Goal: Task Accomplishment & Management: Manage account settings

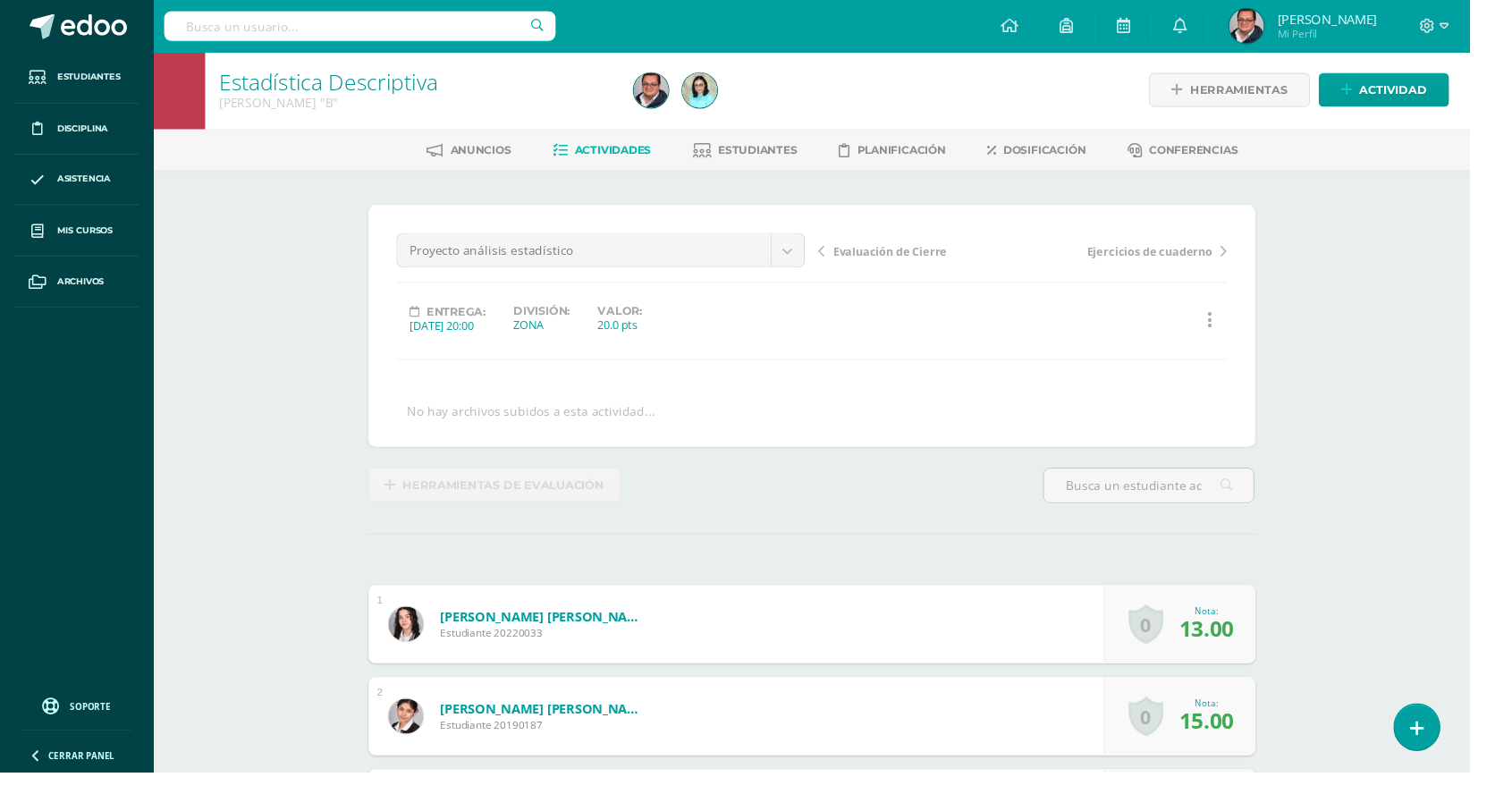
scroll to position [3, 0]
click at [62, 255] on link "Mis cursos" at bounding box center [79, 238] width 129 height 53
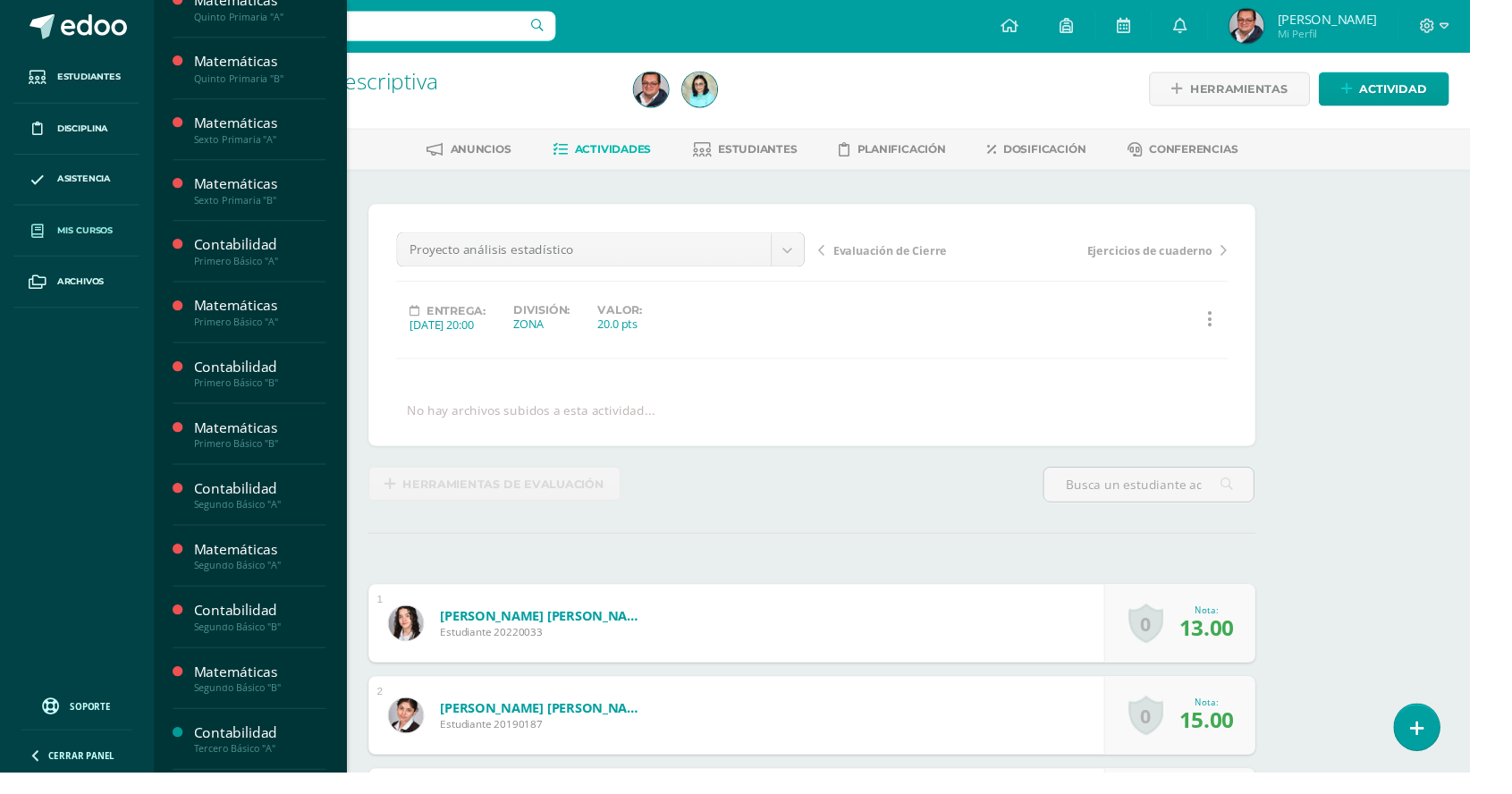
scroll to position [162, 0]
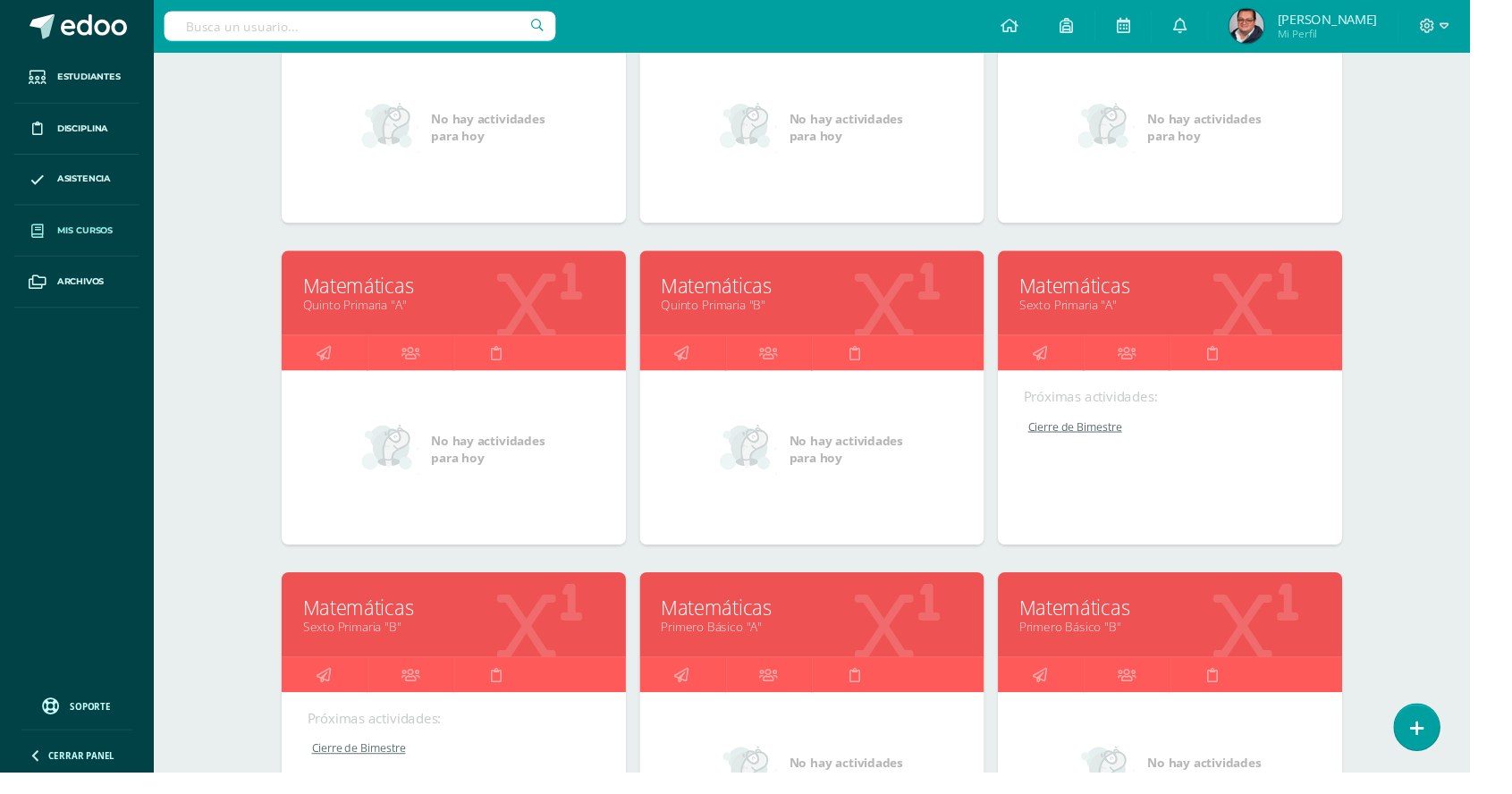
scroll to position [427, 0]
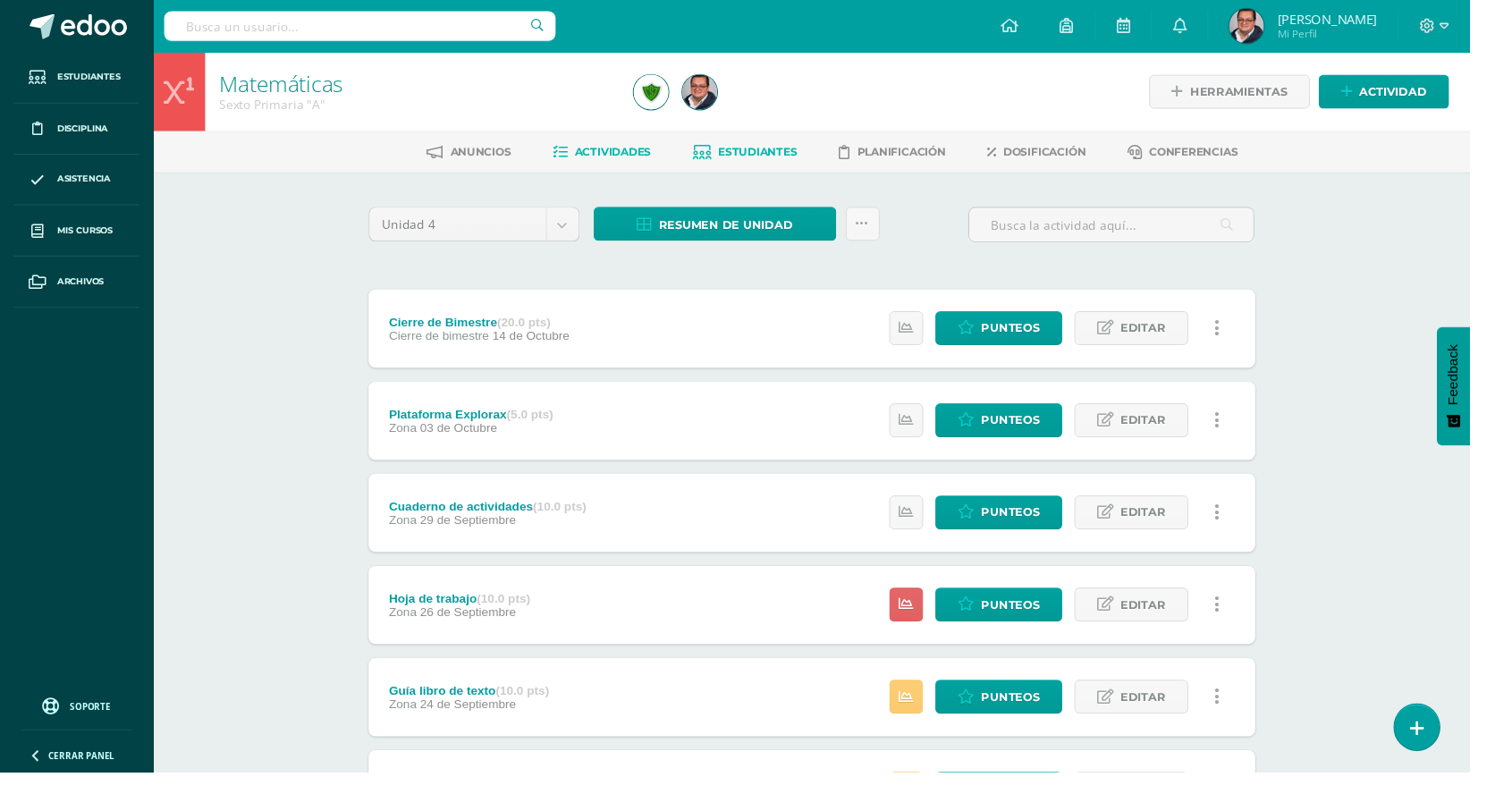
click at [741, 166] on link "Estudiantes" at bounding box center [766, 155] width 108 height 28
click at [719, 146] on link "Estudiantes" at bounding box center [766, 155] width 108 height 28
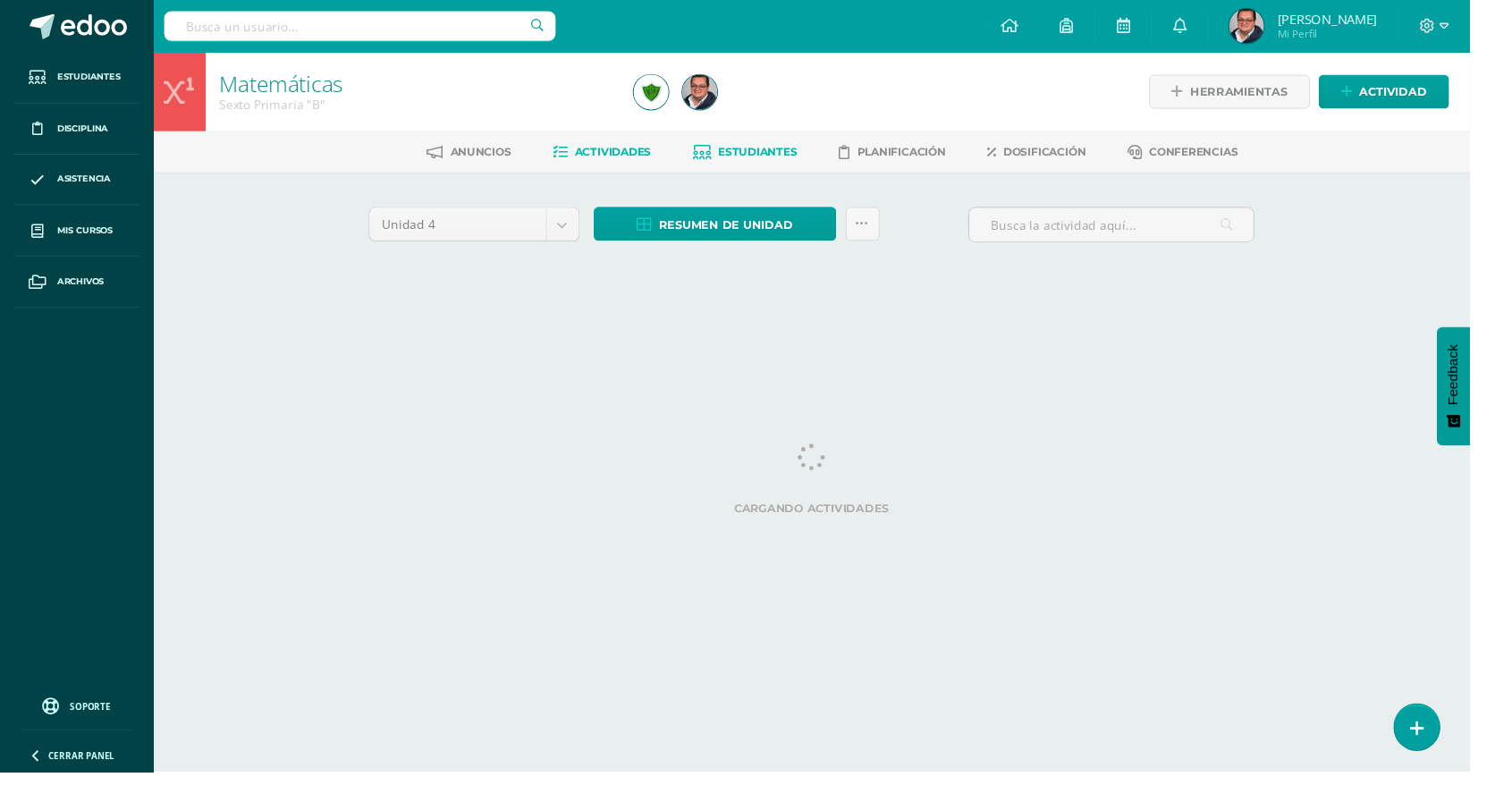
click at [733, 168] on link "Estudiantes" at bounding box center [766, 155] width 108 height 28
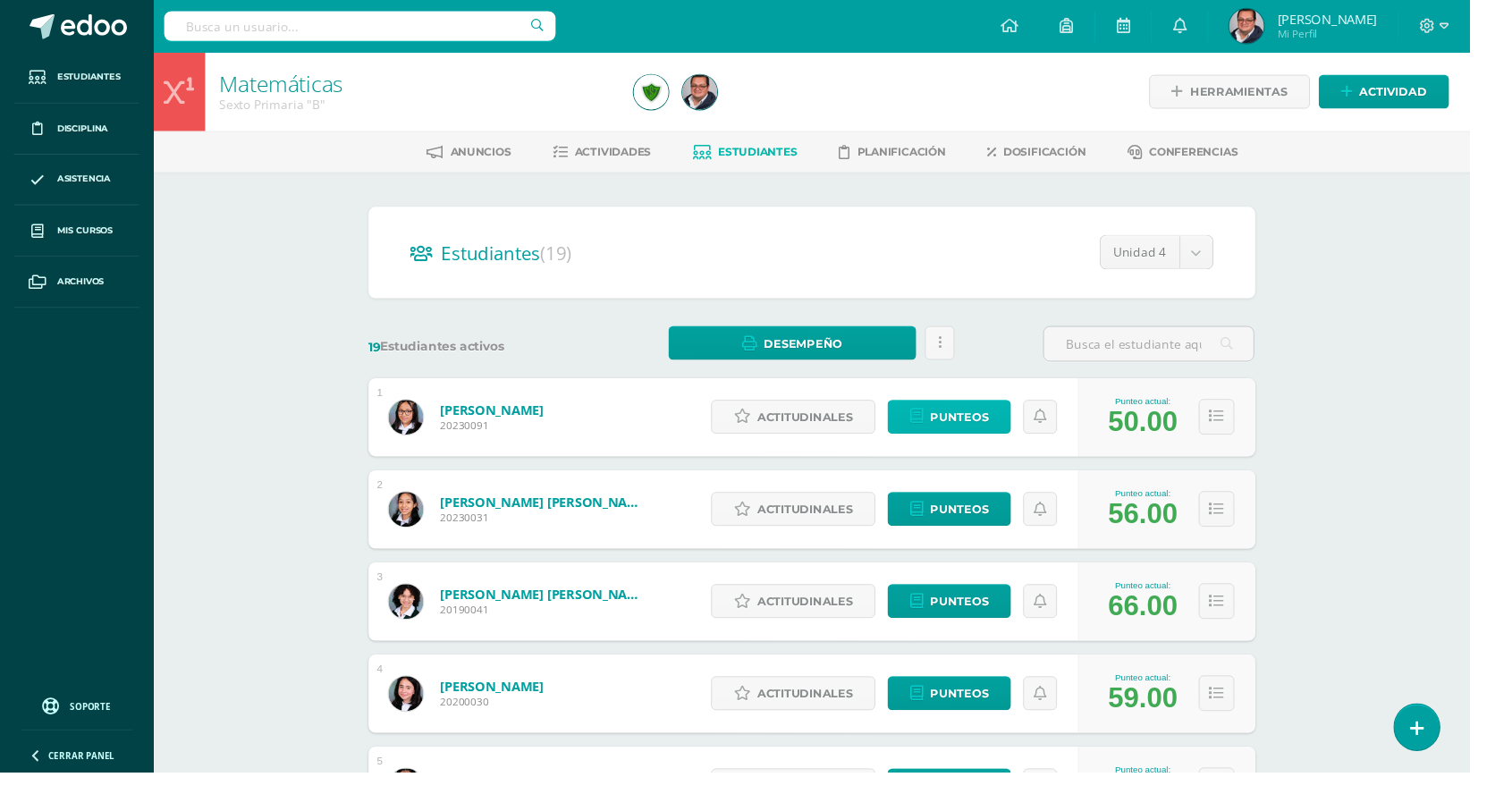
click at [967, 418] on span "Punteos" at bounding box center [986, 429] width 60 height 33
click at [976, 433] on span "Punteos" at bounding box center [986, 429] width 60 height 33
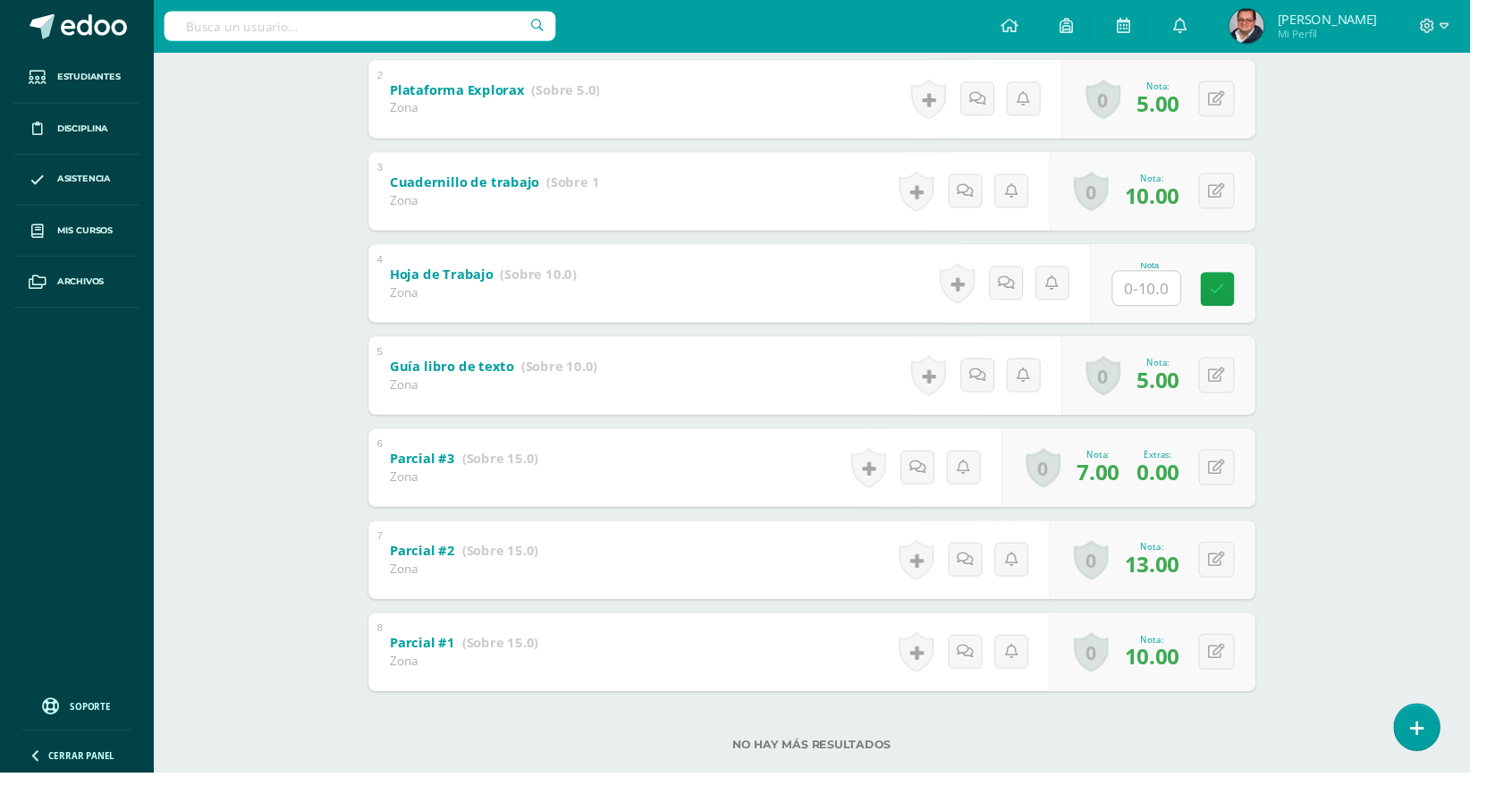
scroll to position [490, 0]
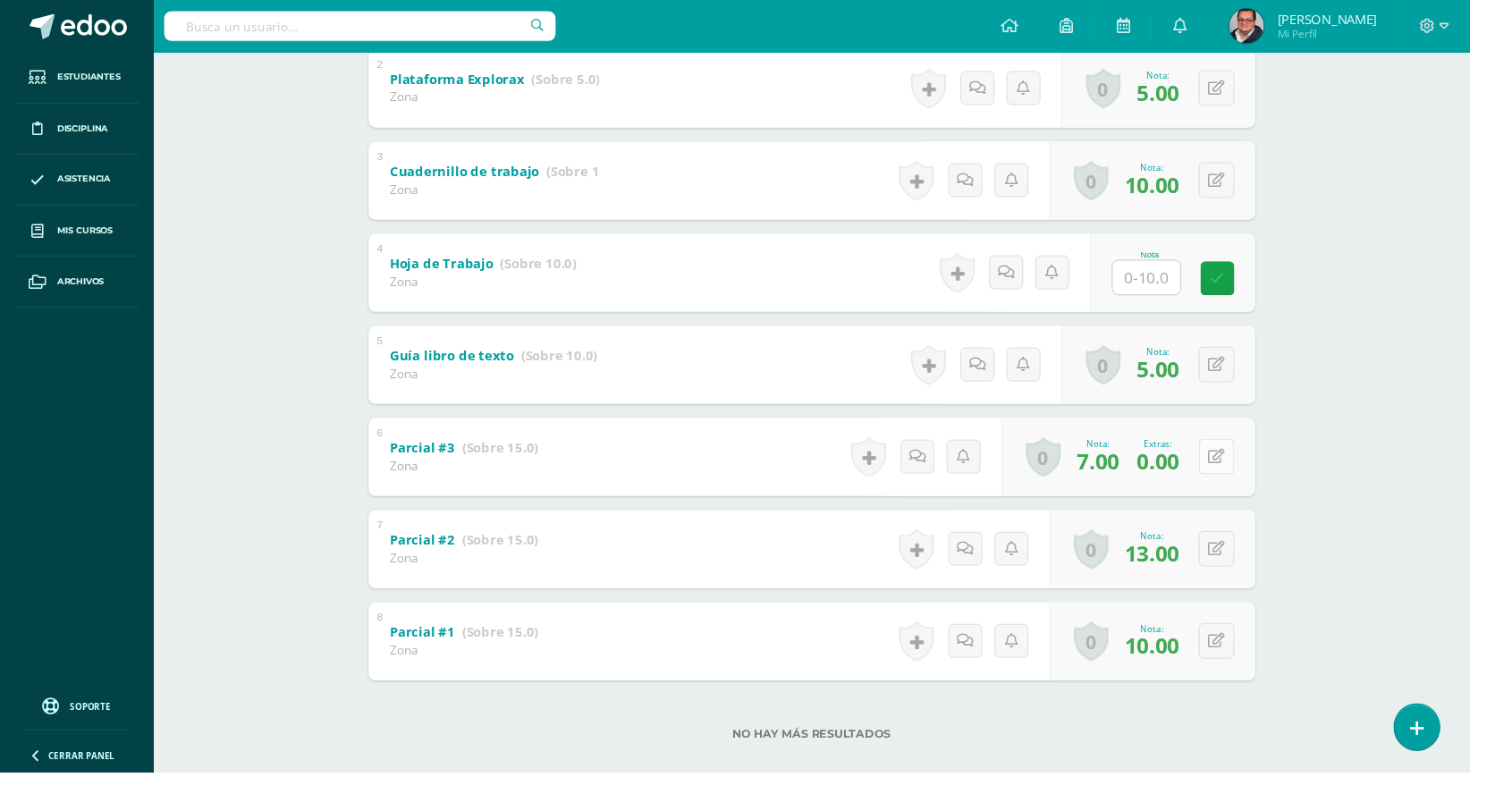
click at [1261, 464] on button at bounding box center [1251, 470] width 37 height 37
type input "10"
click at [1226, 463] on link at bounding box center [1216, 475] width 36 height 36
click at [1221, 474] on div "Extras: 0.00" at bounding box center [1190, 469] width 58 height 38
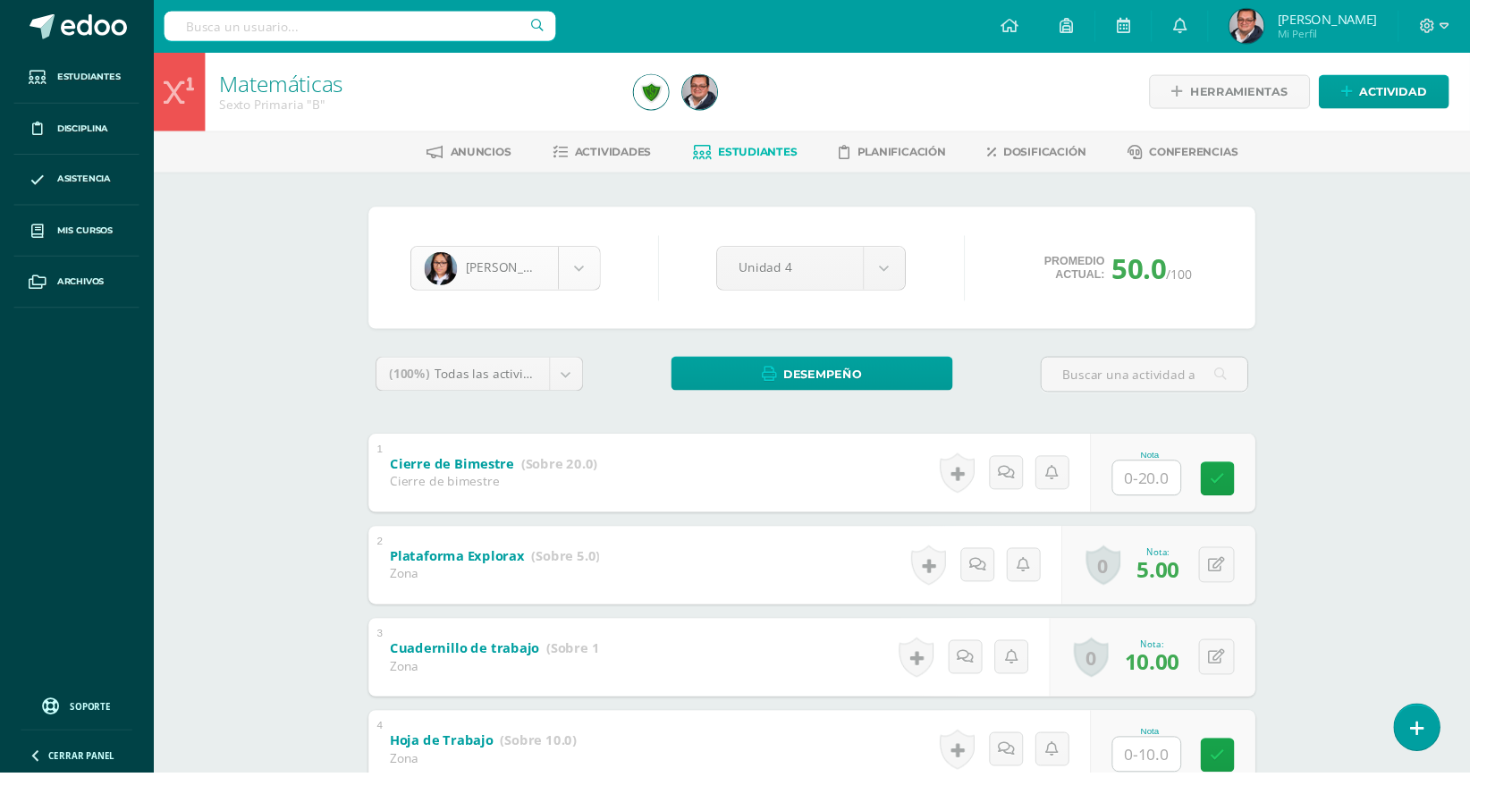
click at [614, 279] on body "Estudiantes Disciplina Asistencia Mis cursos Archivos Soporte Ayuda Reportar un…" at bounding box center [756, 654] width 1512 height 1309
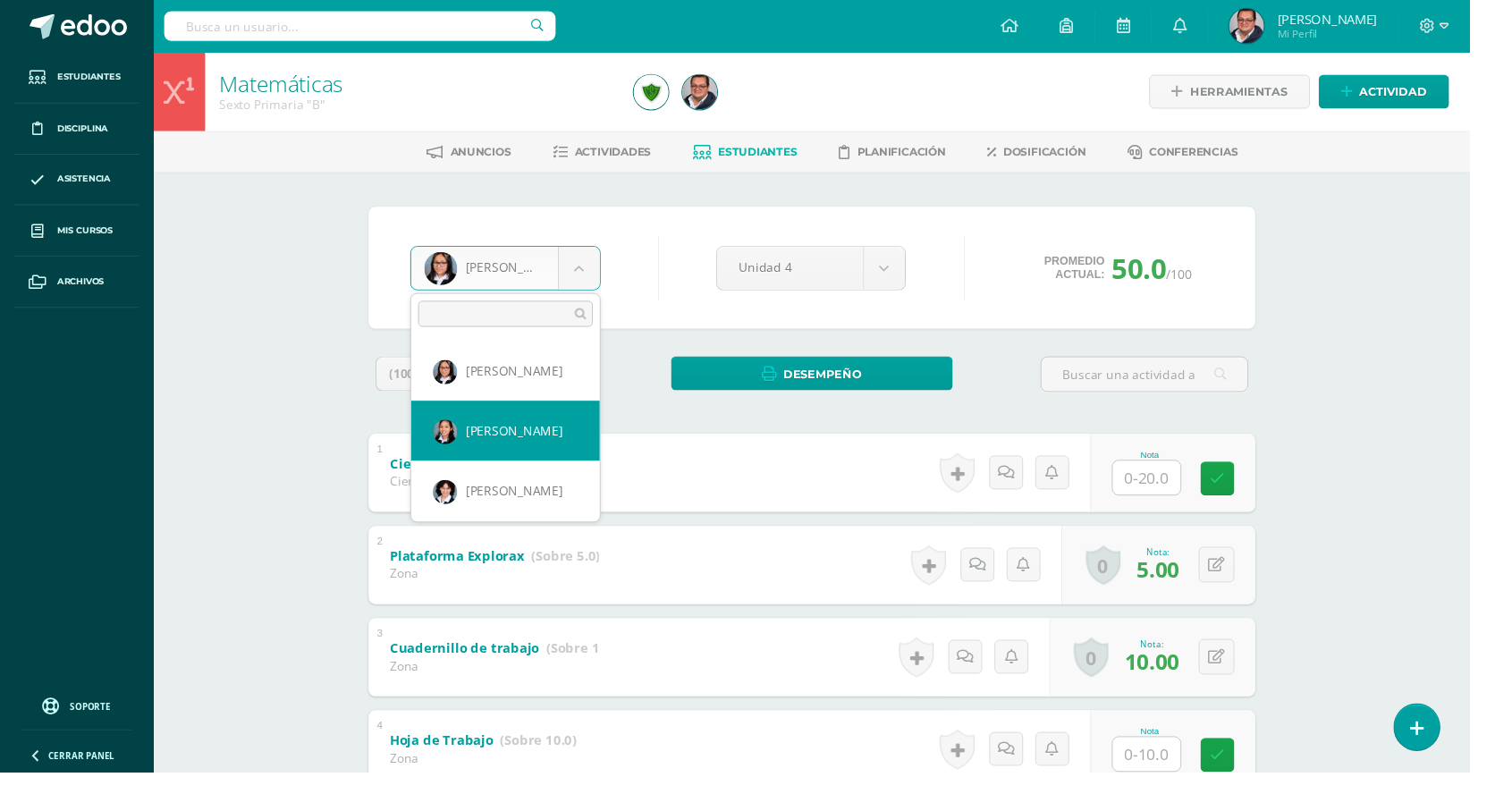
select select "724"
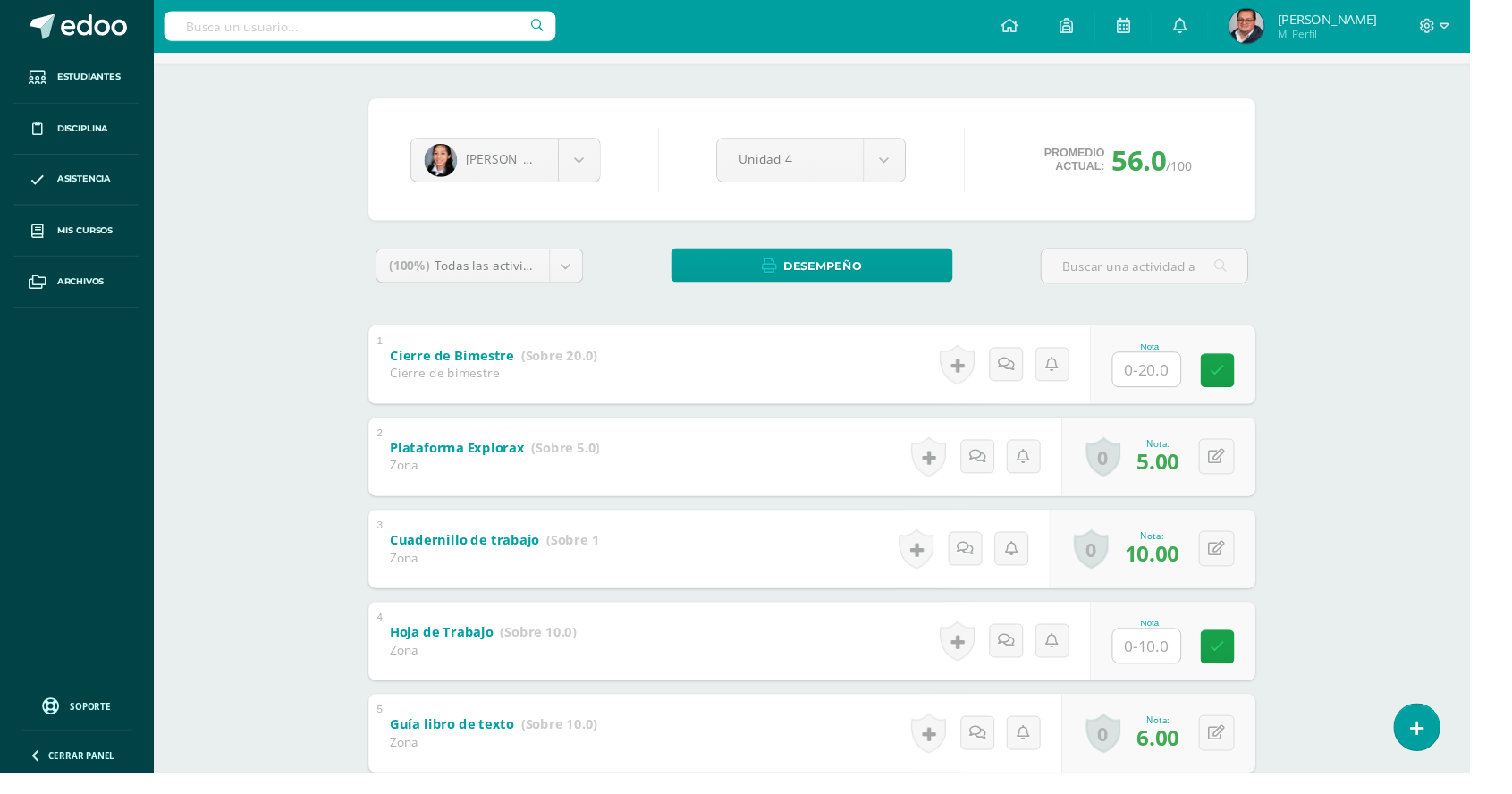
scroll to position [116, 0]
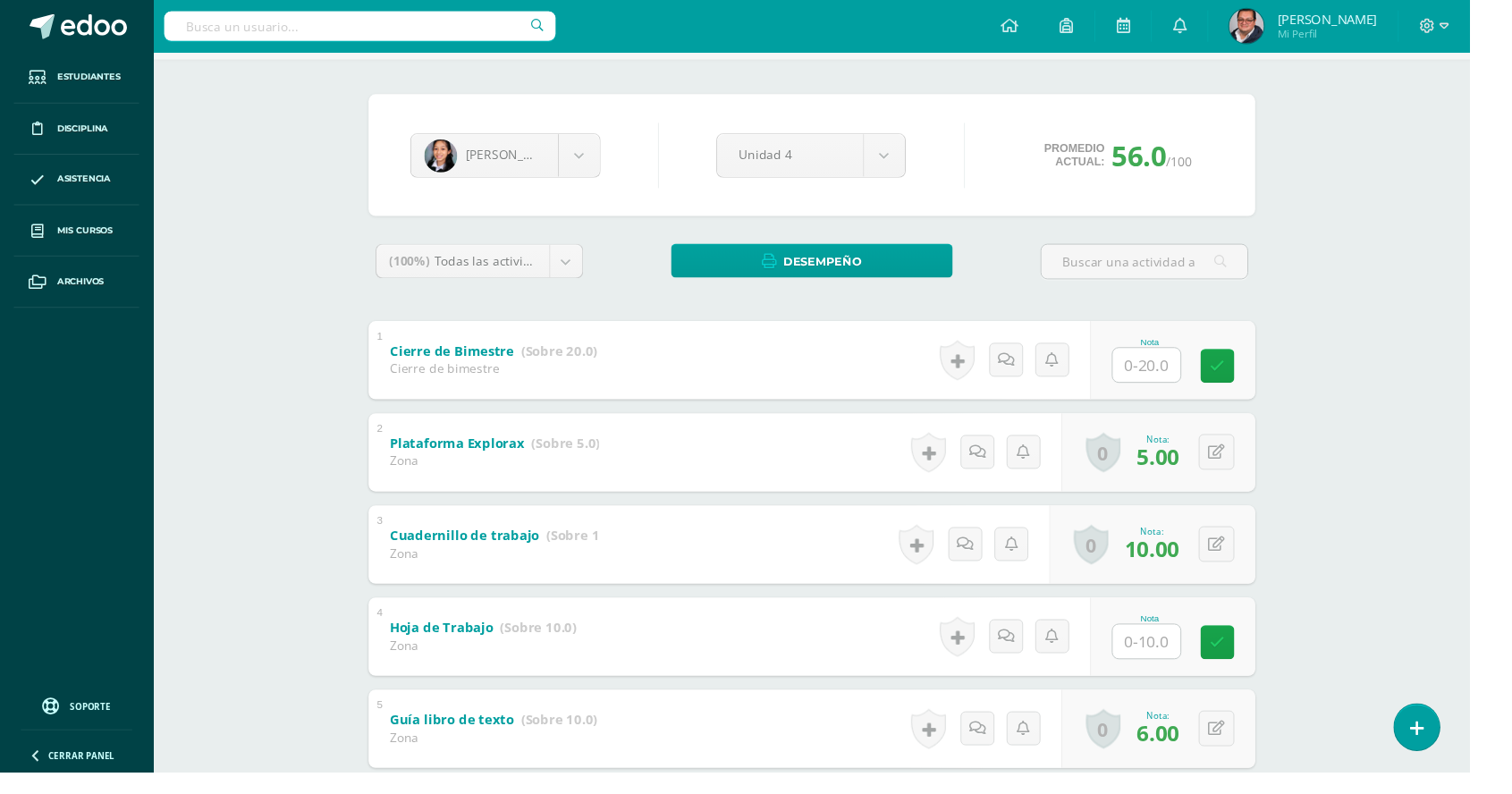
click at [1199, 655] on input "text" at bounding box center [1179, 660] width 69 height 35
type input "5"
click at [1270, 644] on link at bounding box center [1264, 660] width 36 height 36
click at [594, 156] on body "Estudiantes Disciplina Asistencia Mis cursos Archivos Soporte Ayuda Reportar un…" at bounding box center [756, 538] width 1512 height 1309
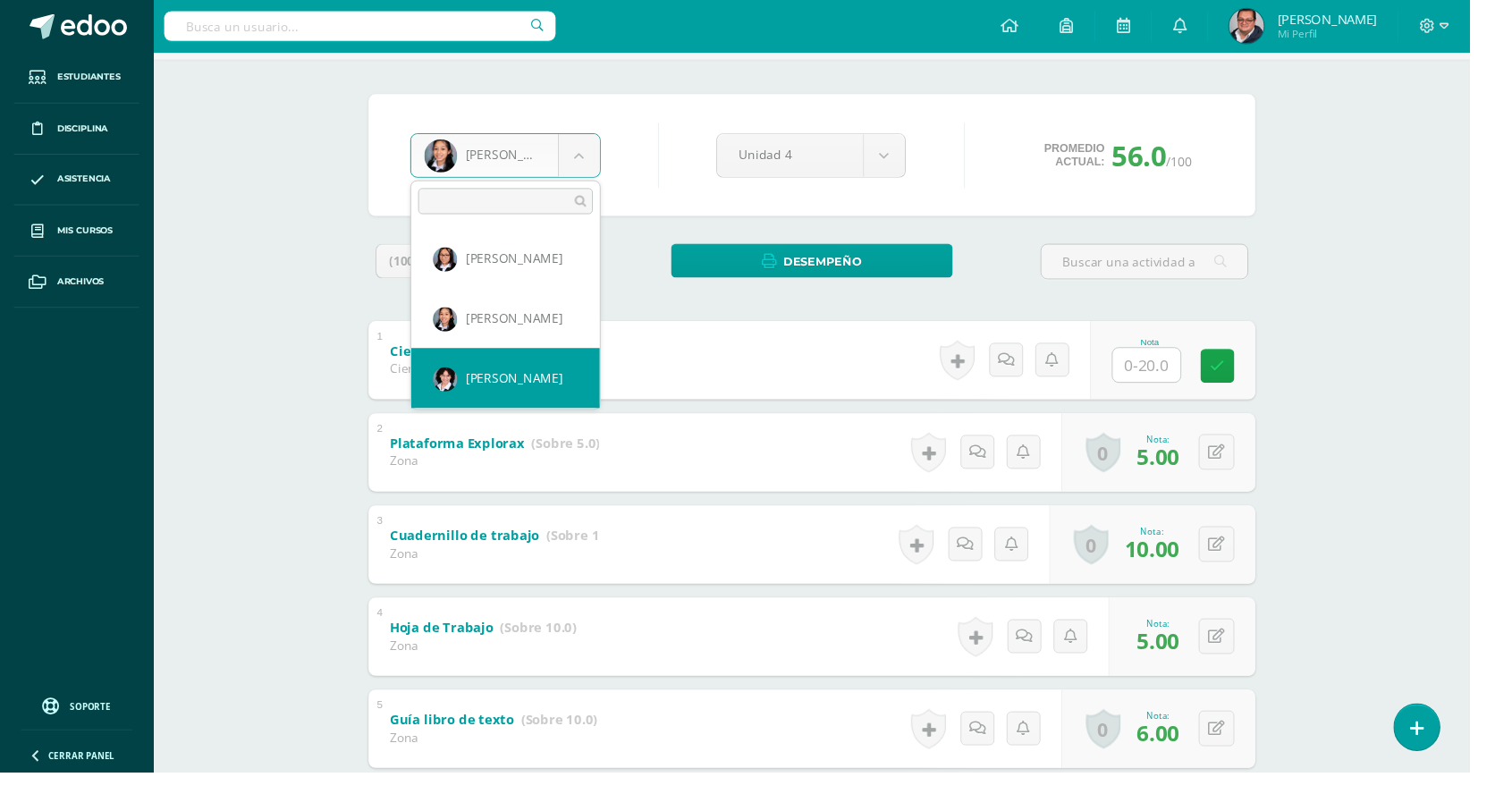
select select "41"
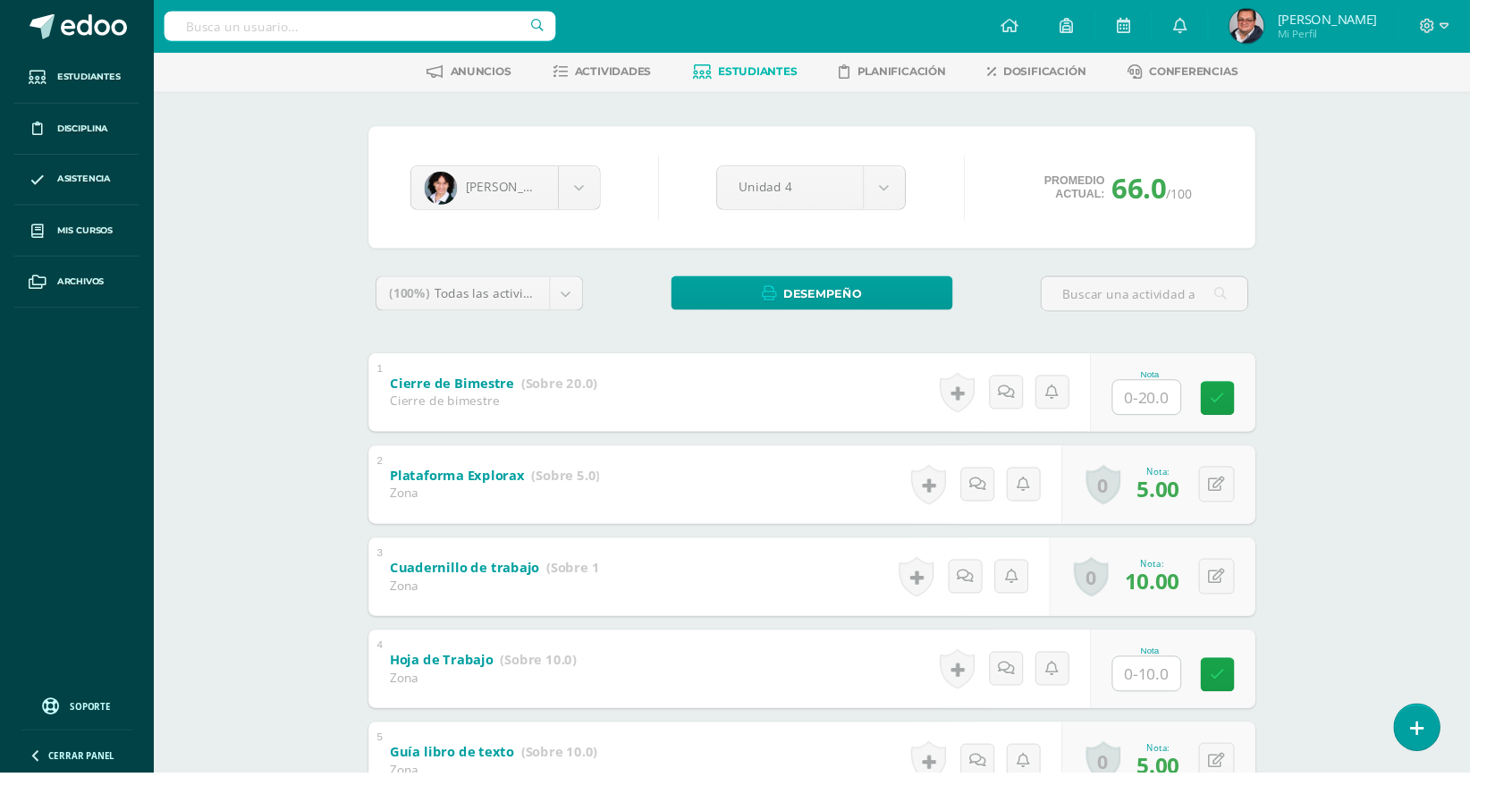
scroll to position [89, 0]
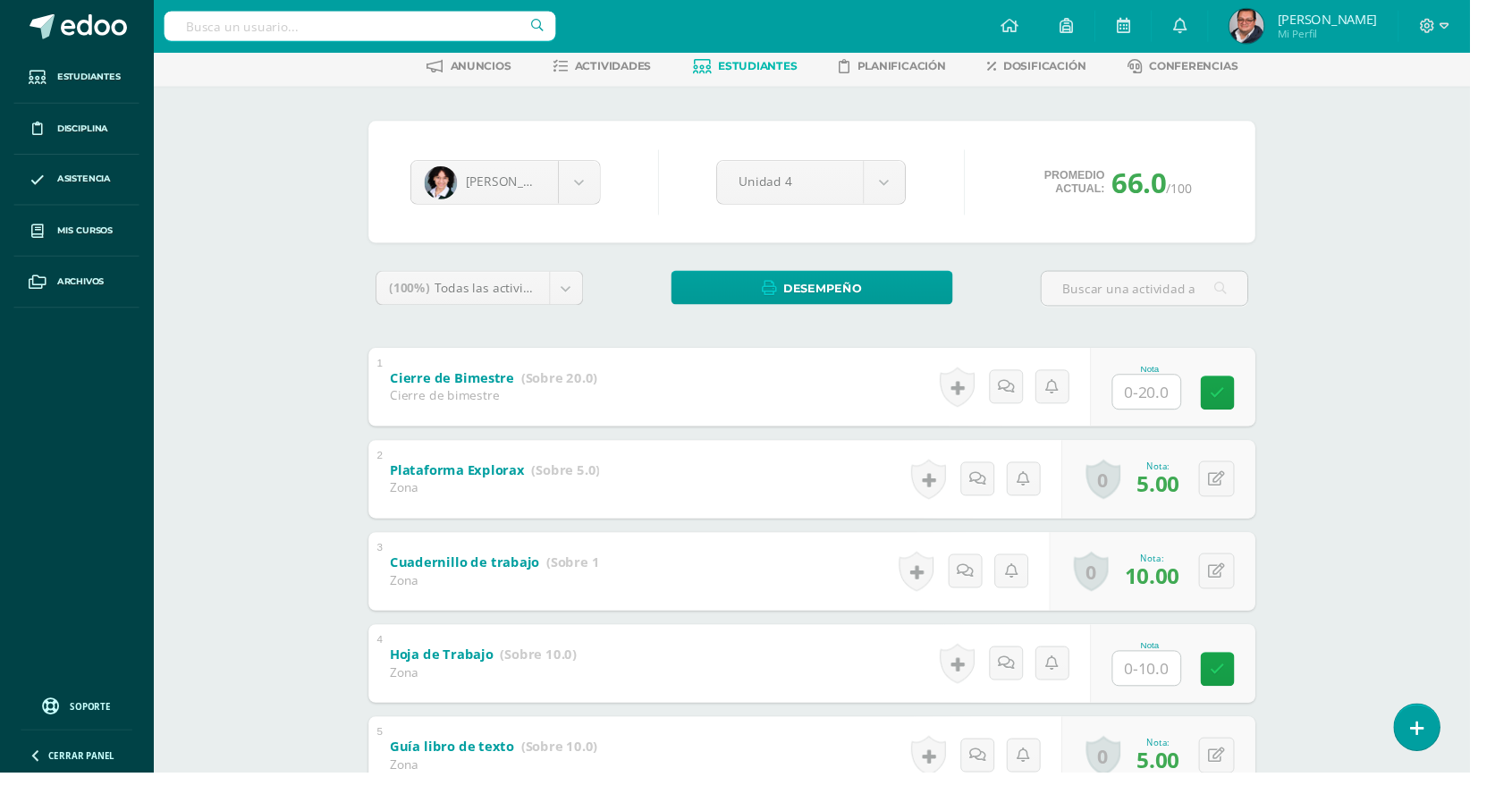
click at [1205, 687] on input "text" at bounding box center [1179, 687] width 69 height 35
type input "10"
click at [1274, 699] on link at bounding box center [1264, 687] width 36 height 36
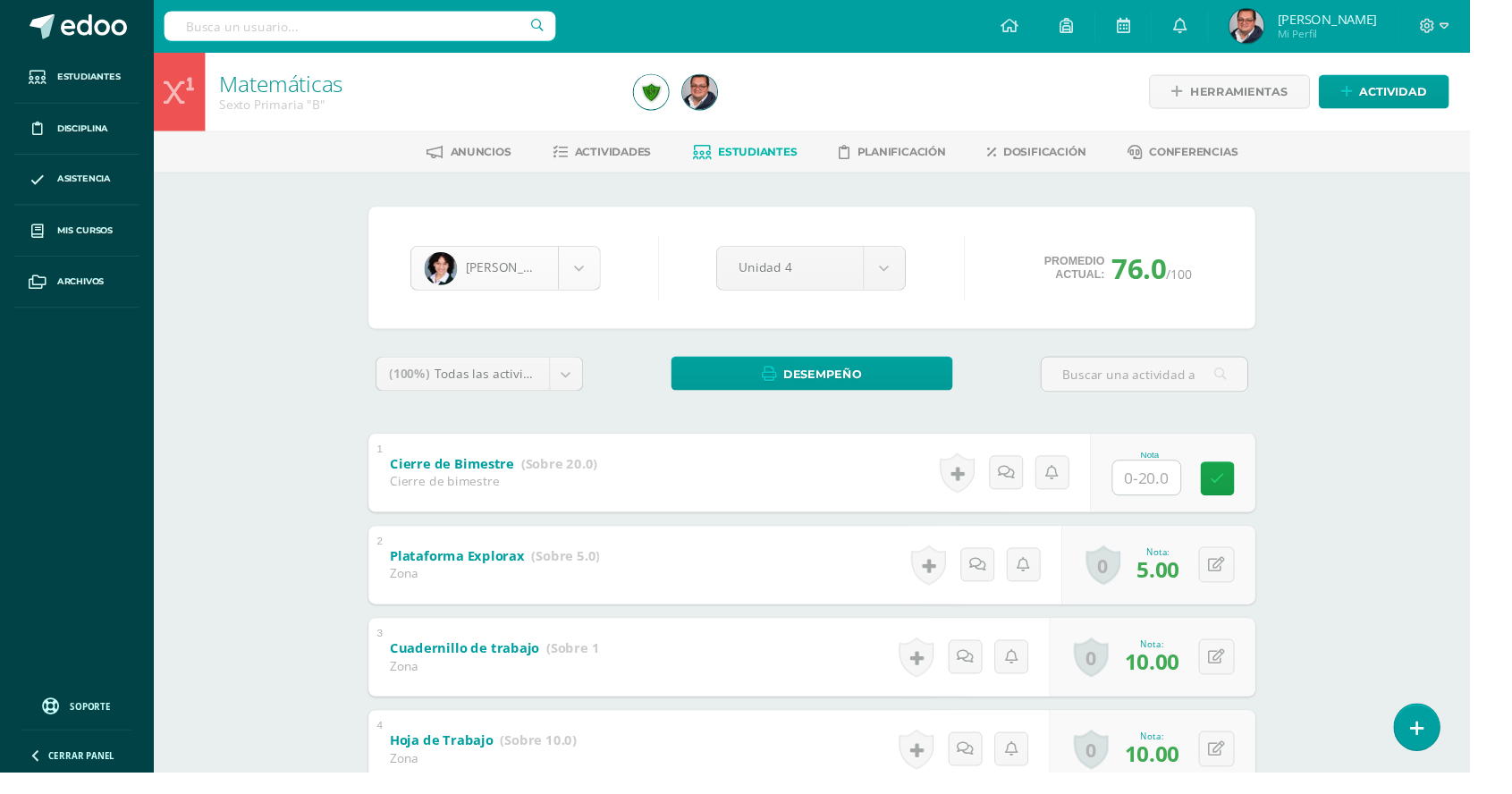
click at [576, 283] on body "Estudiantes Disciplina Asistencia Mis cursos Archivos Soporte Ayuda Reportar un…" at bounding box center [756, 654] width 1512 height 1309
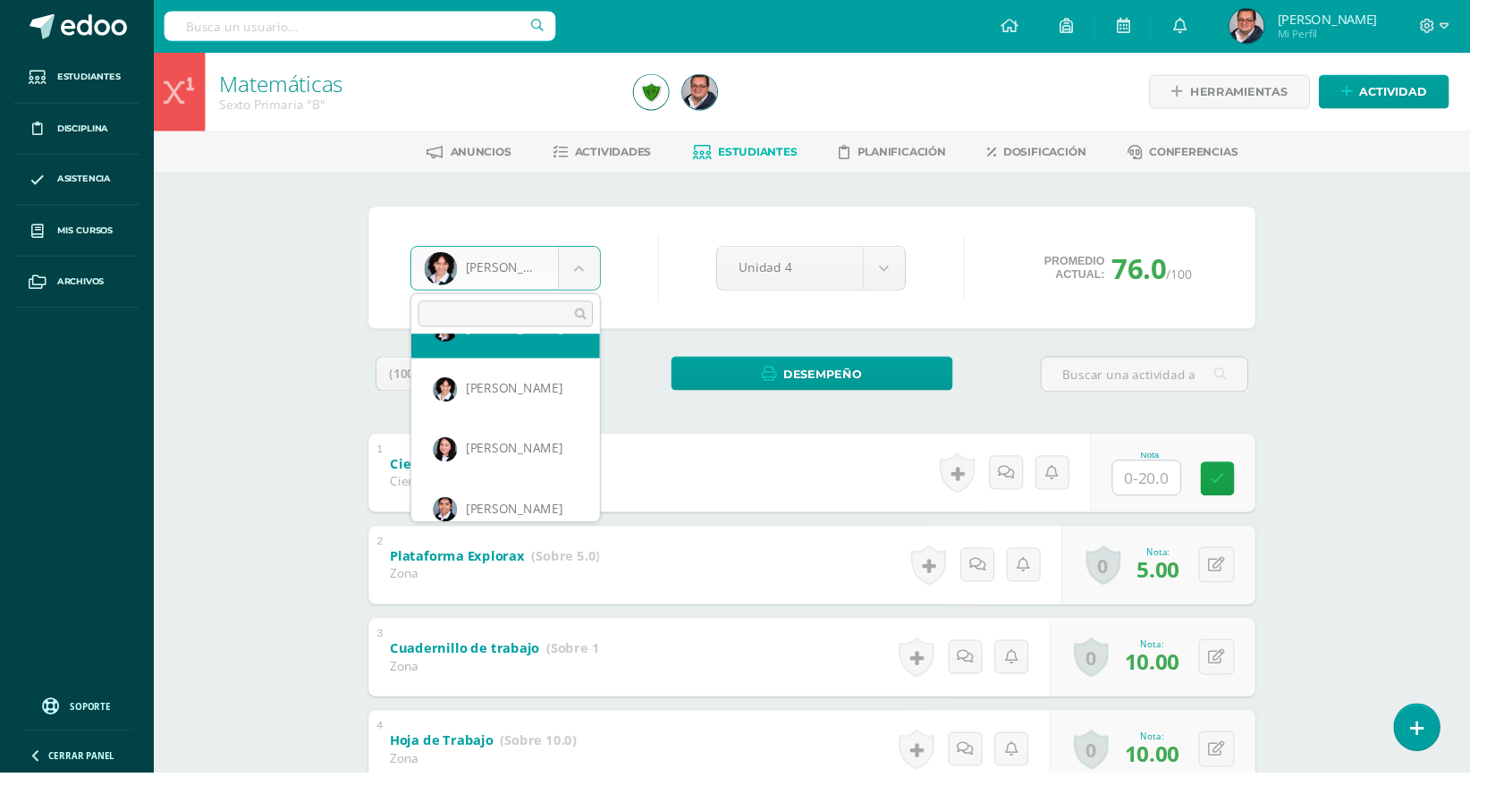
scroll to position [109, 0]
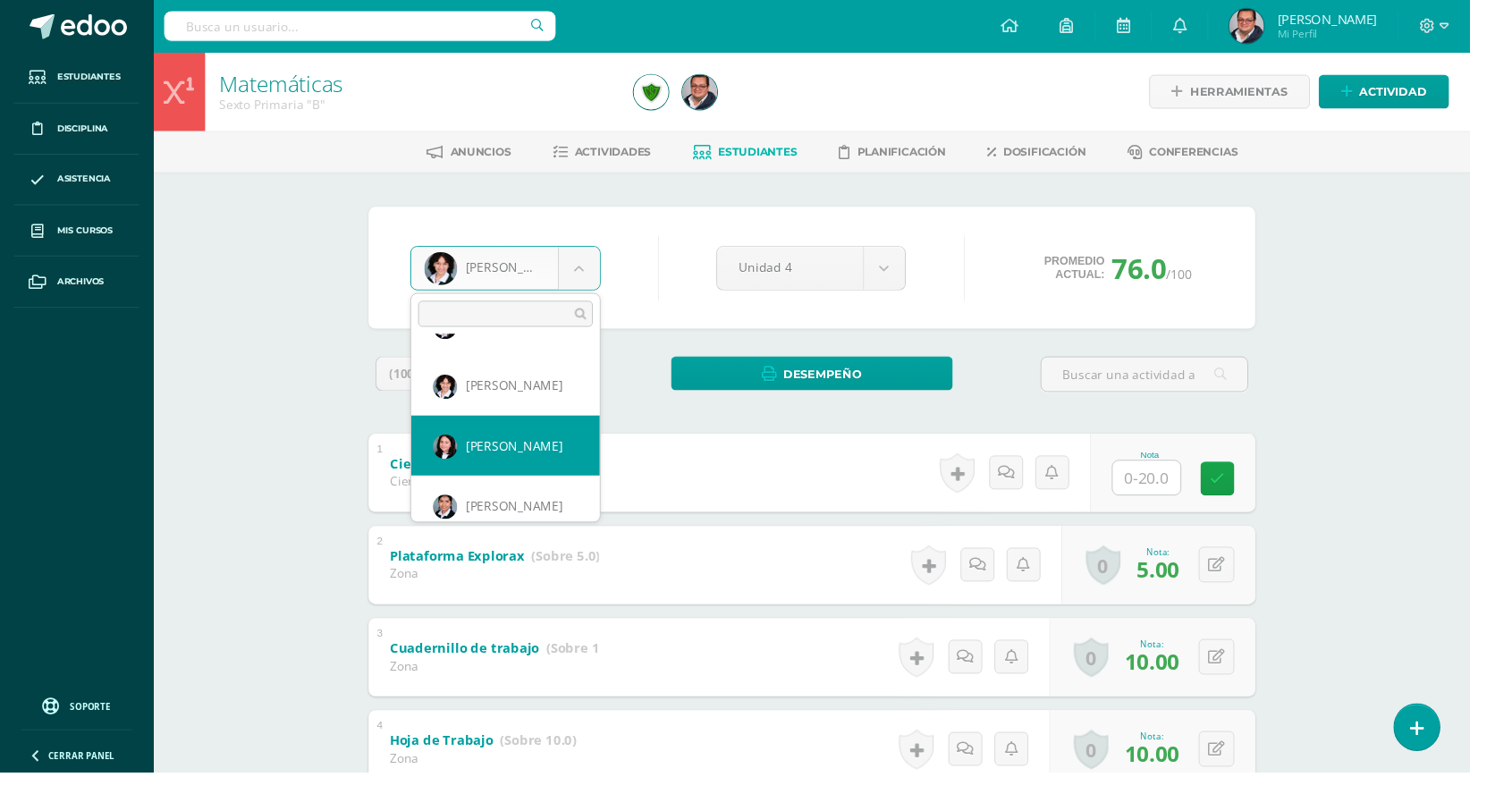
select select "525"
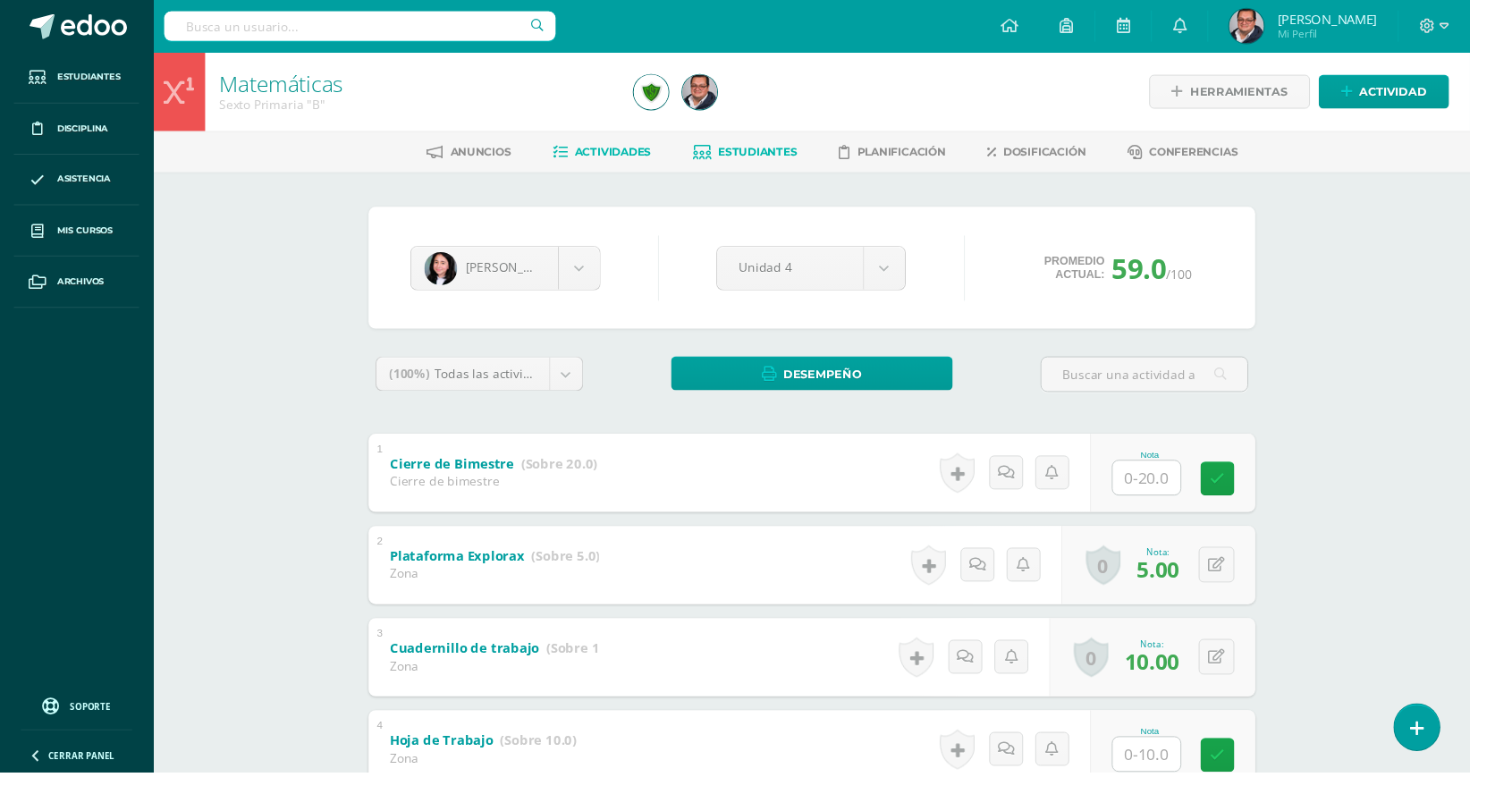
click at [614, 161] on span "Actividades" at bounding box center [630, 156] width 78 height 14
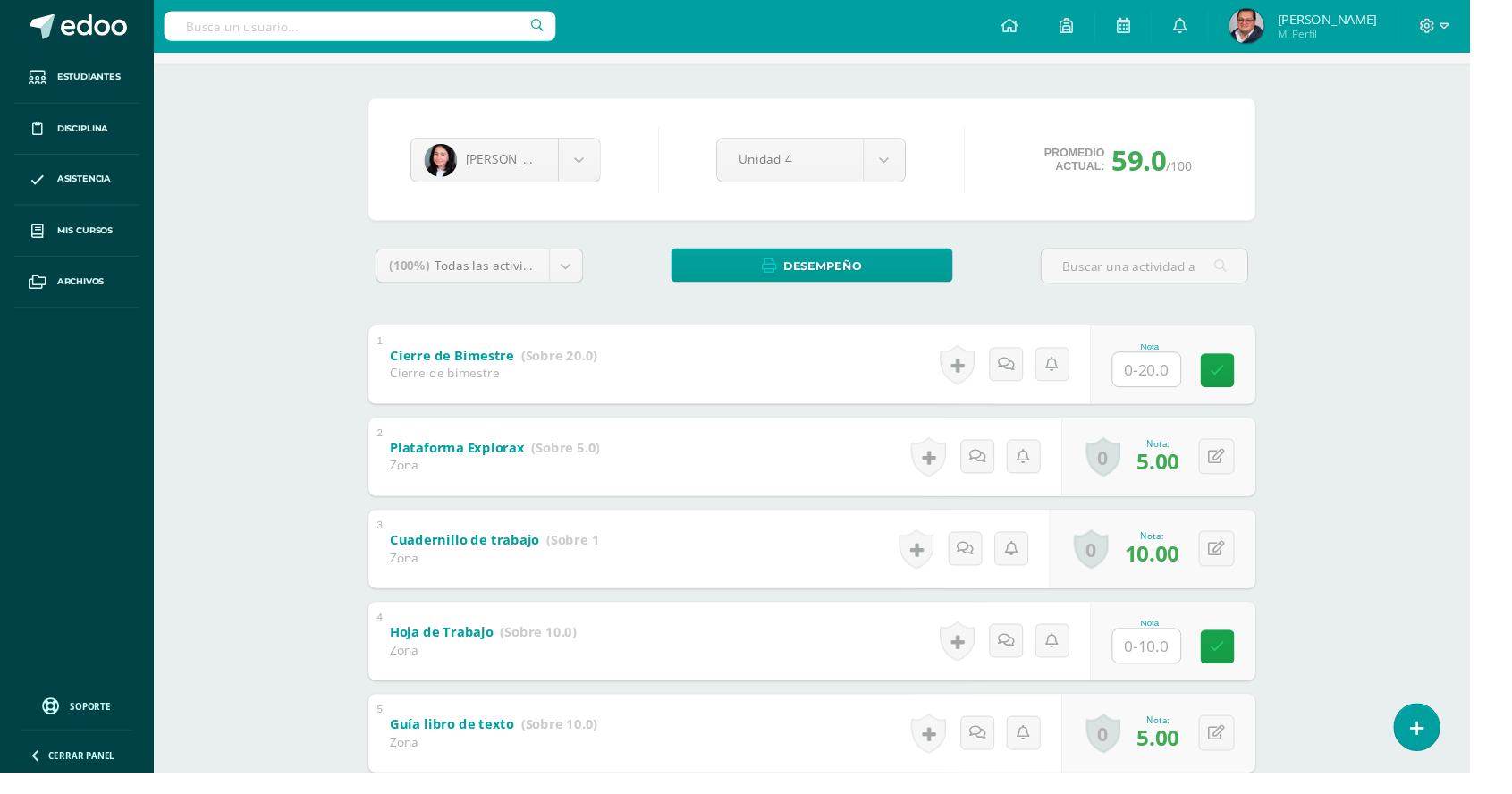
scroll to position [111, 0]
click at [581, 149] on body "Estudiantes Disciplina Asistencia Mis cursos Archivos Soporte Ayuda Reportar un…" at bounding box center [756, 543] width 1512 height 1309
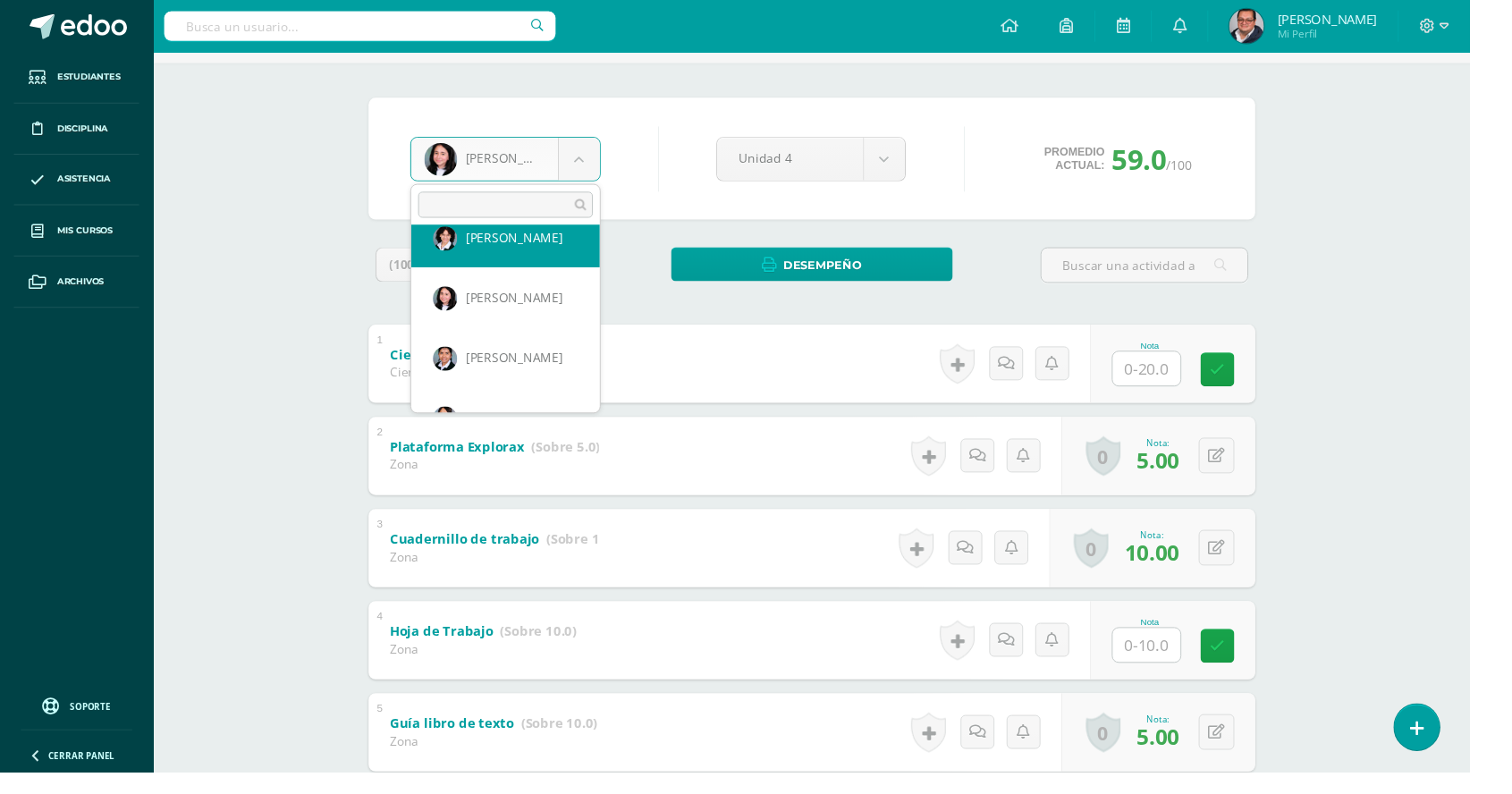
scroll to position [151, 0]
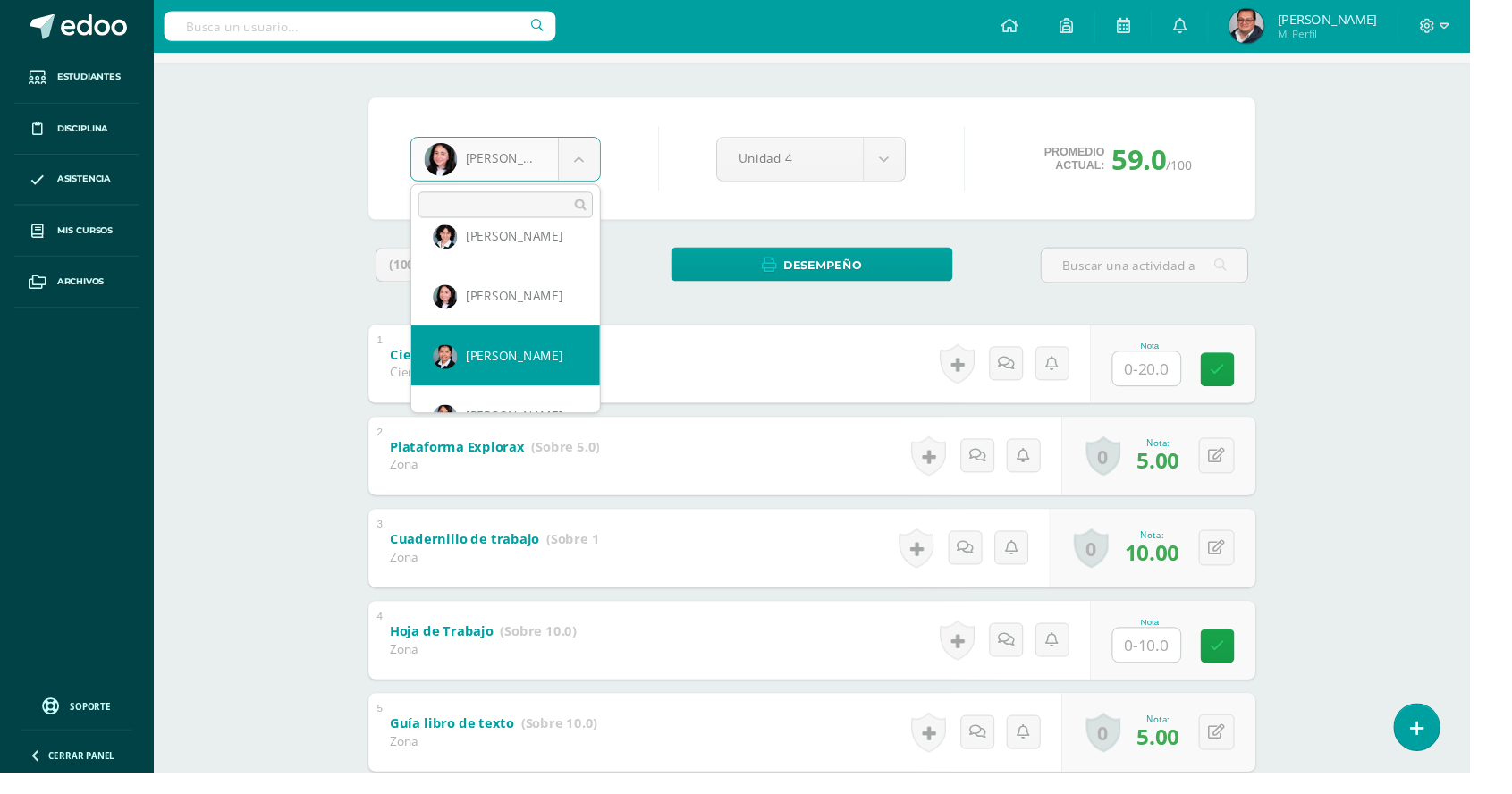
select select "43"
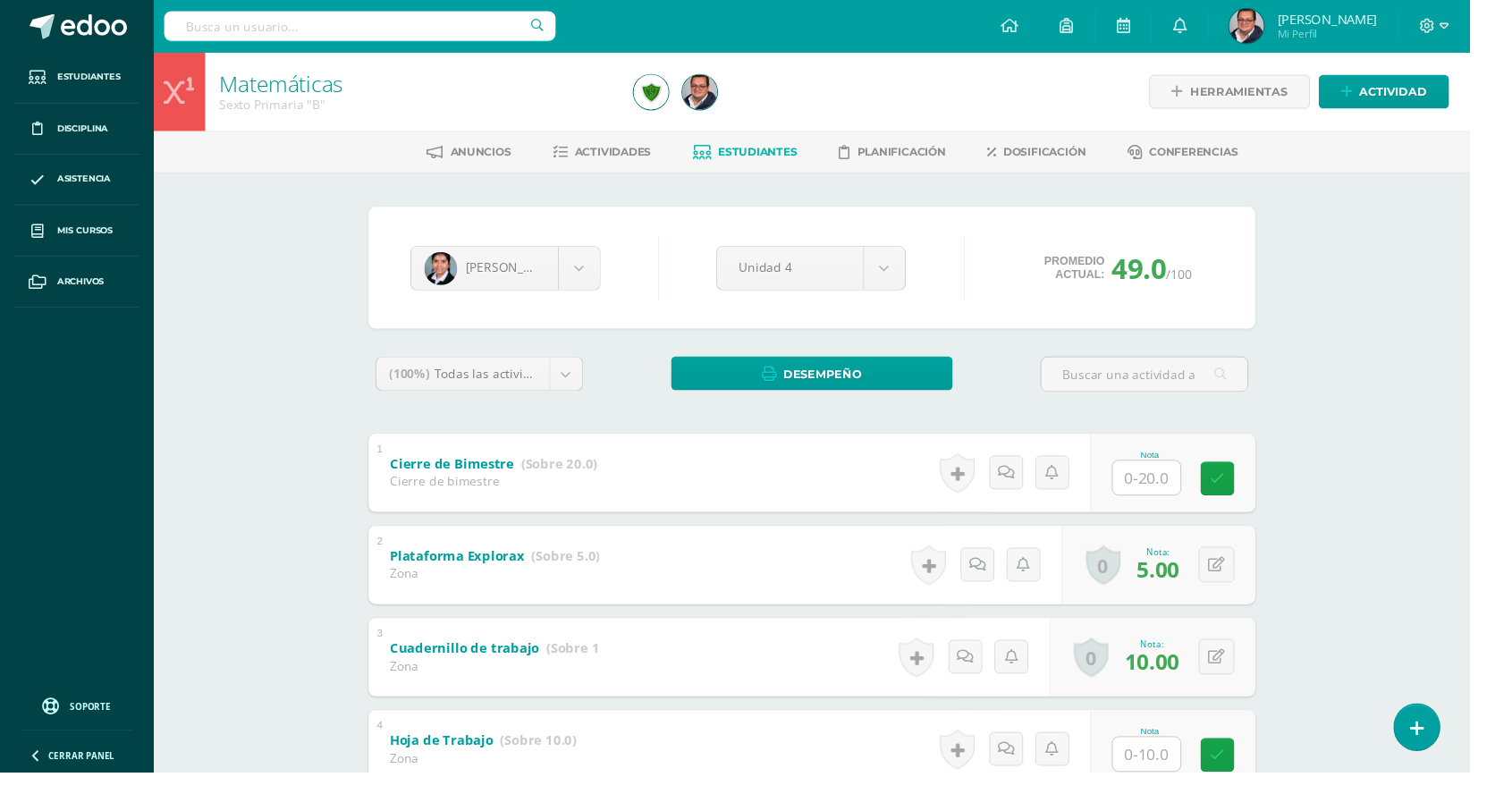
click at [1167, 772] on input "text" at bounding box center [1179, 776] width 69 height 35
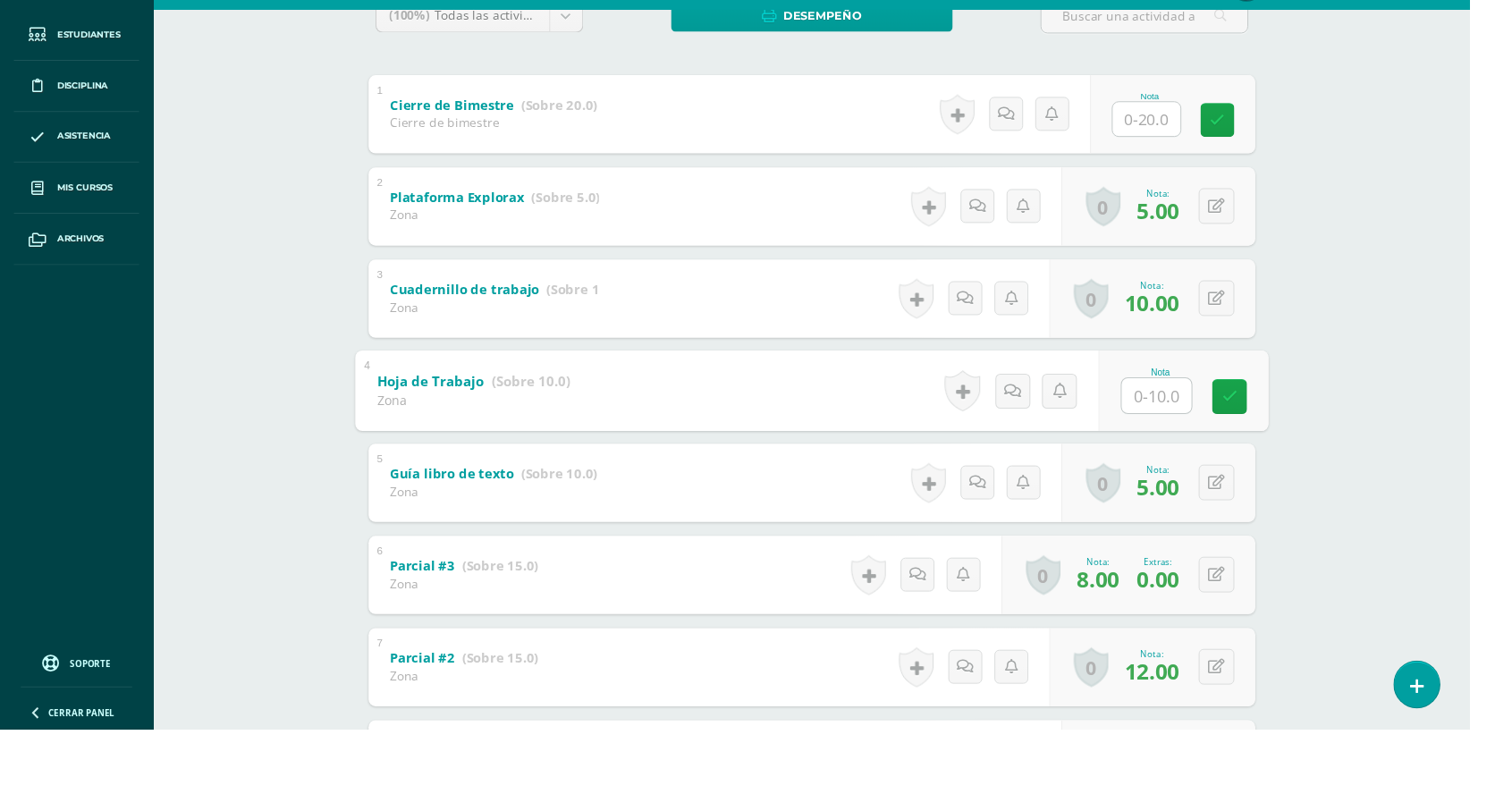
scroll to position [342, 0]
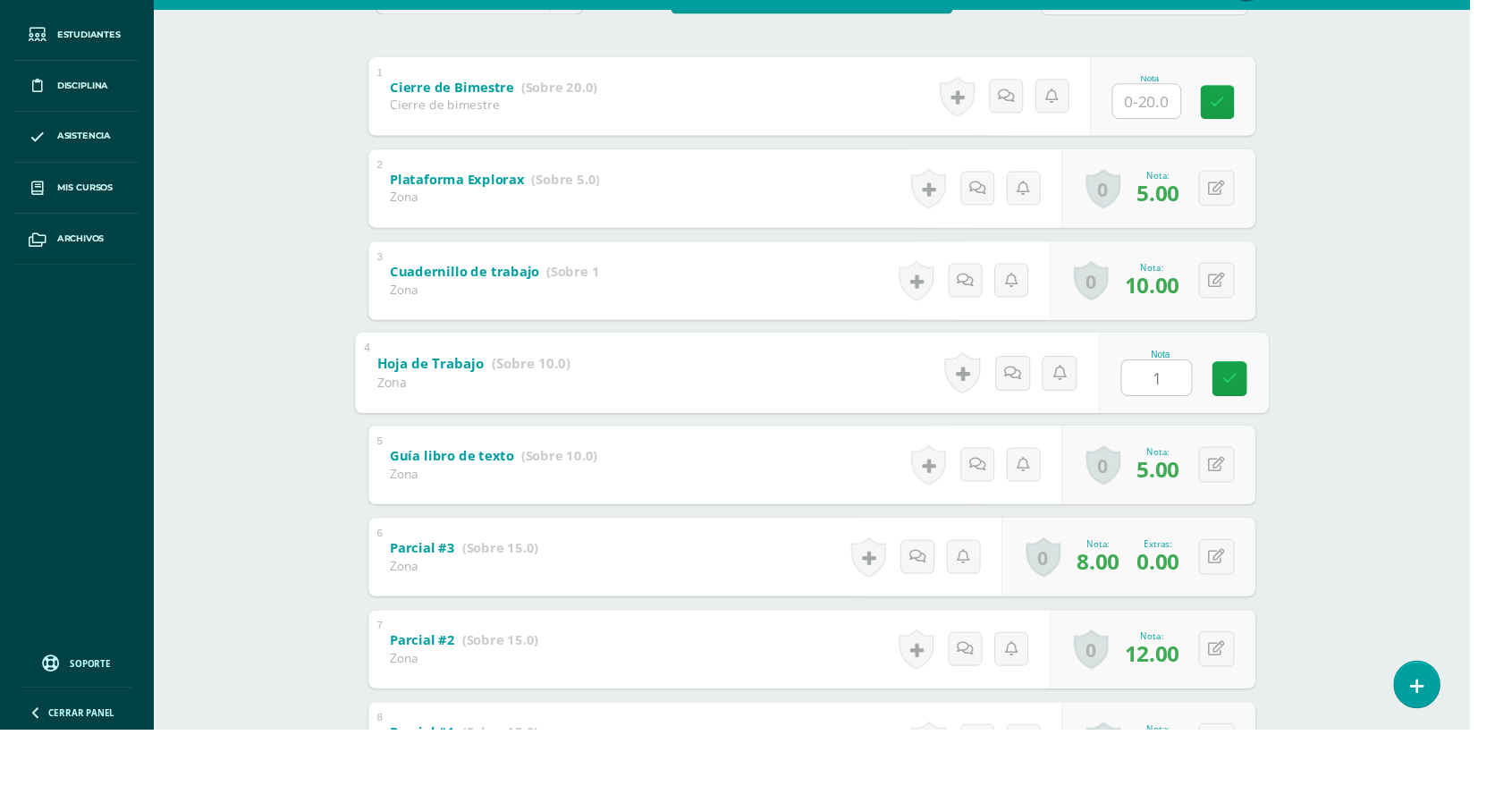
type input "10"
click at [1255, 426] on link at bounding box center [1264, 432] width 36 height 36
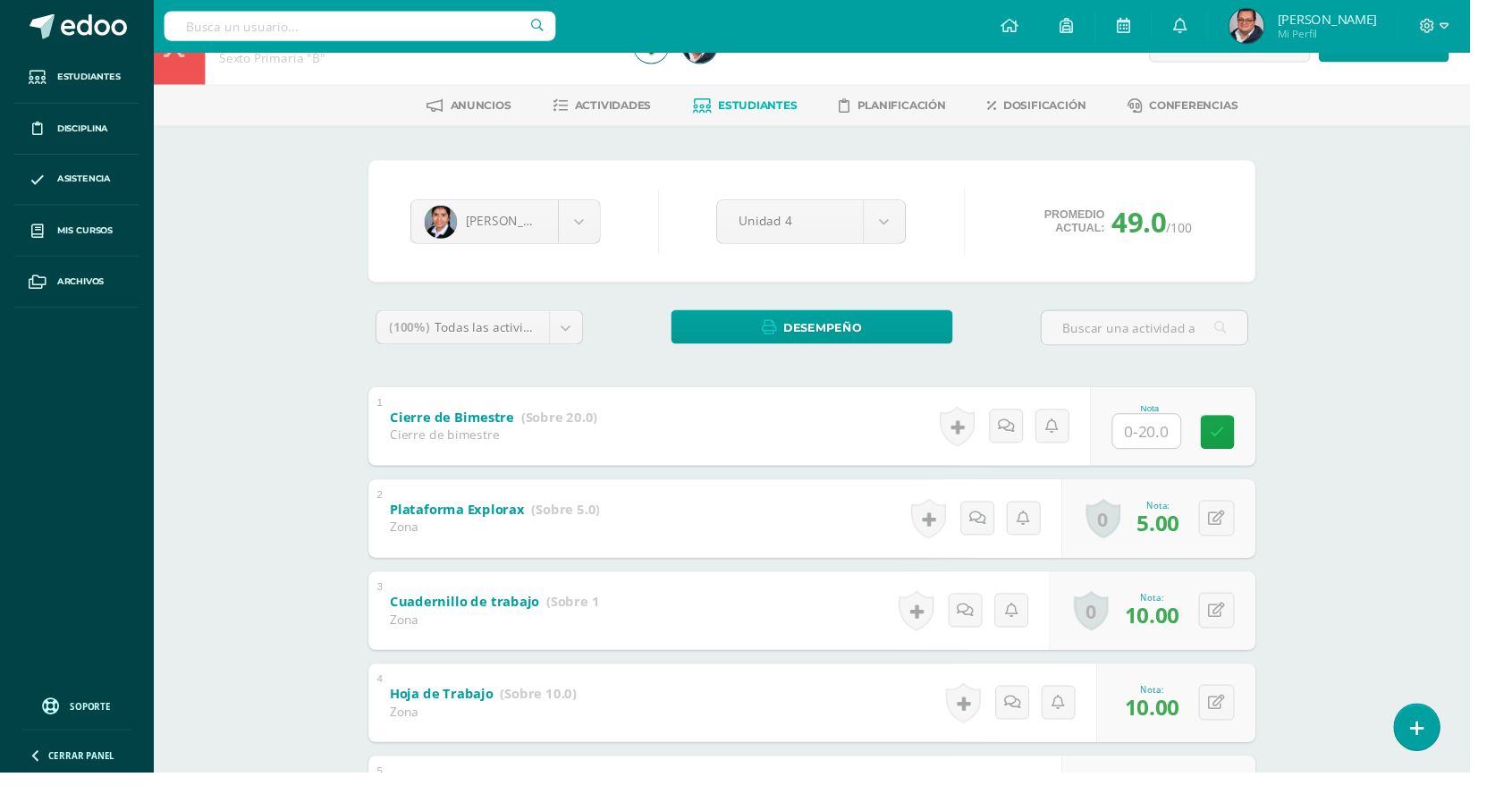
scroll to position [24, 0]
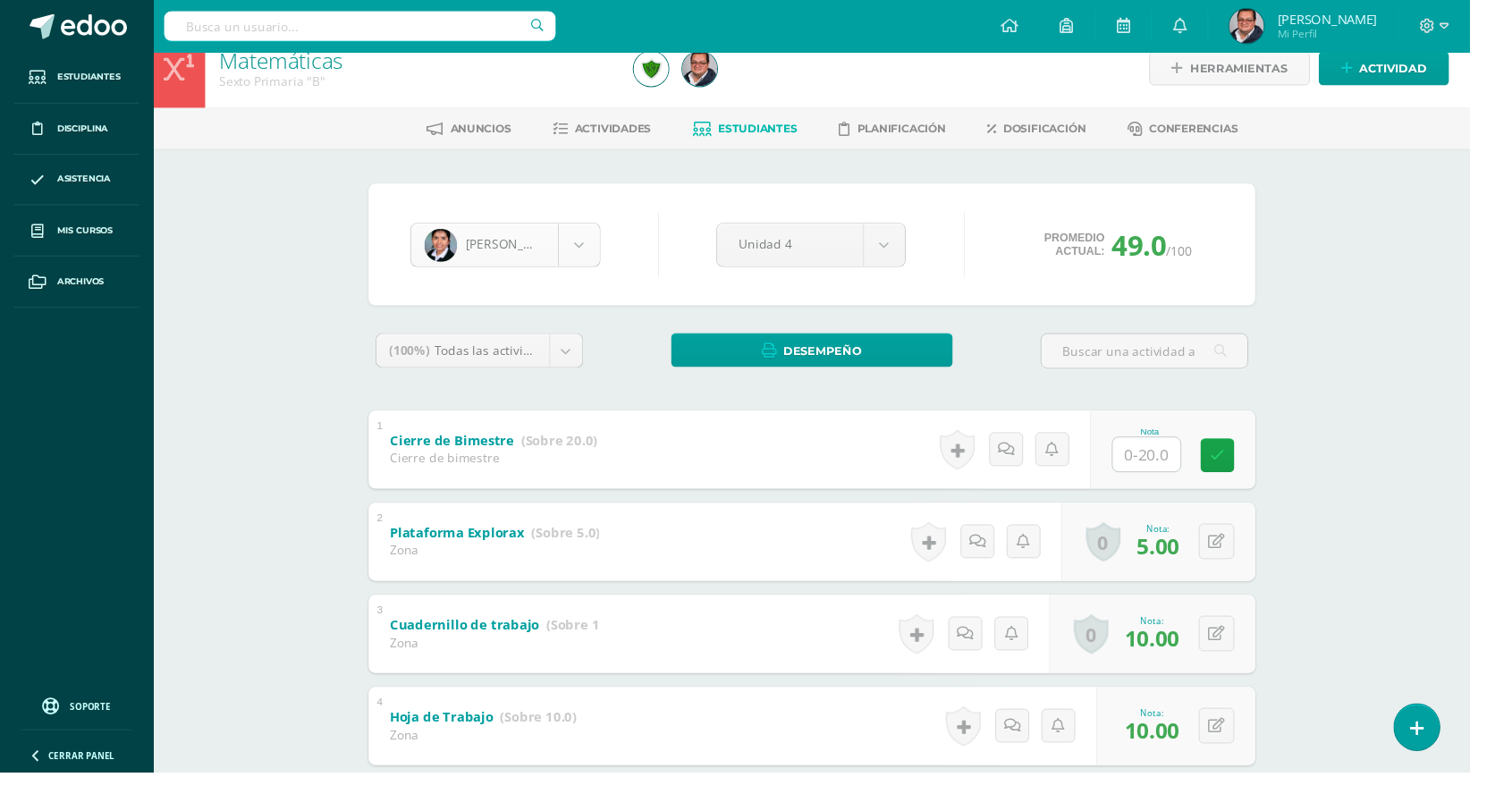
click at [588, 240] on body "Estudiantes Disciplina Asistencia Mis cursos Archivos Soporte Ayuda Reportar un…" at bounding box center [756, 630] width 1512 height 1309
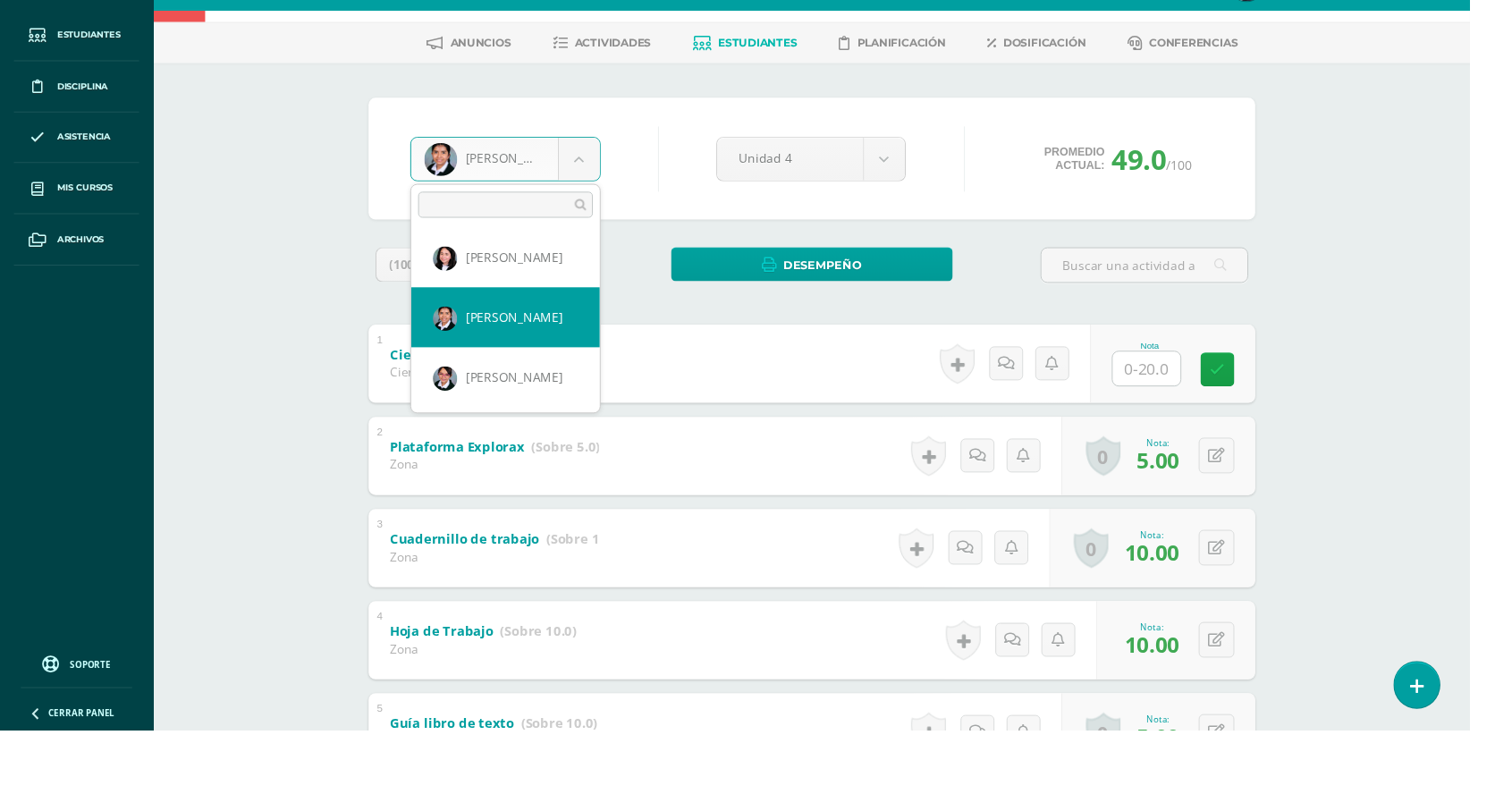
scroll to position [231, 0]
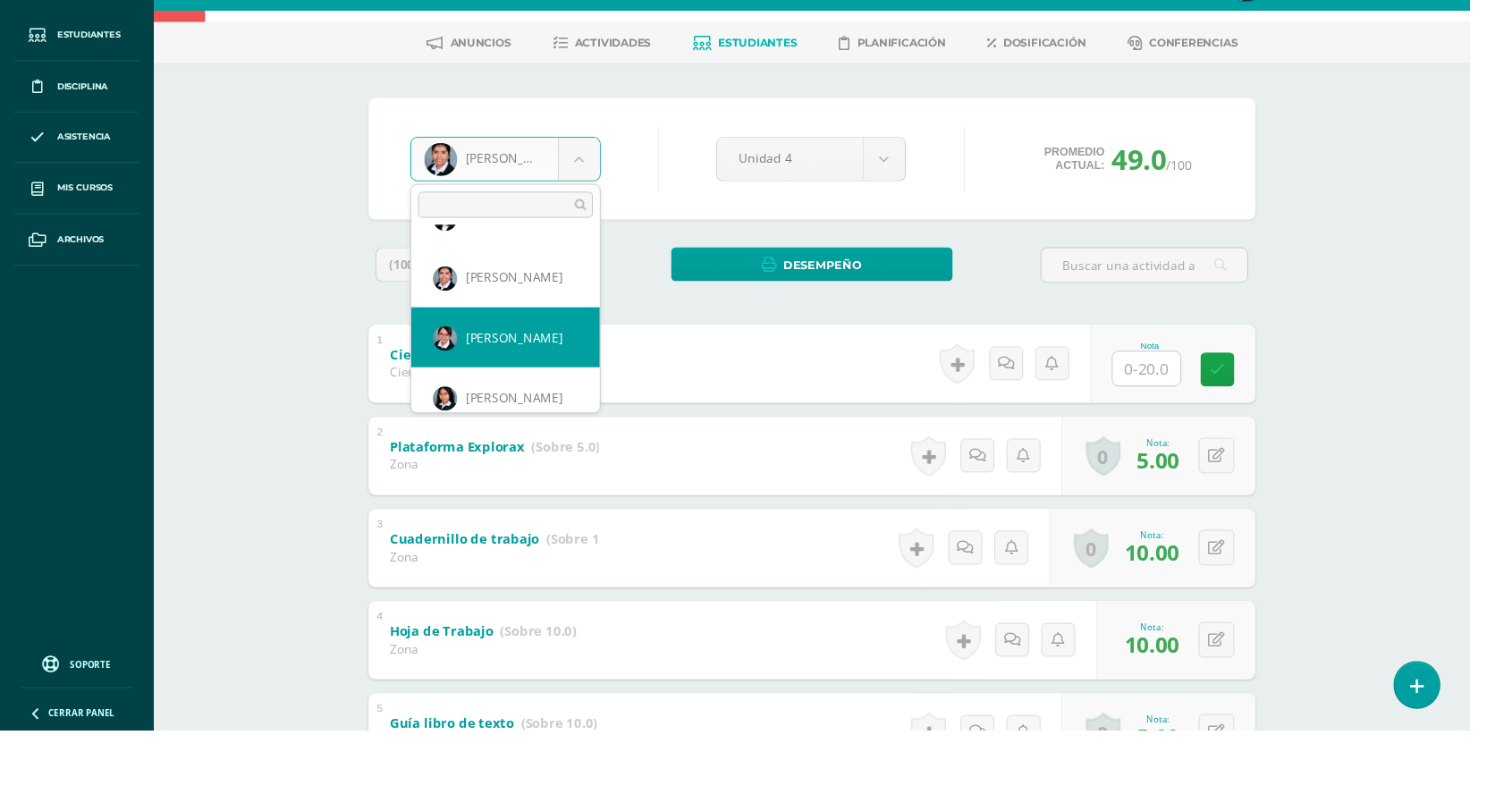
select select "31"
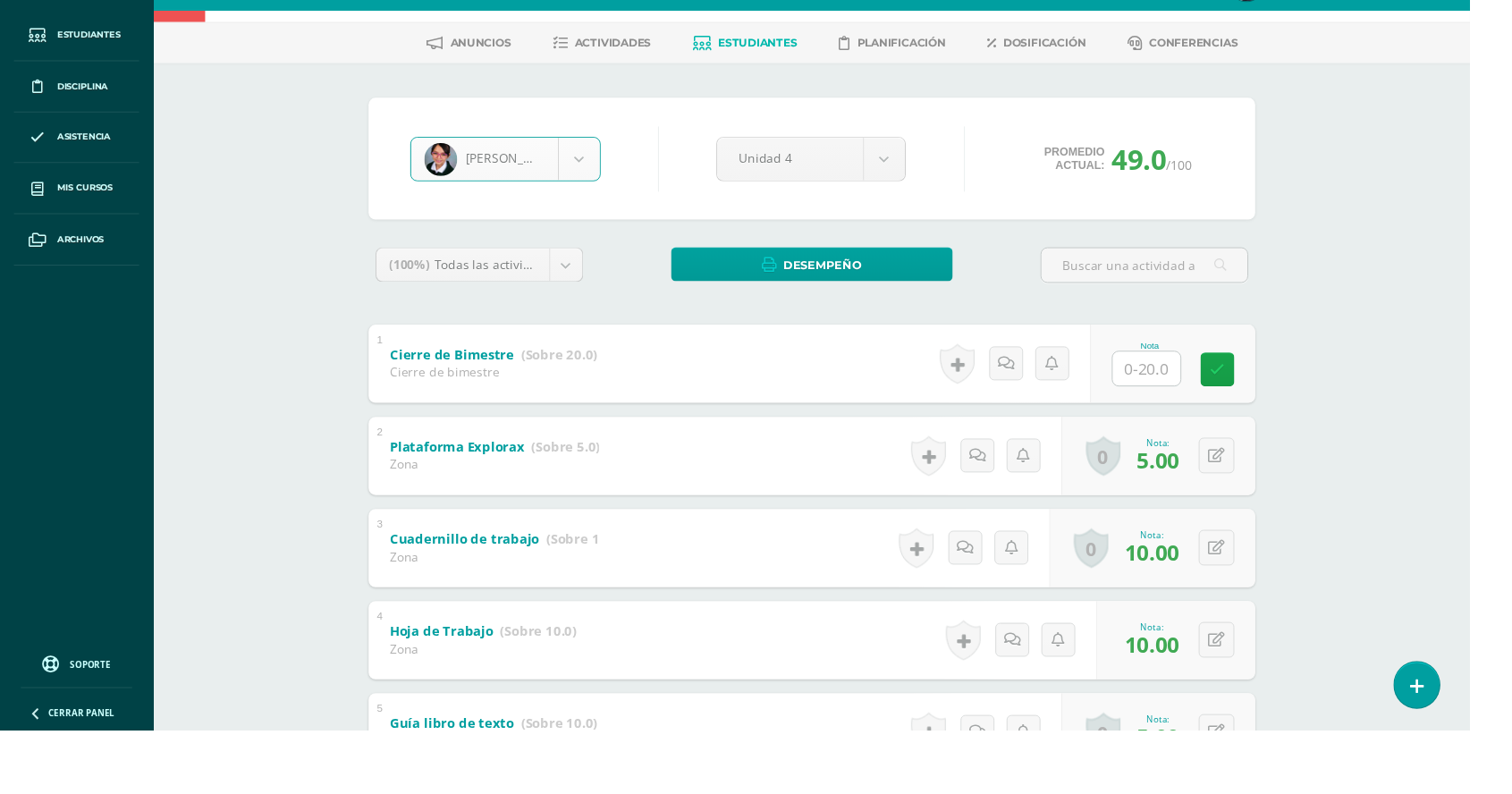
scroll to position [68, 0]
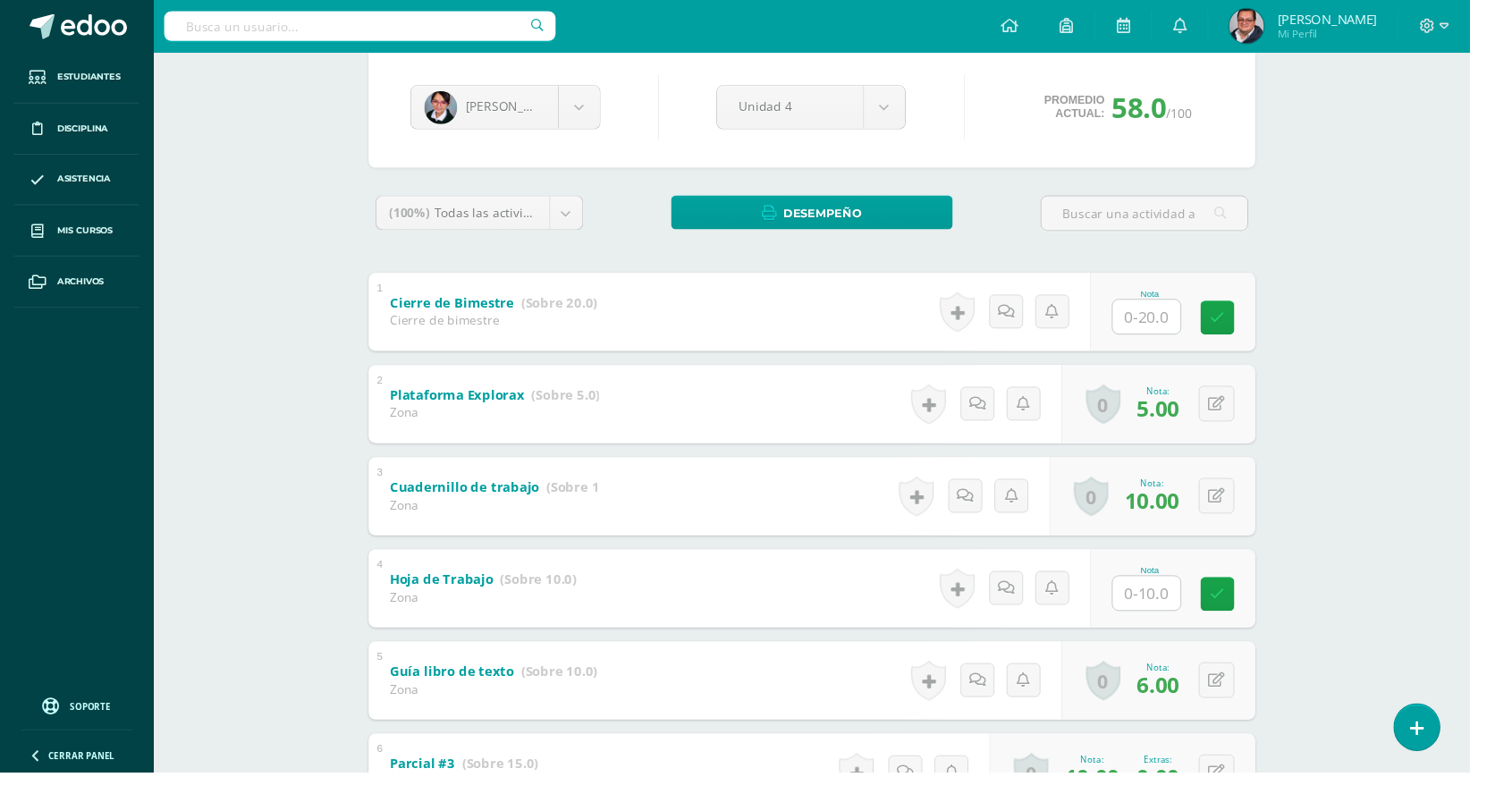
scroll to position [169, 0]
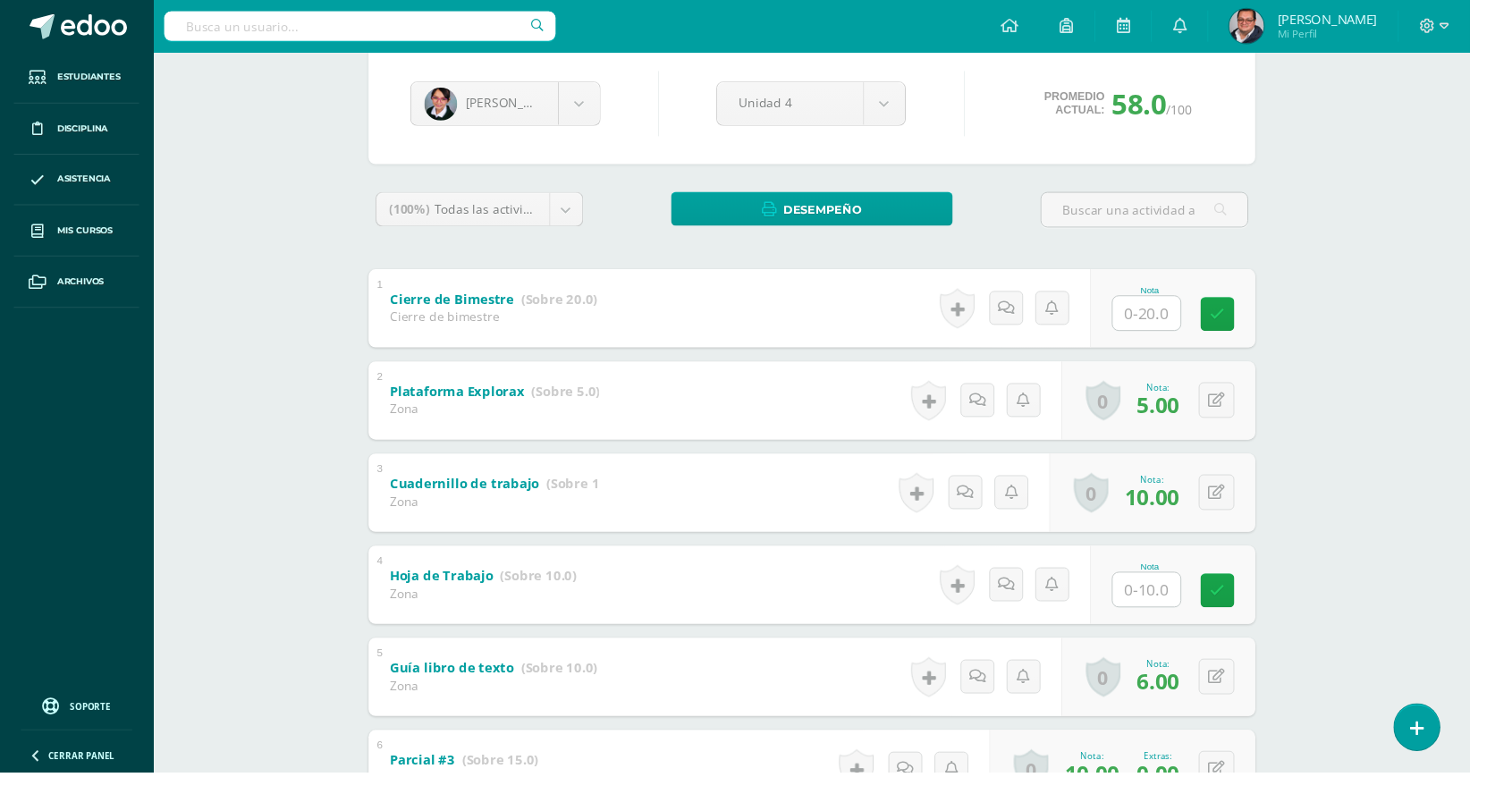
click at [1181, 613] on input "text" at bounding box center [1179, 607] width 69 height 35
type input "10"
click at [1272, 601] on icon at bounding box center [1264, 608] width 16 height 16
click at [602, 95] on body "Estudiantes Disciplina Asistencia Mis cursos Archivos Soporte Ayuda Reportar un…" at bounding box center [756, 485] width 1512 height 1309
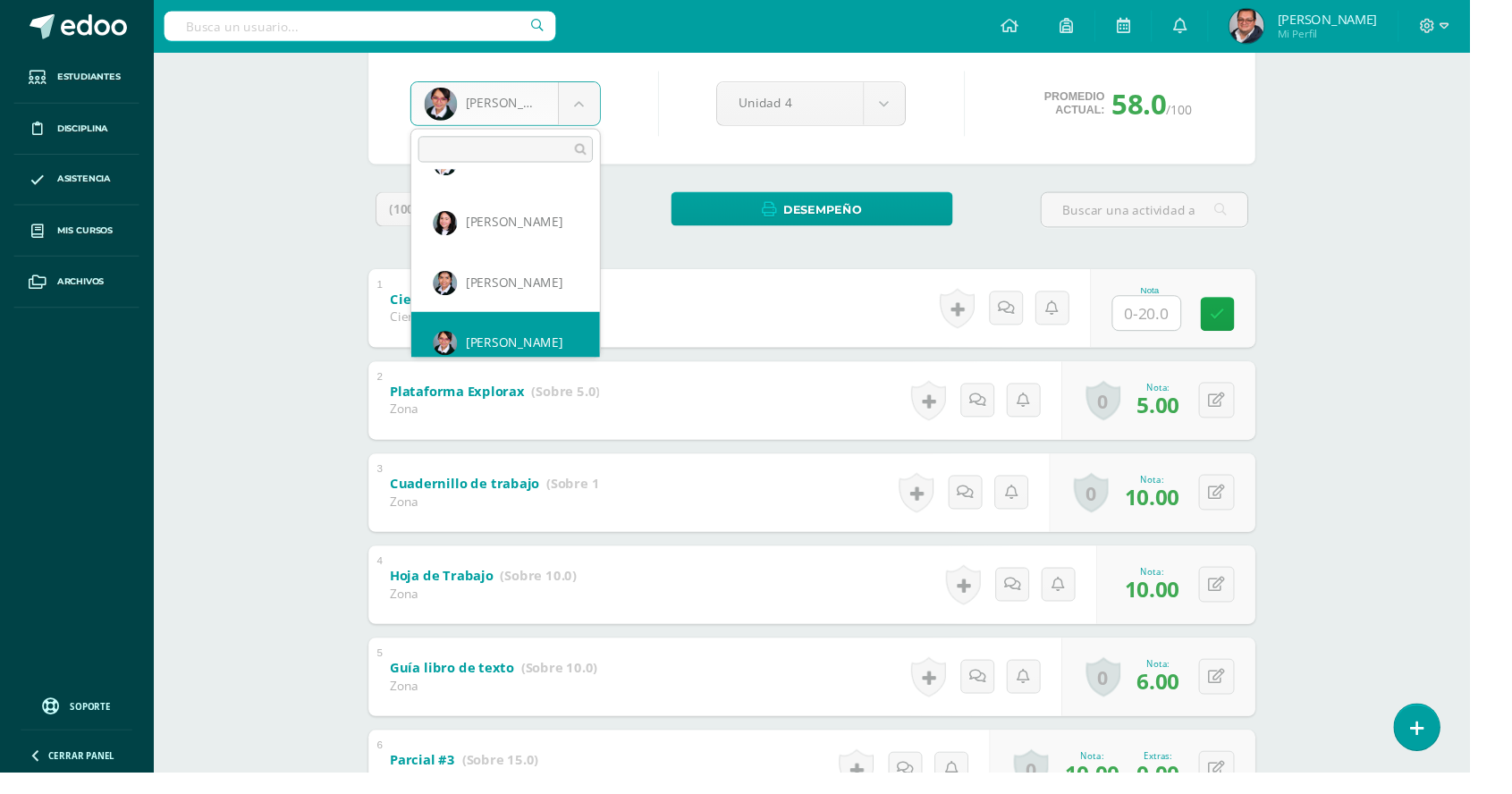
scroll to position [167, 0]
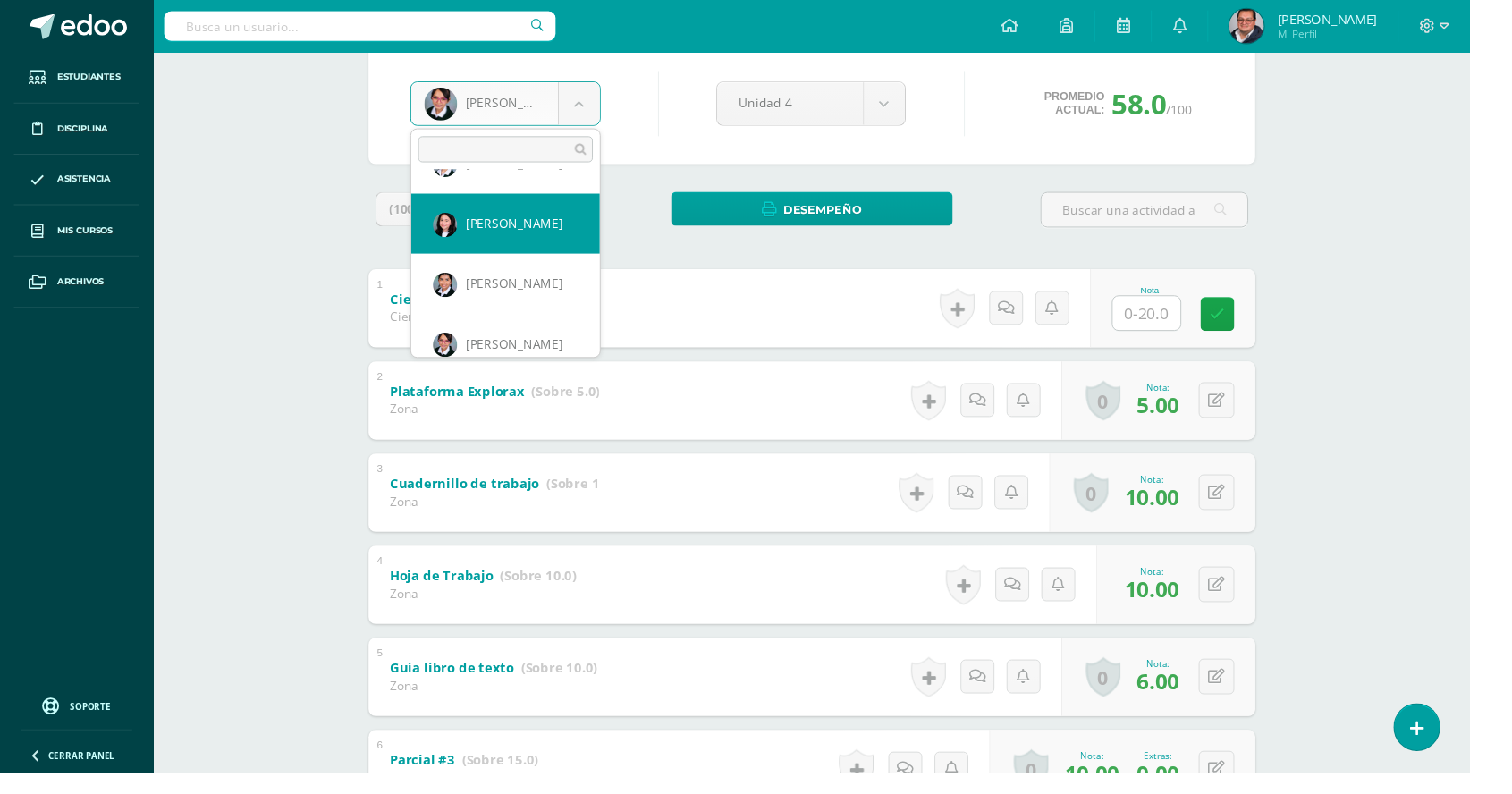
select select "525"
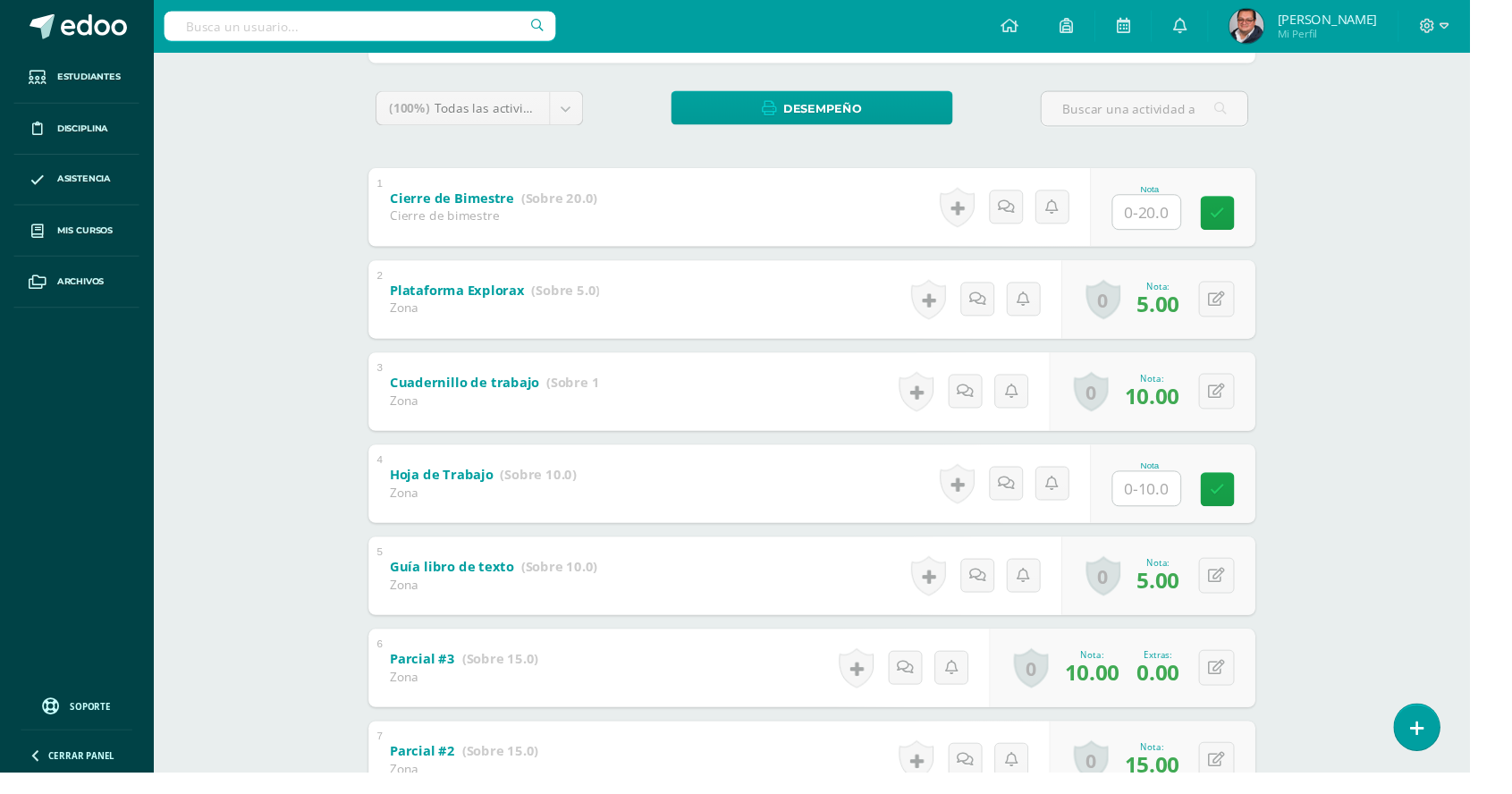
scroll to position [274, 0]
click at [1182, 507] on input "text" at bounding box center [1179, 503] width 69 height 35
type input "9"
click at [1269, 517] on link at bounding box center [1264, 503] width 36 height 36
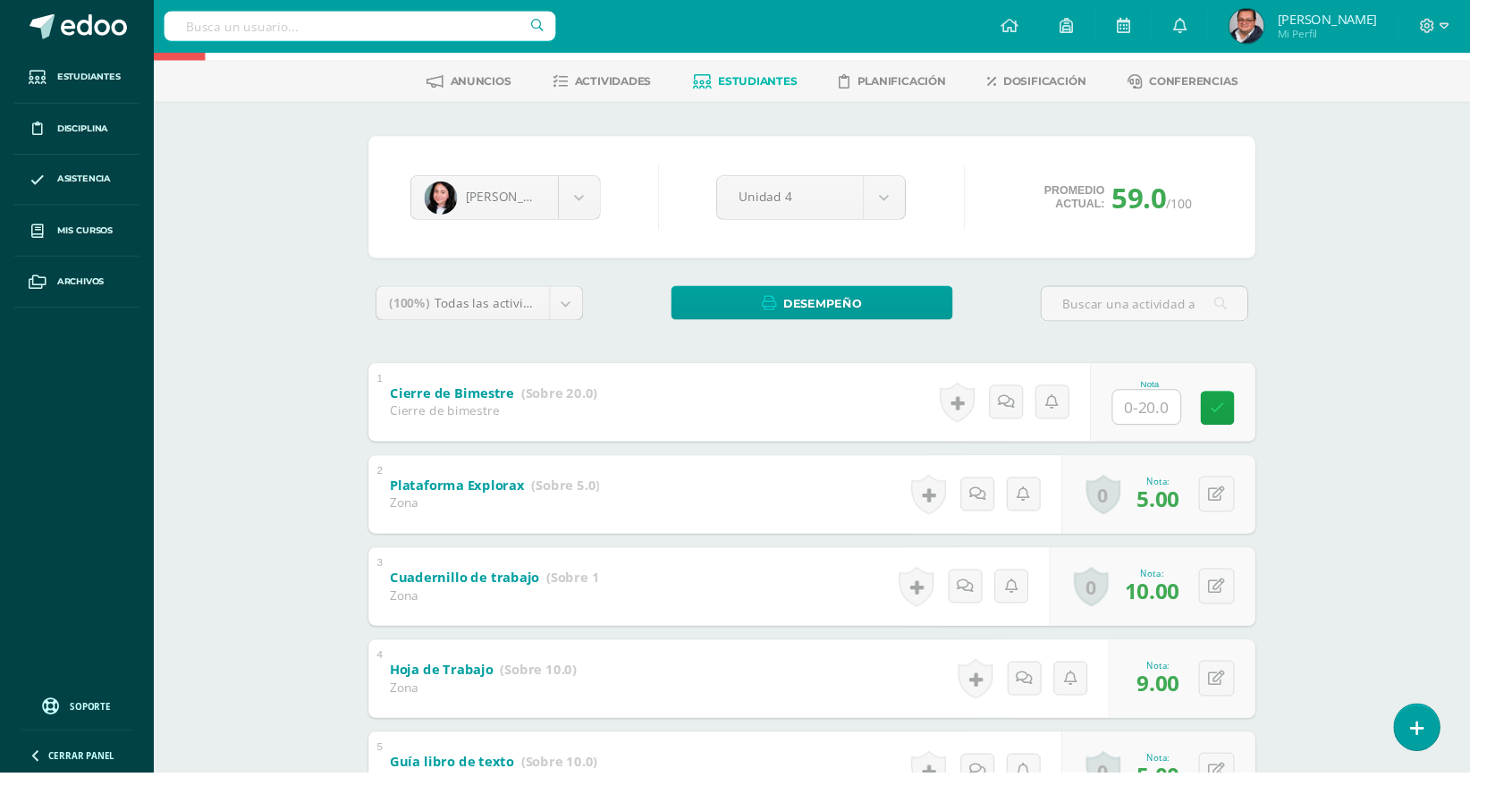
scroll to position [0, 0]
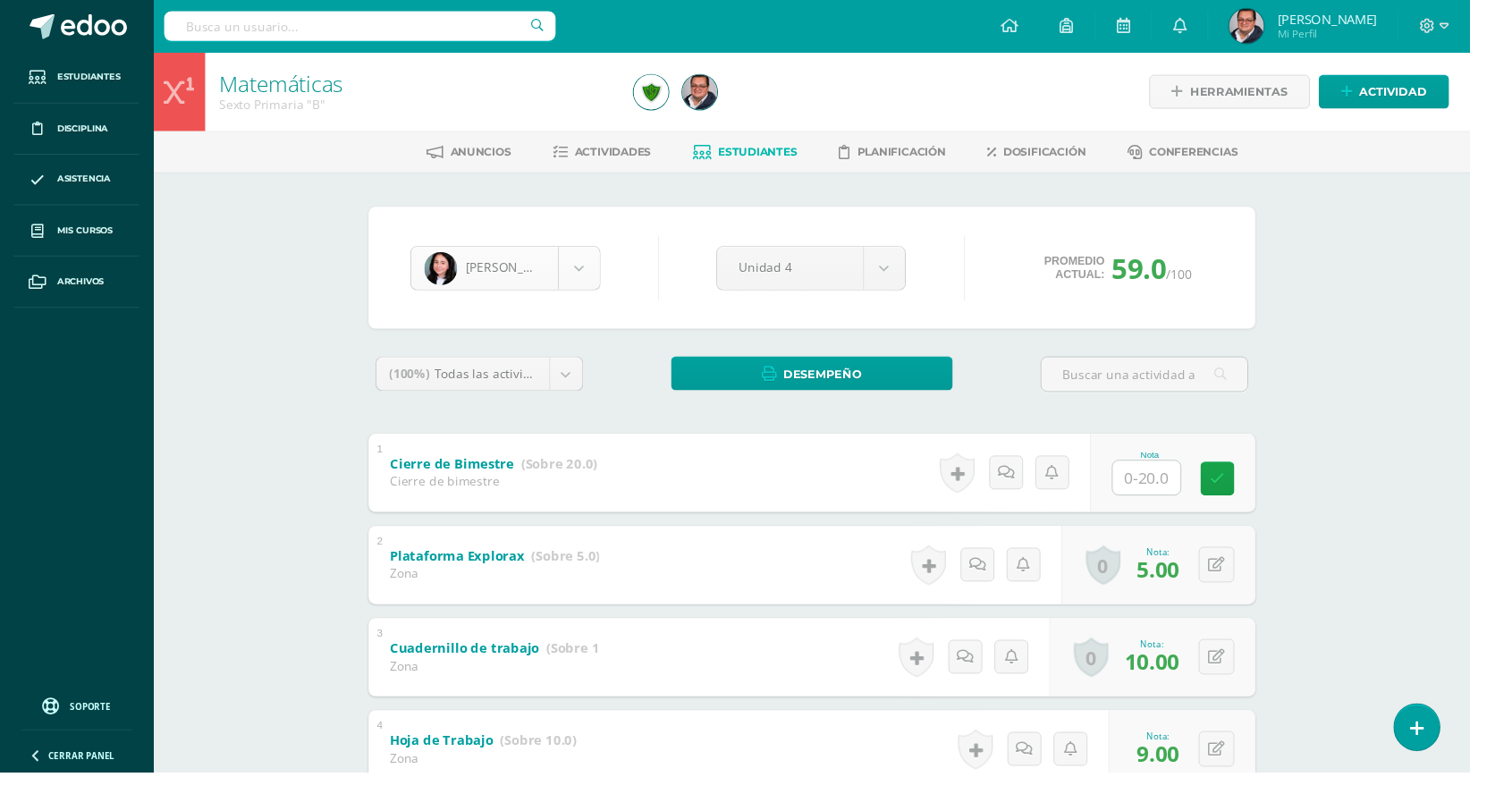
click at [587, 266] on body "Estudiantes Disciplina Asistencia Mis cursos Archivos Soporte Ayuda Reportar un…" at bounding box center [756, 654] width 1512 height 1309
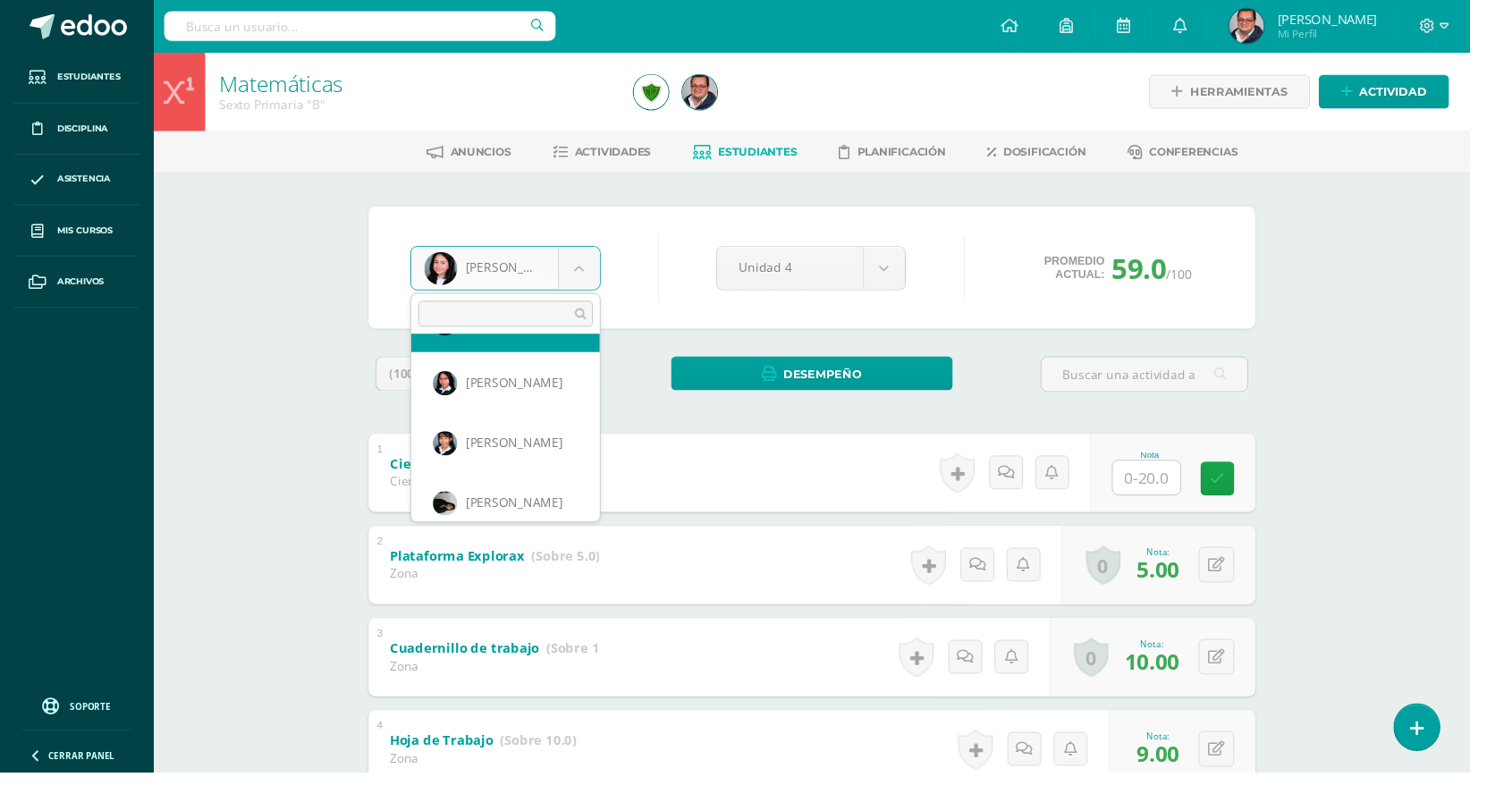
scroll to position [360, 0]
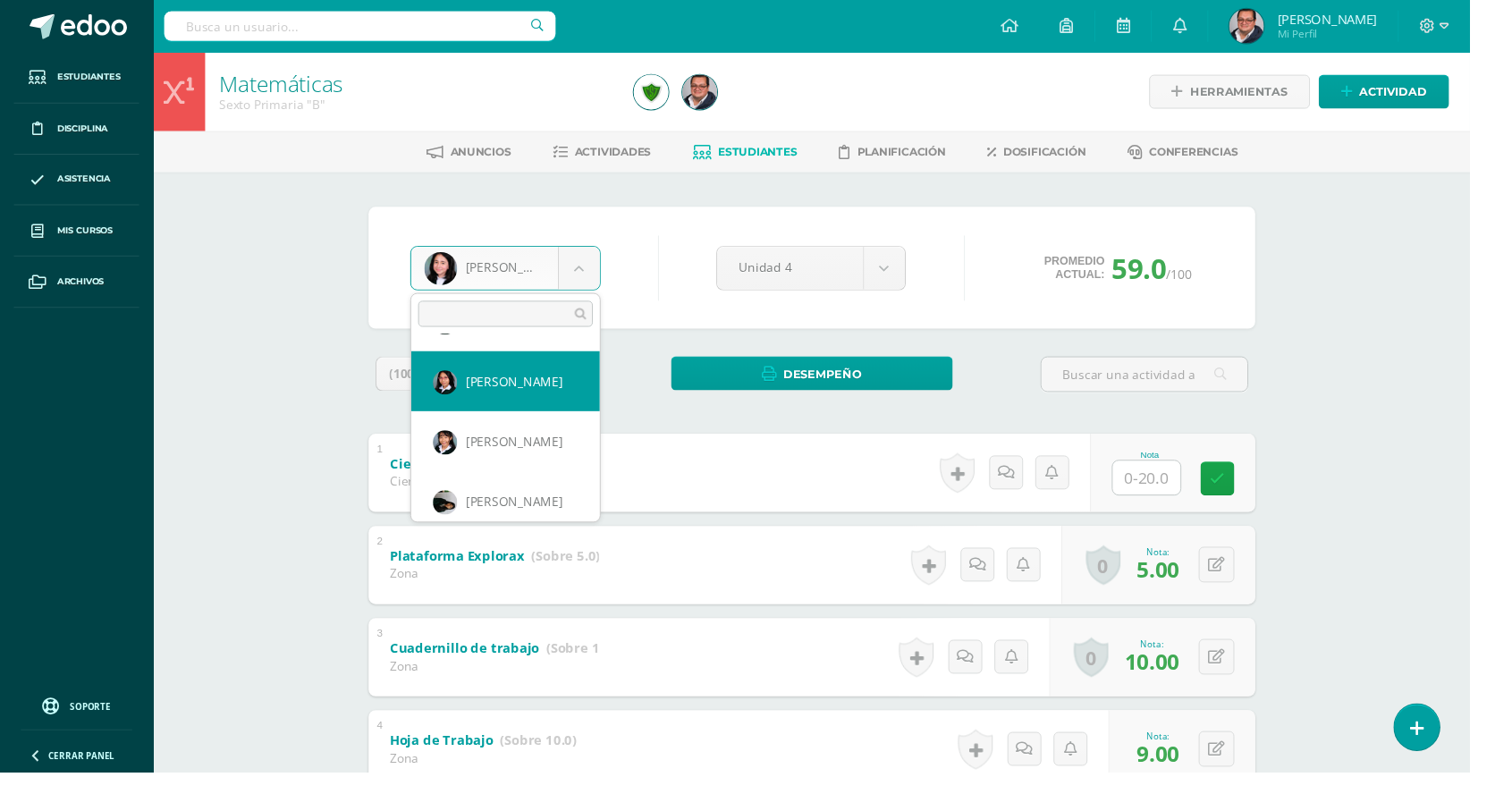
select select "32"
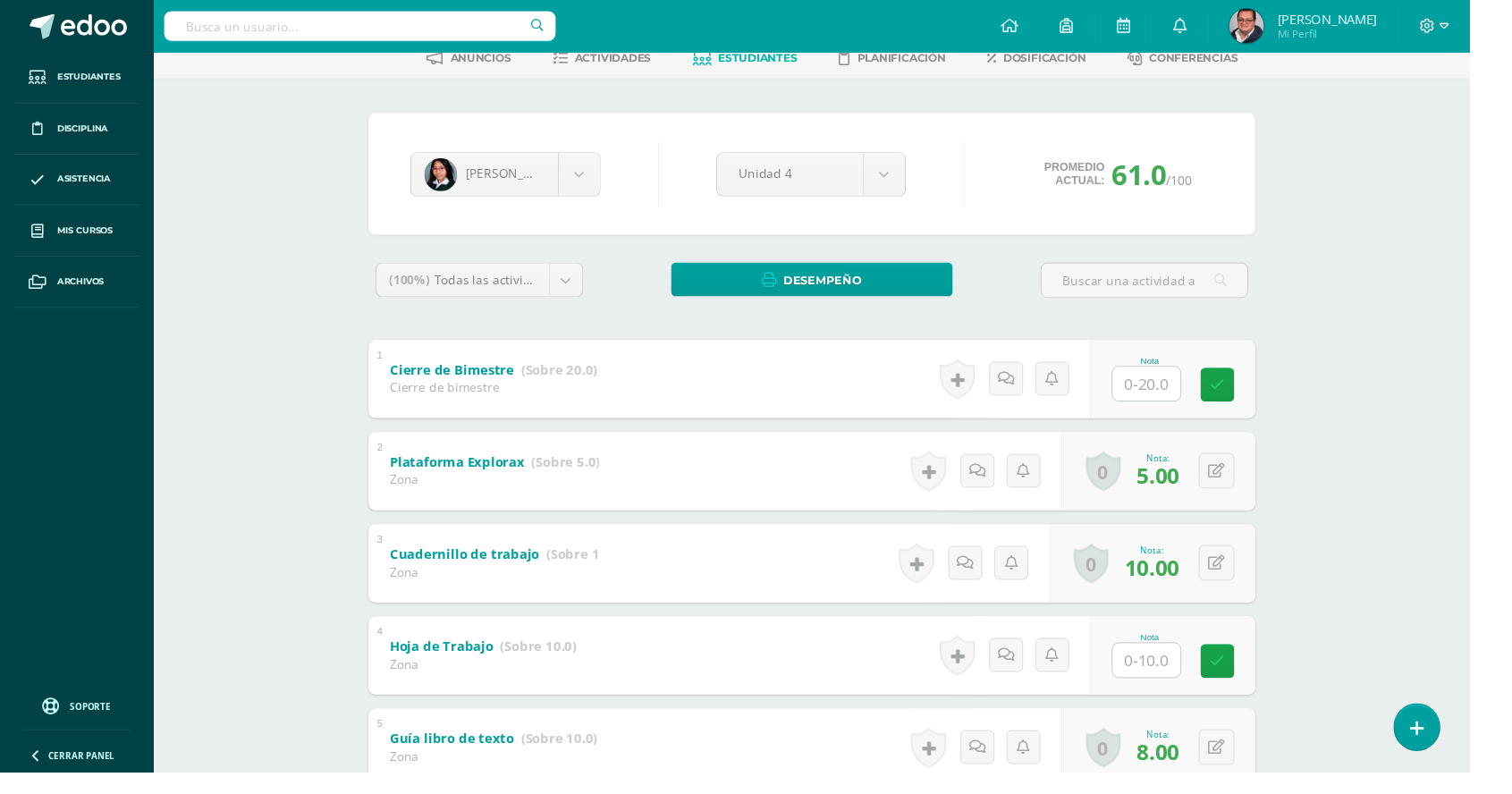
scroll to position [89, 0]
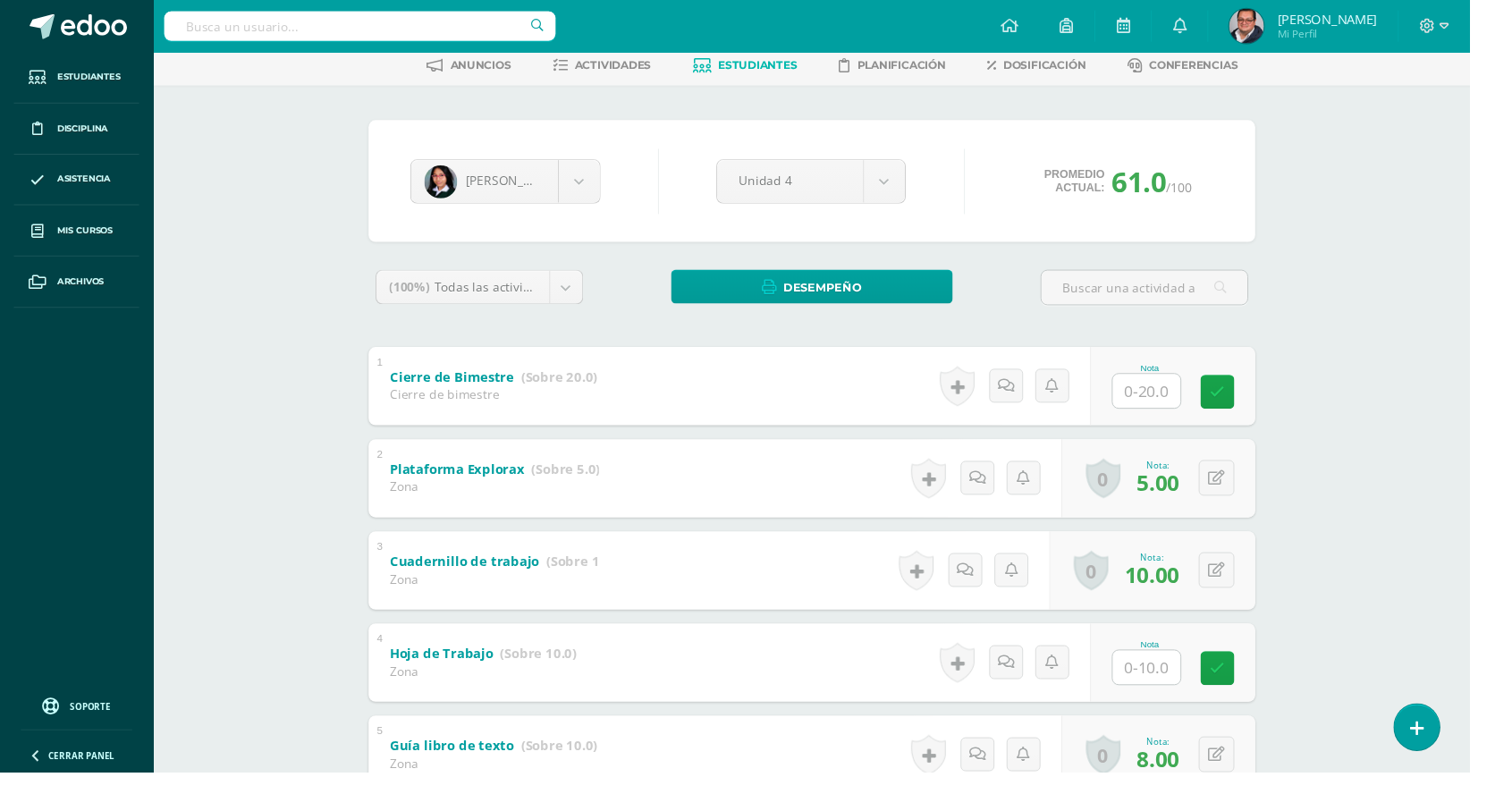
click at [1188, 691] on input "text" at bounding box center [1179, 686] width 69 height 35
type input "10"
click at [1267, 699] on link at bounding box center [1264, 686] width 36 height 36
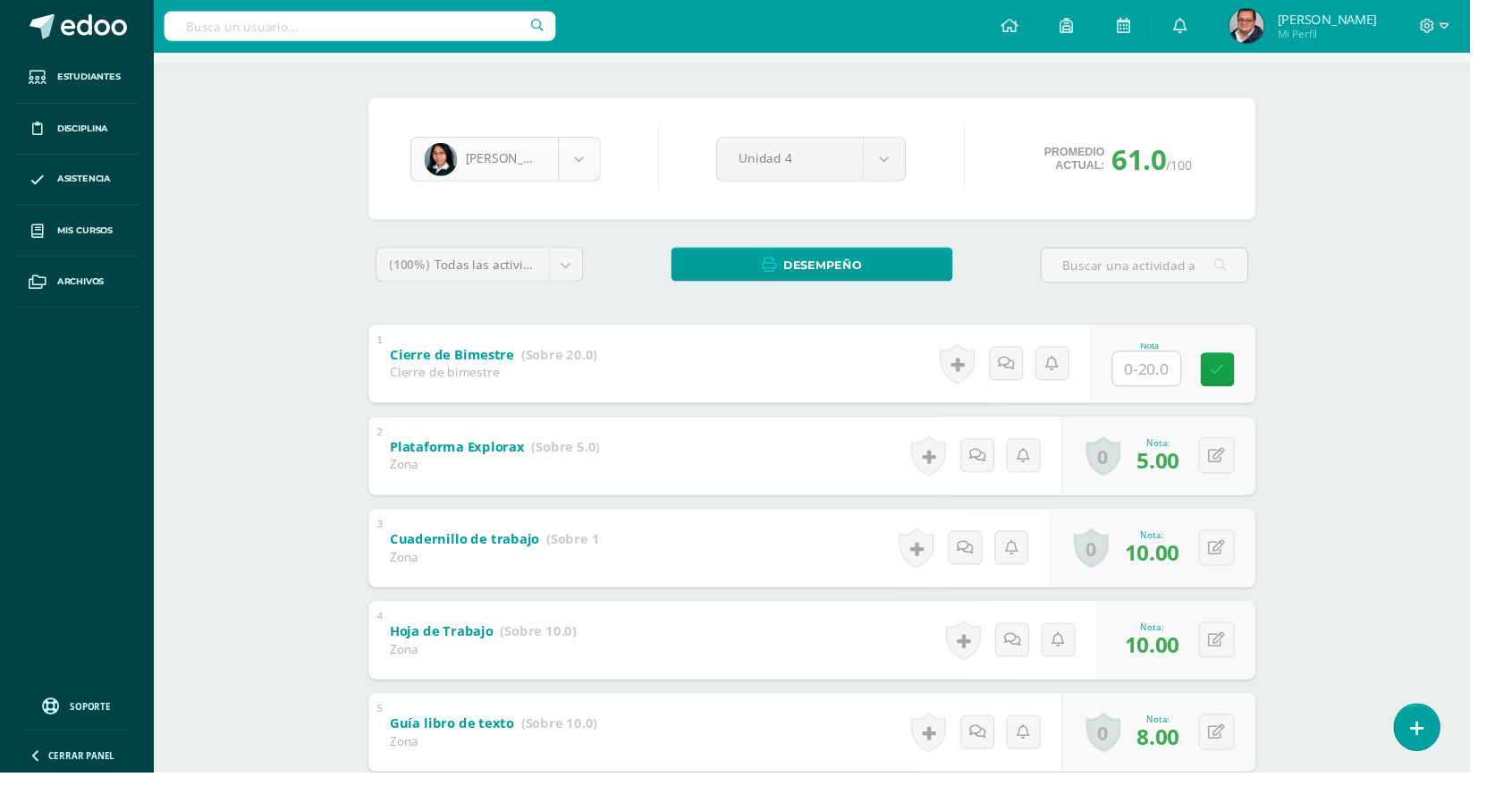
click at [565, 158] on body "Estudiantes Disciplina Asistencia Mis cursos Archivos Soporte Ayuda Reportar un…" at bounding box center [756, 542] width 1512 height 1309
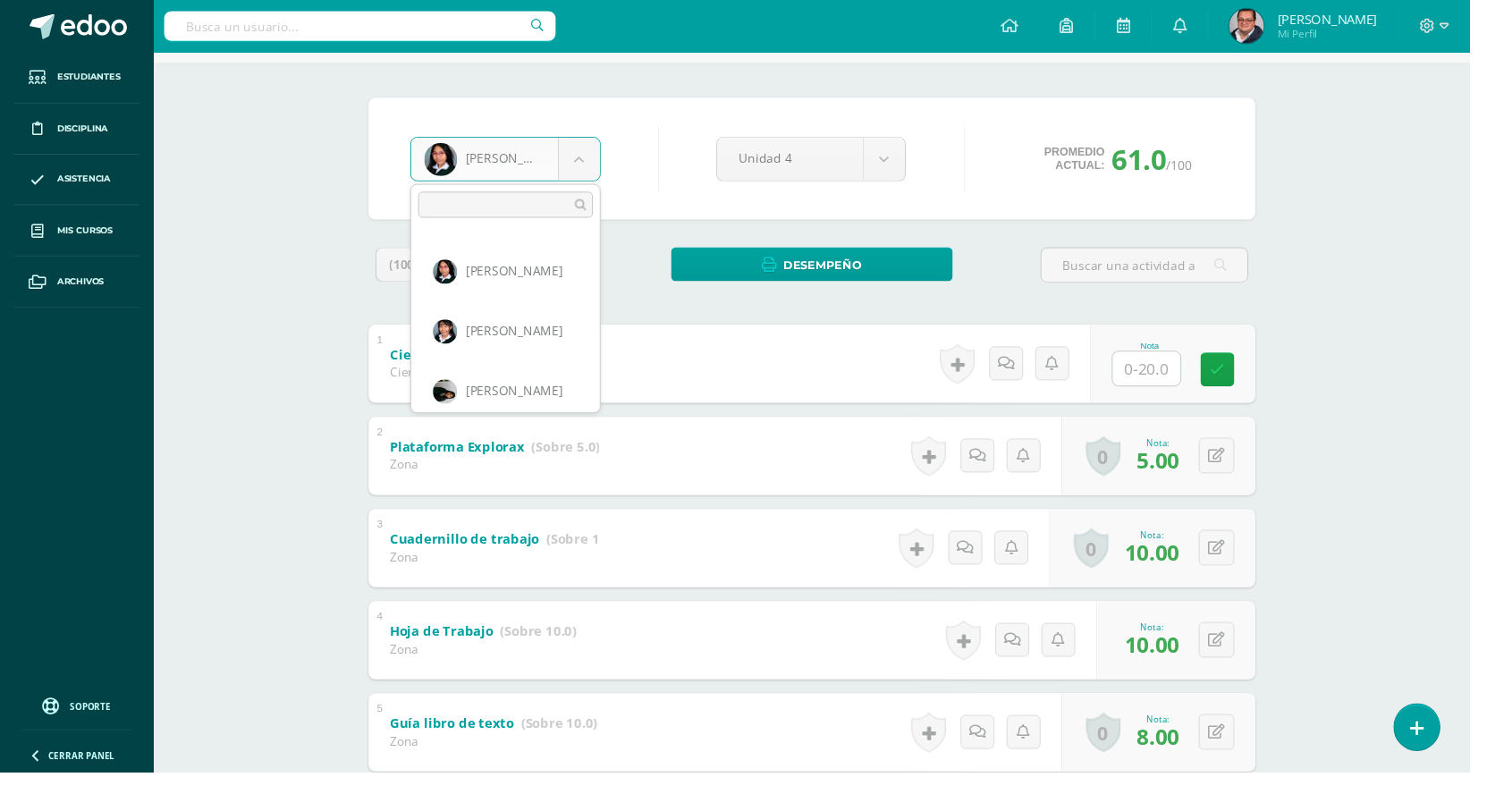
scroll to position [360, 0]
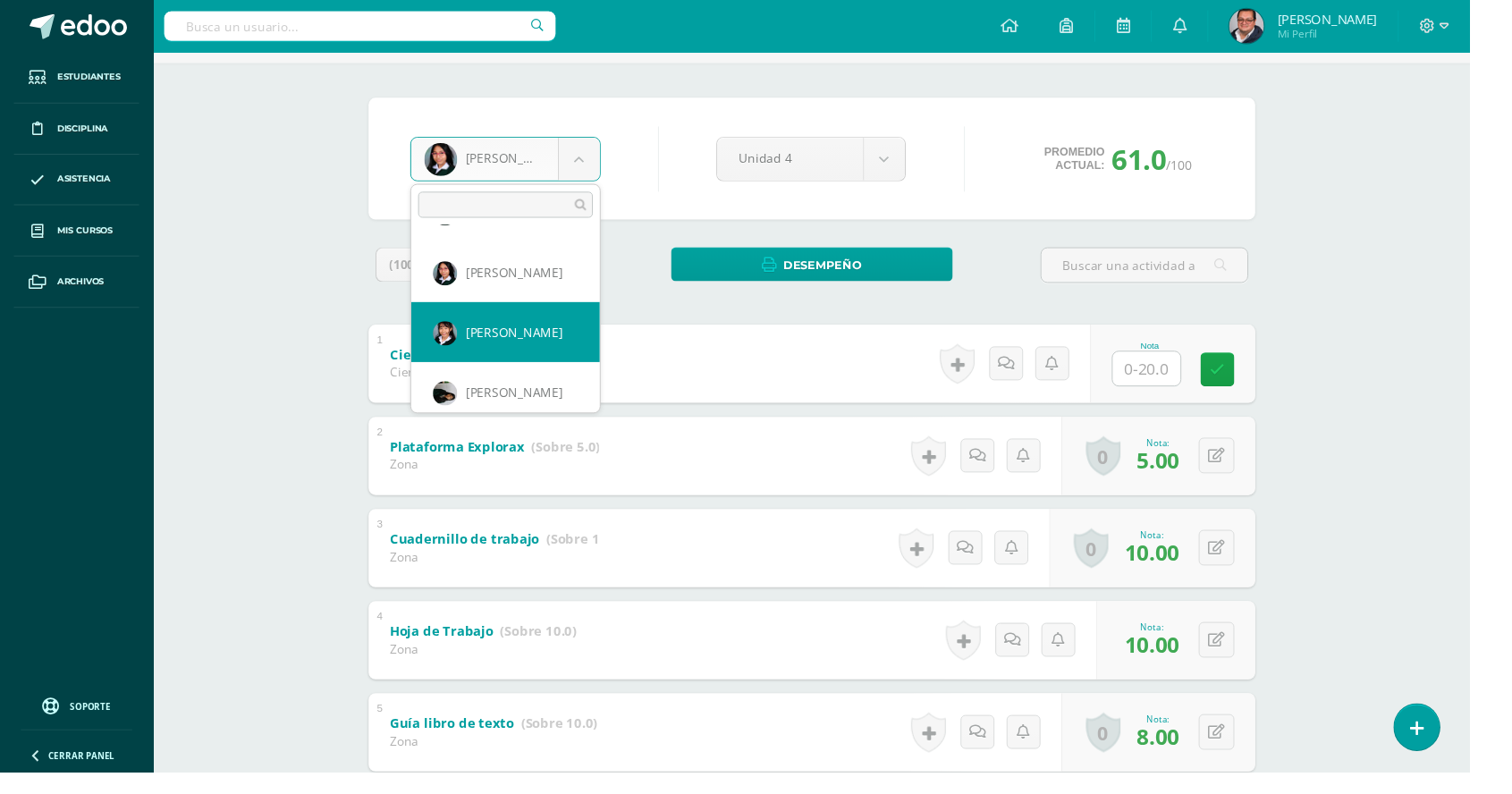
select select "752"
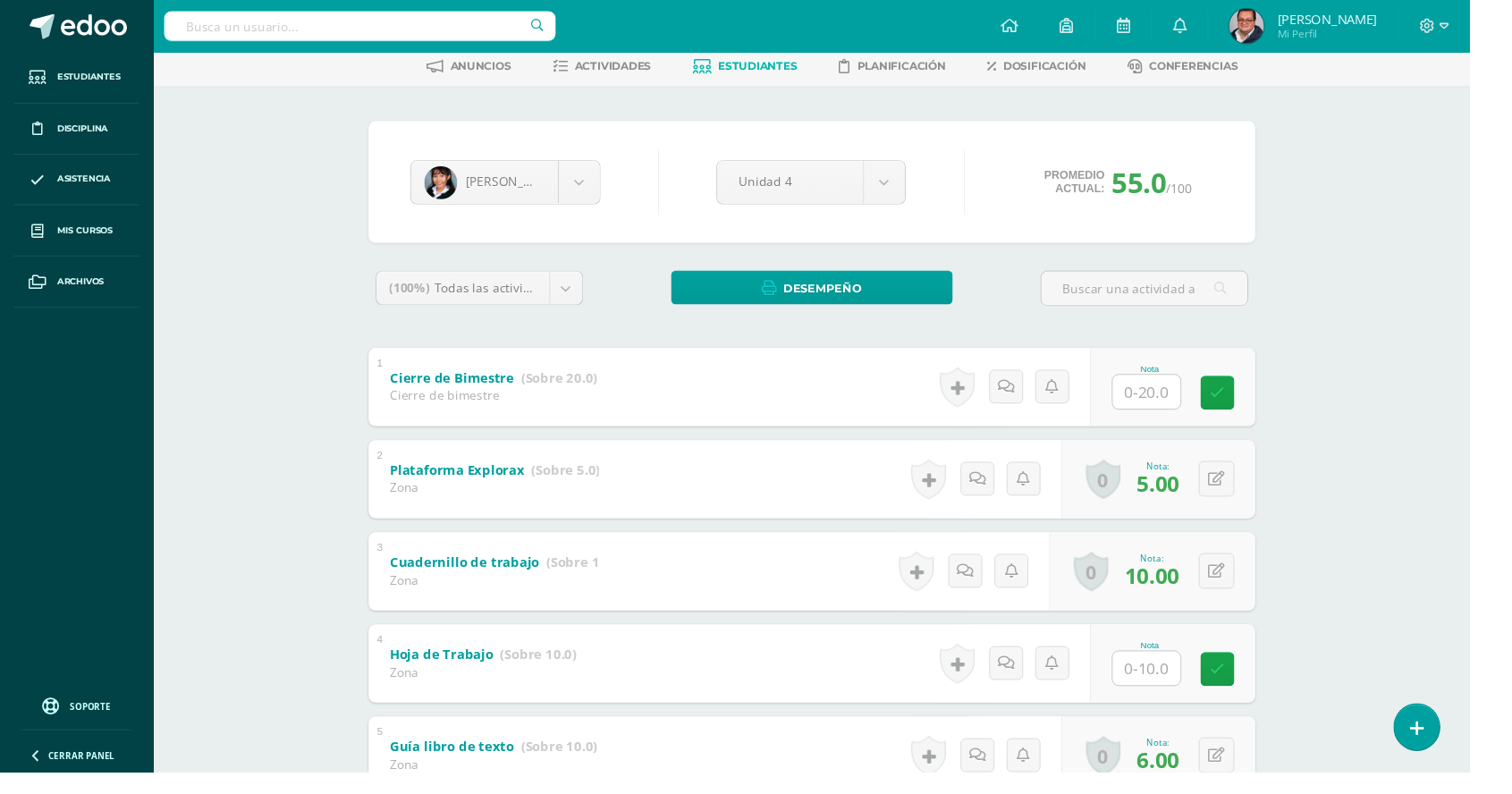
scroll to position [110, 0]
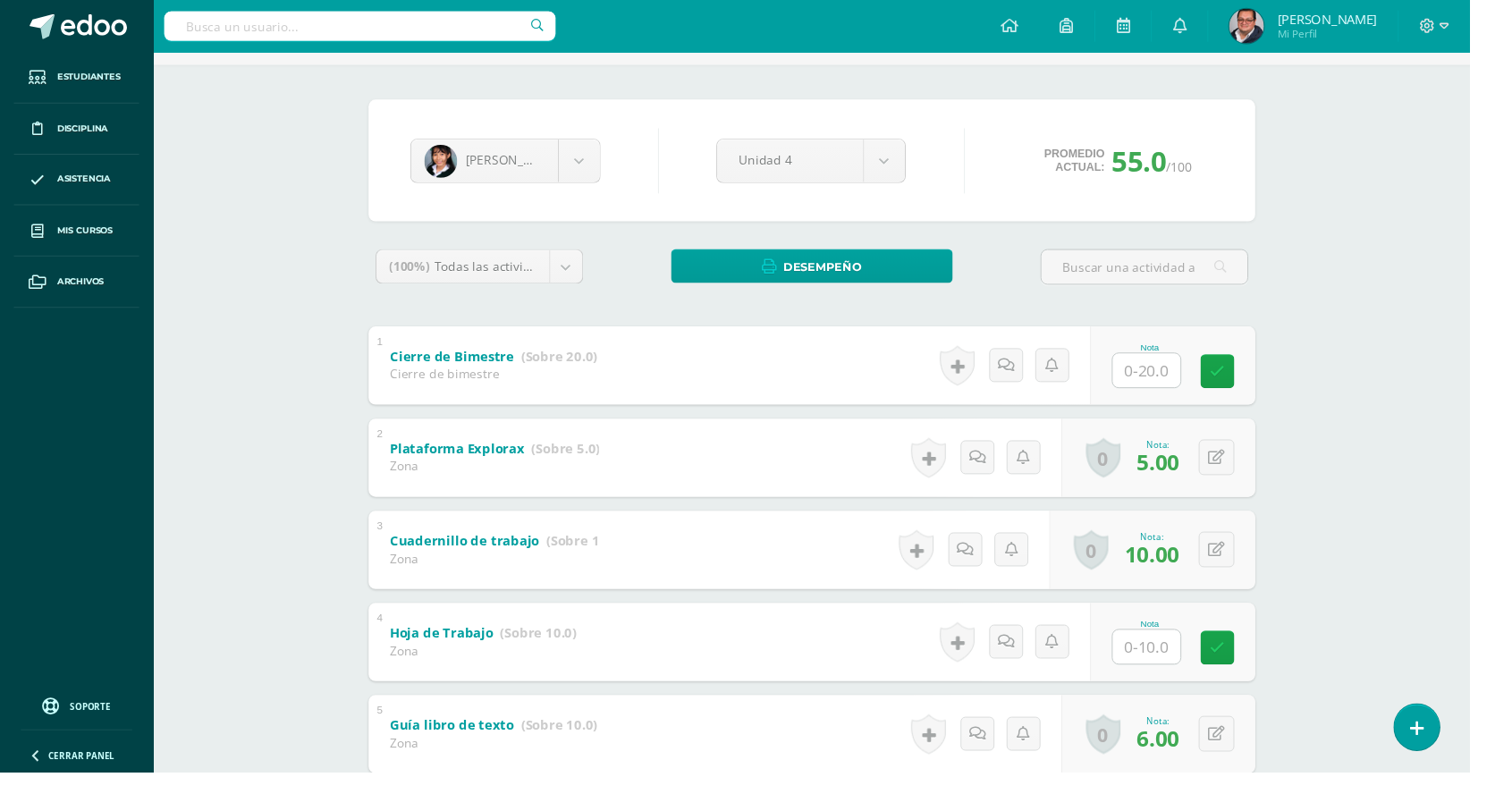
click at [1185, 679] on input "text" at bounding box center [1179, 666] width 69 height 35
type input "9"
click at [1278, 669] on link at bounding box center [1264, 666] width 36 height 36
click at [601, 158] on body "Estudiantes Disciplina Asistencia Mis cursos Archivos Soporte Ayuda Reportar un…" at bounding box center [756, 544] width 1512 height 1309
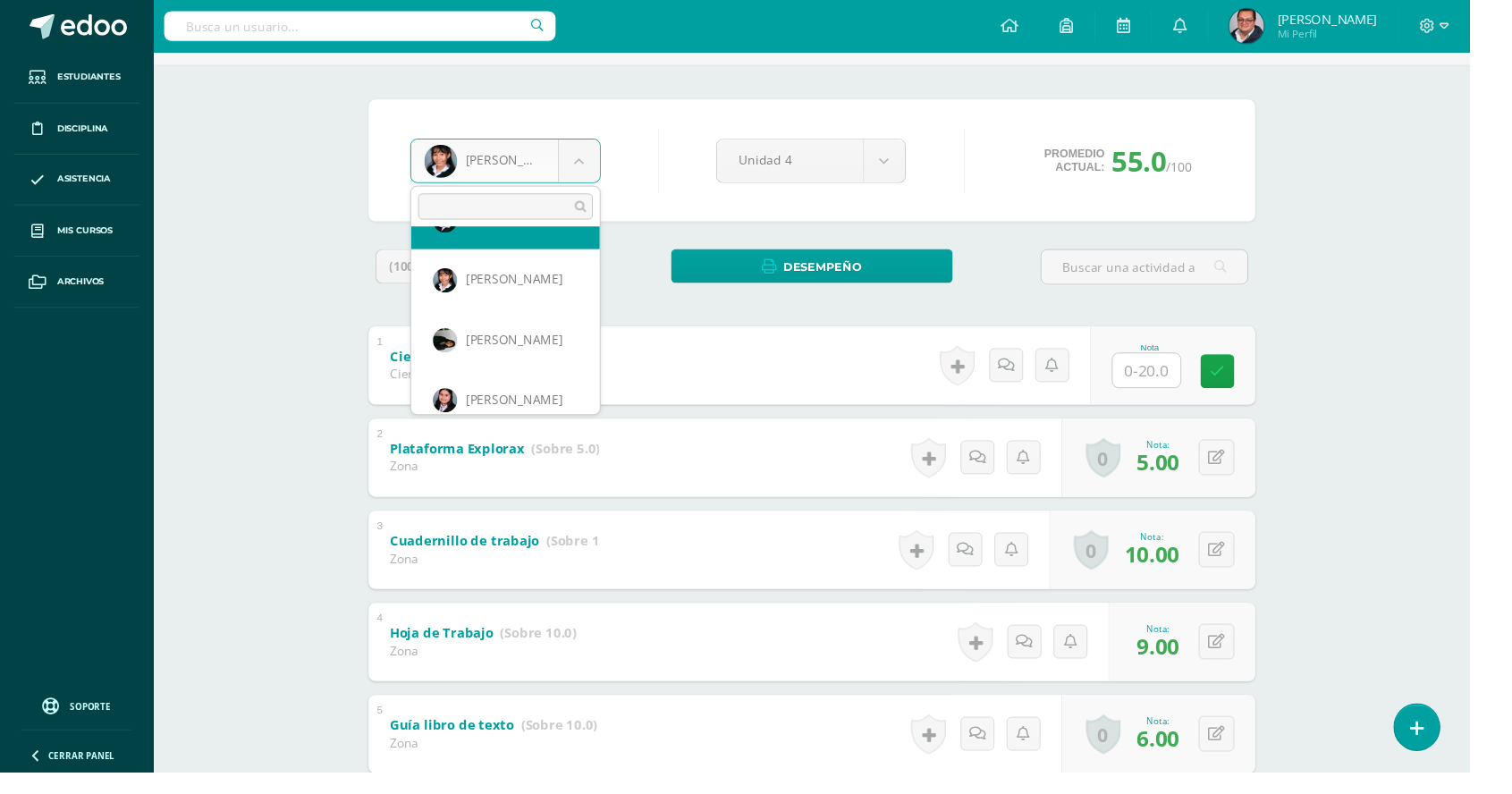
scroll to position [417, 0]
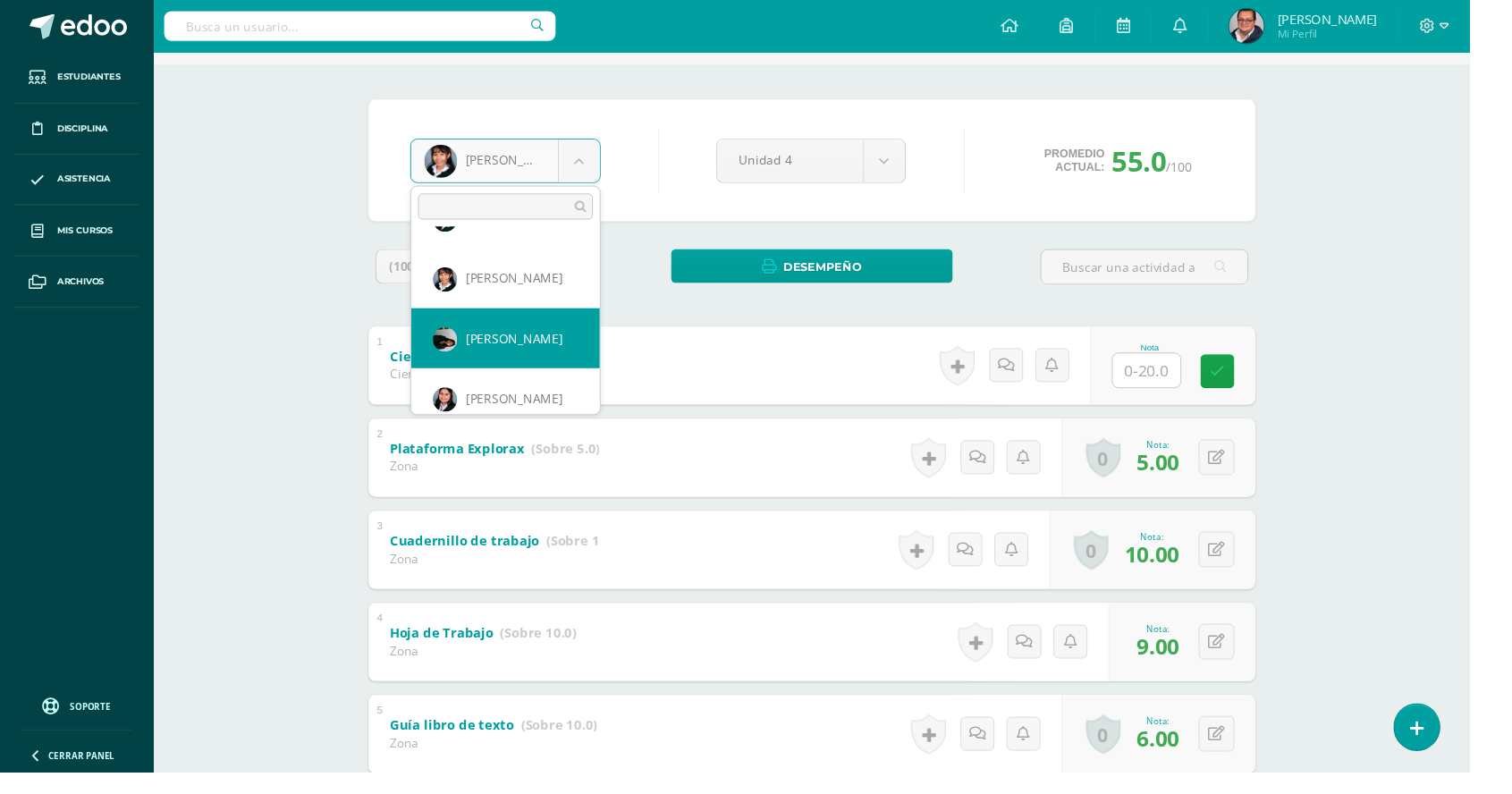
select select "33"
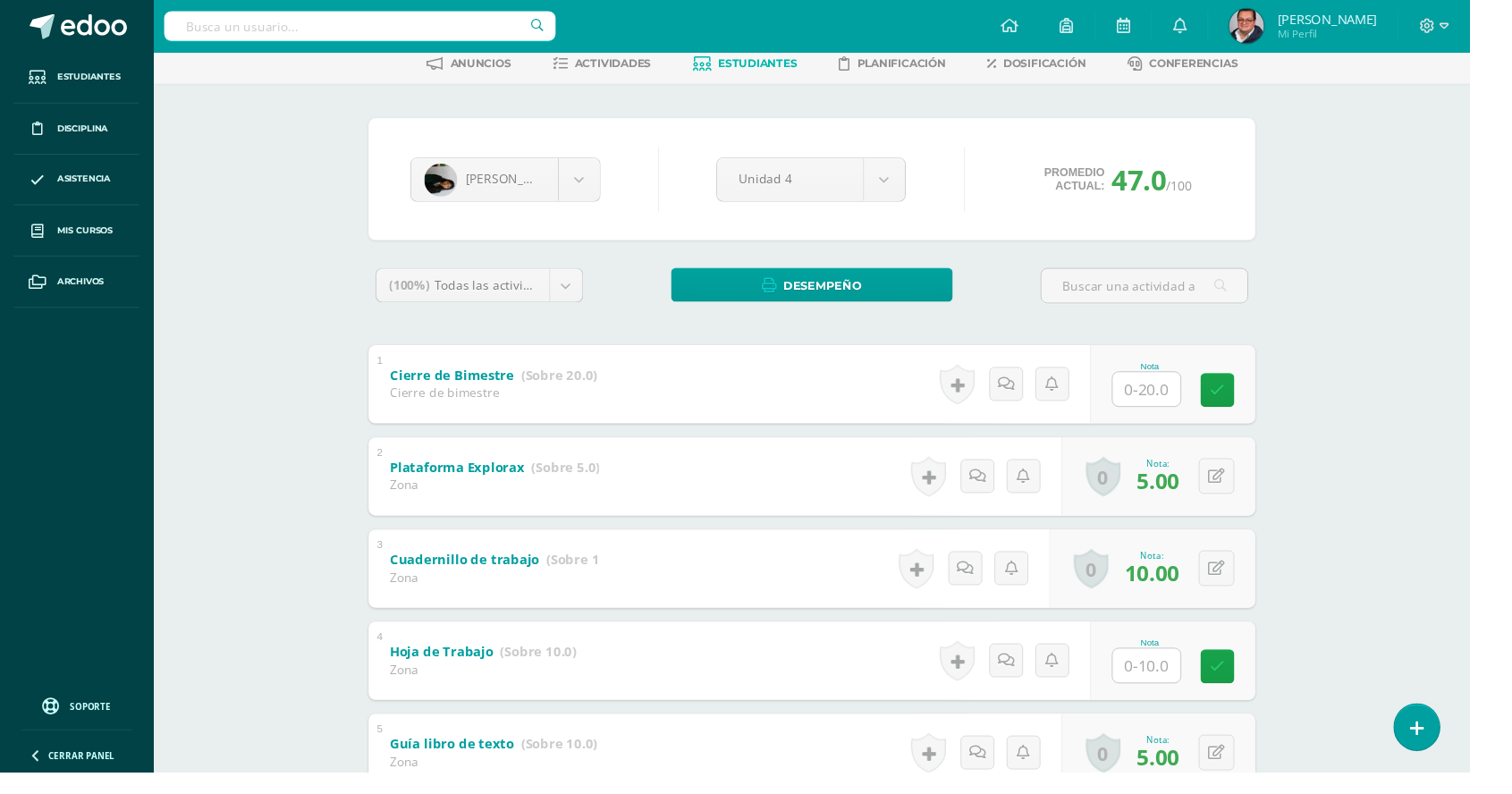
scroll to position [103, 0]
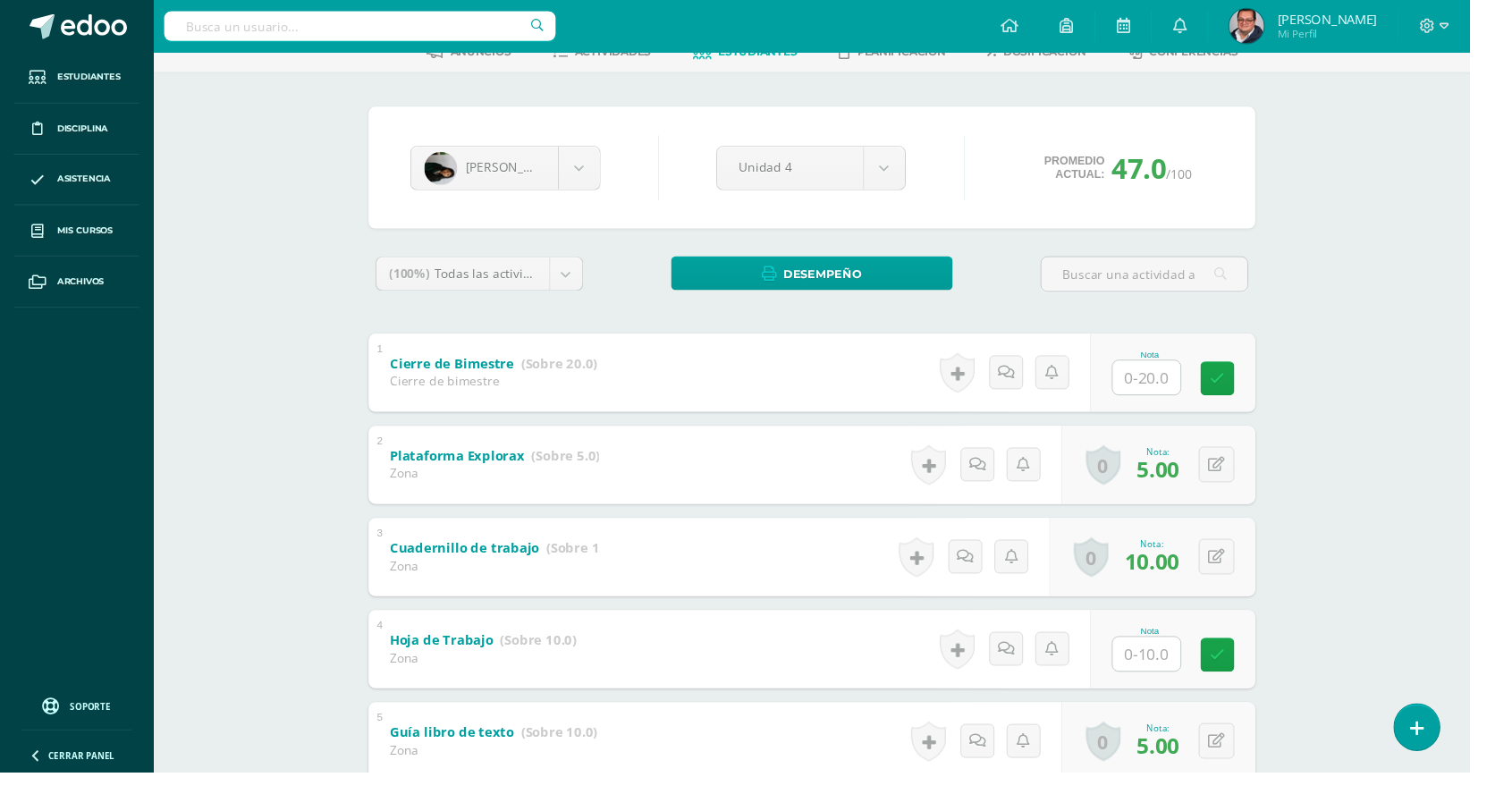
click at [1188, 660] on input "text" at bounding box center [1179, 674] width 69 height 35
type input "10"
click at [593, 154] on body "Estudiantes Disciplina Asistencia Mis cursos Archivos Soporte Ayuda Reportar un…" at bounding box center [756, 551] width 1512 height 1309
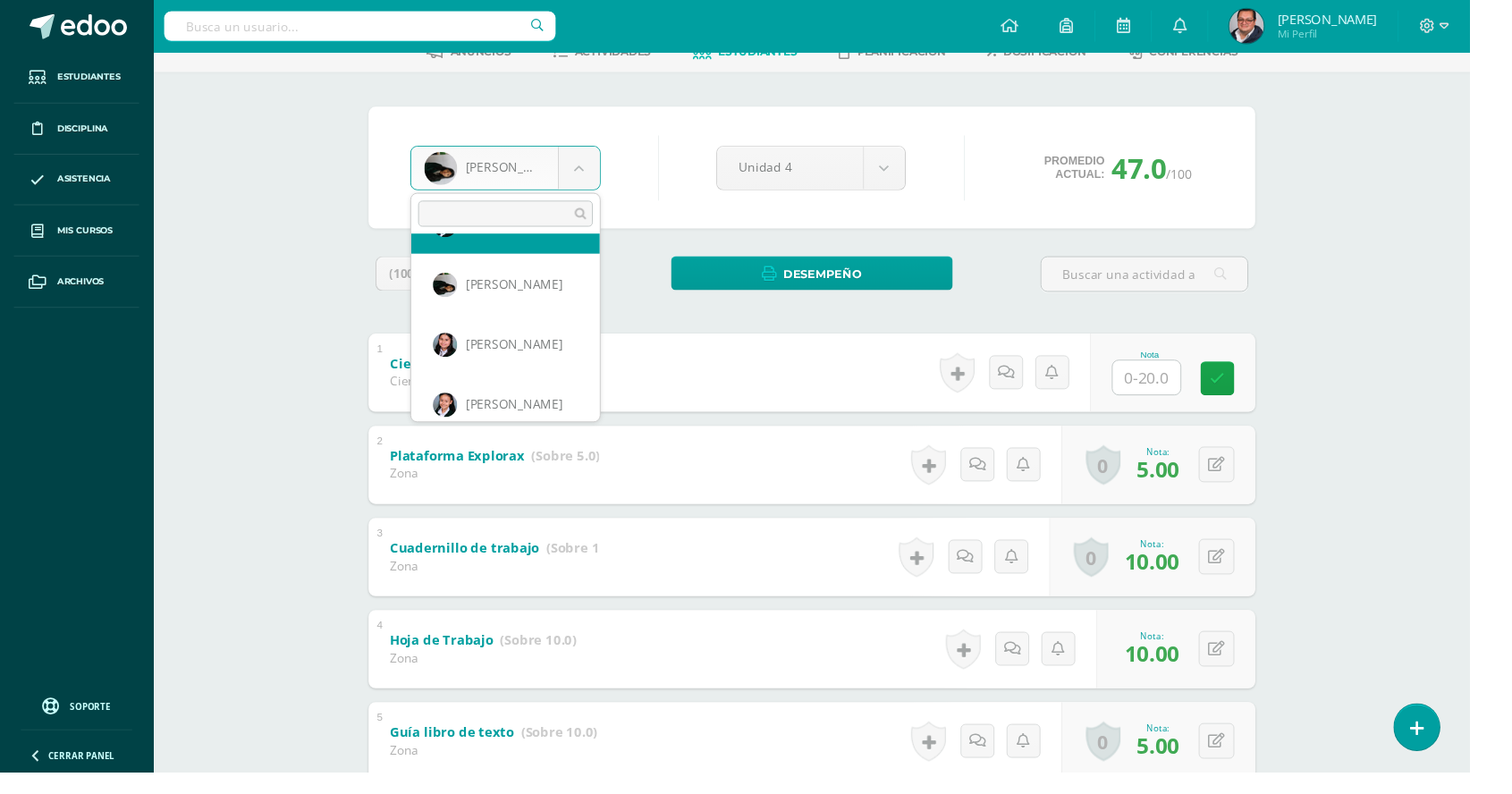
scroll to position [478, 0]
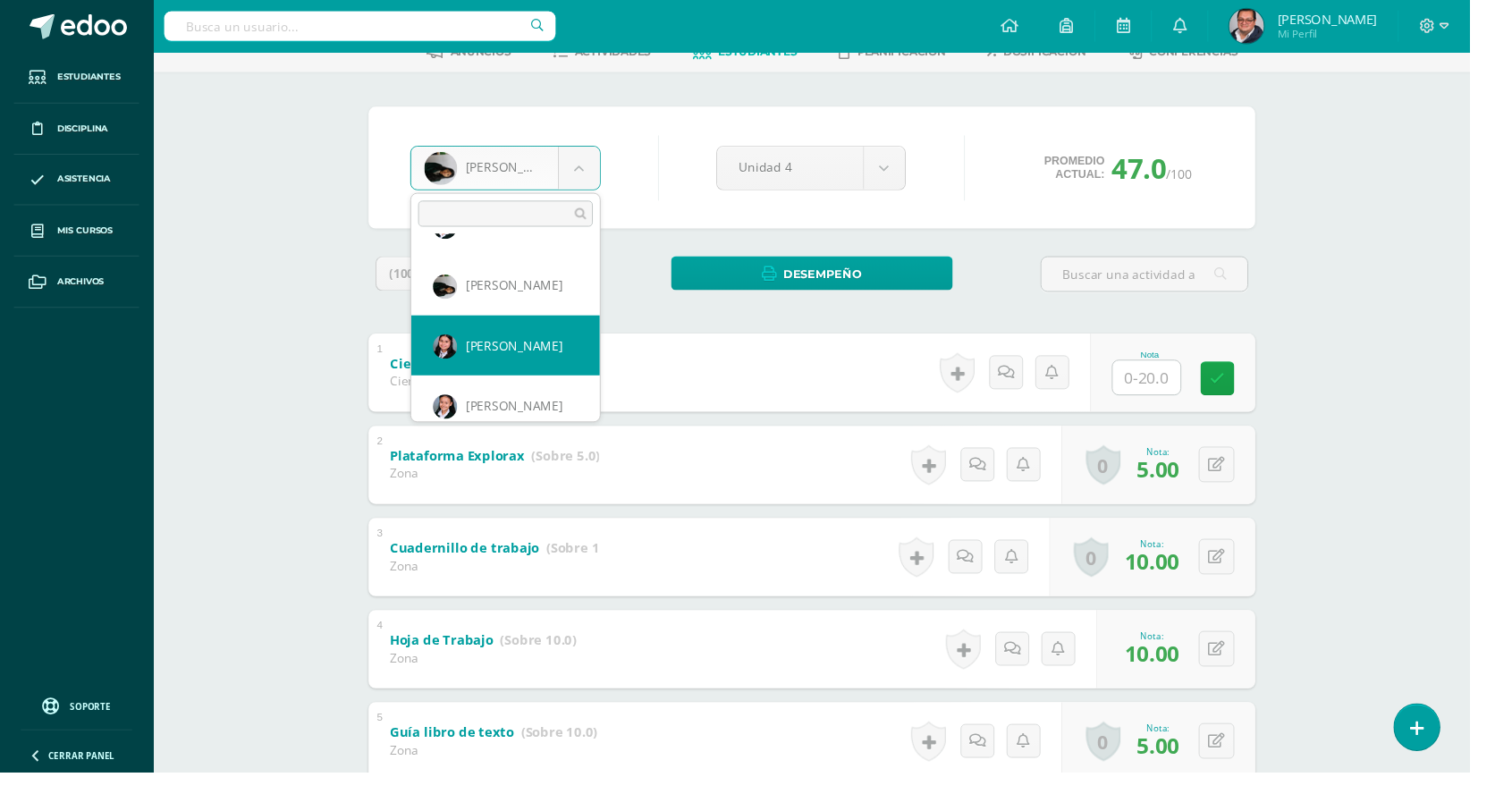
select select "44"
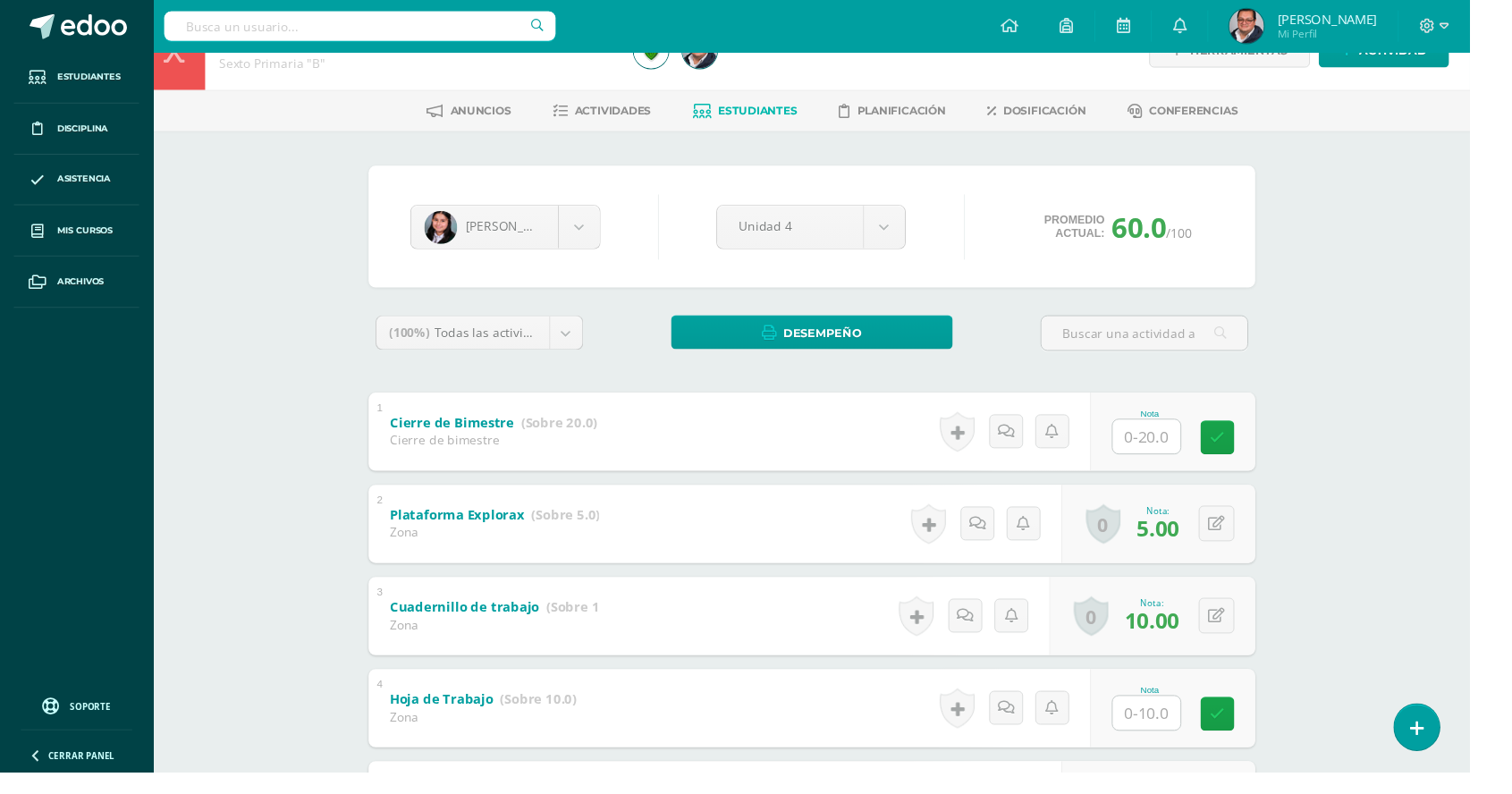
scroll to position [69, 0]
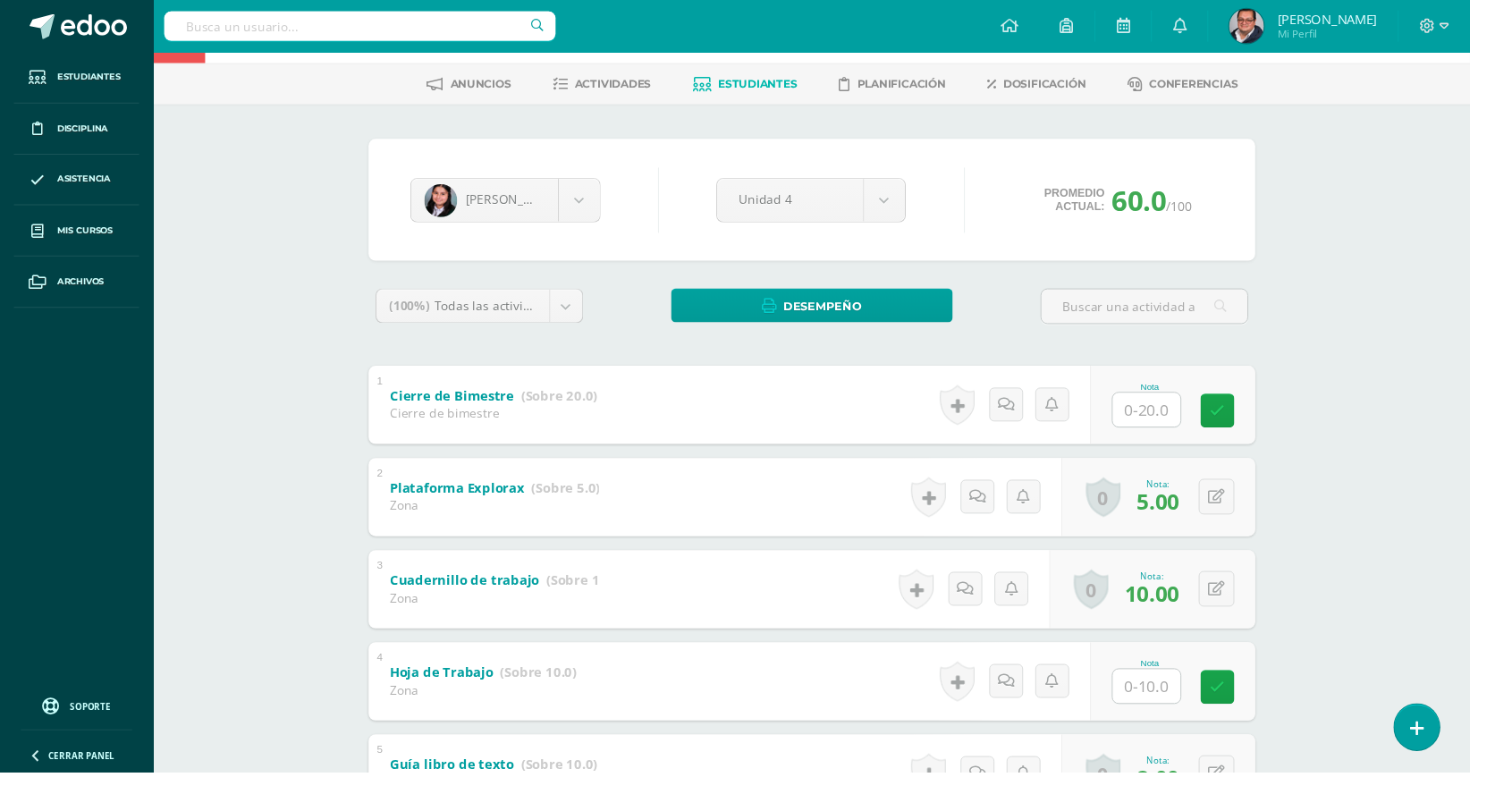
click at [1200, 700] on input "text" at bounding box center [1179, 706] width 69 height 35
type input "9"
click at [1268, 708] on icon at bounding box center [1264, 707] width 16 height 16
click at [583, 198] on body "Estudiantes Disciplina Asistencia Mis cursos Archivos Soporte Ayuda Reportar un…" at bounding box center [756, 585] width 1512 height 1309
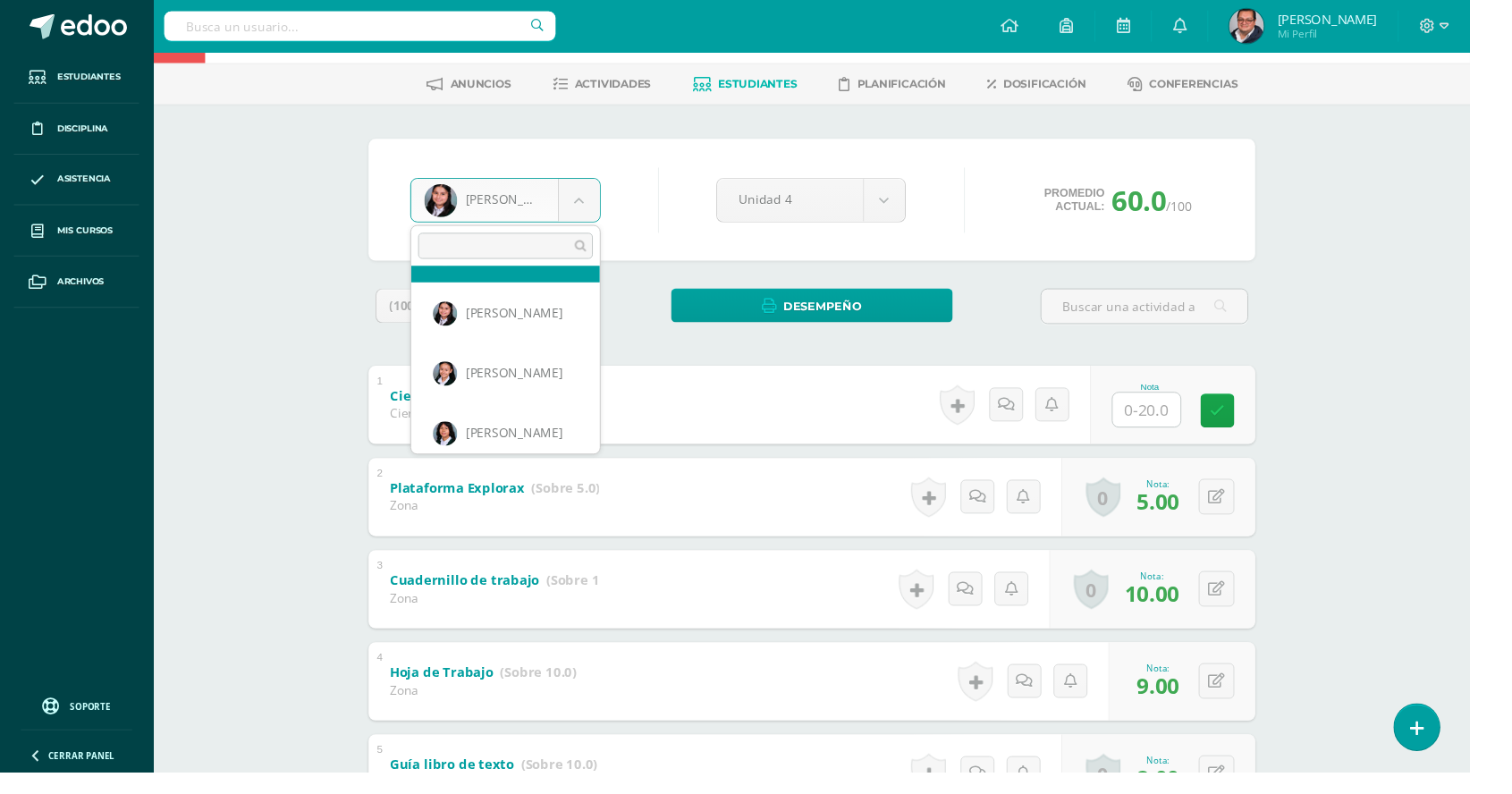
scroll to position [578, 0]
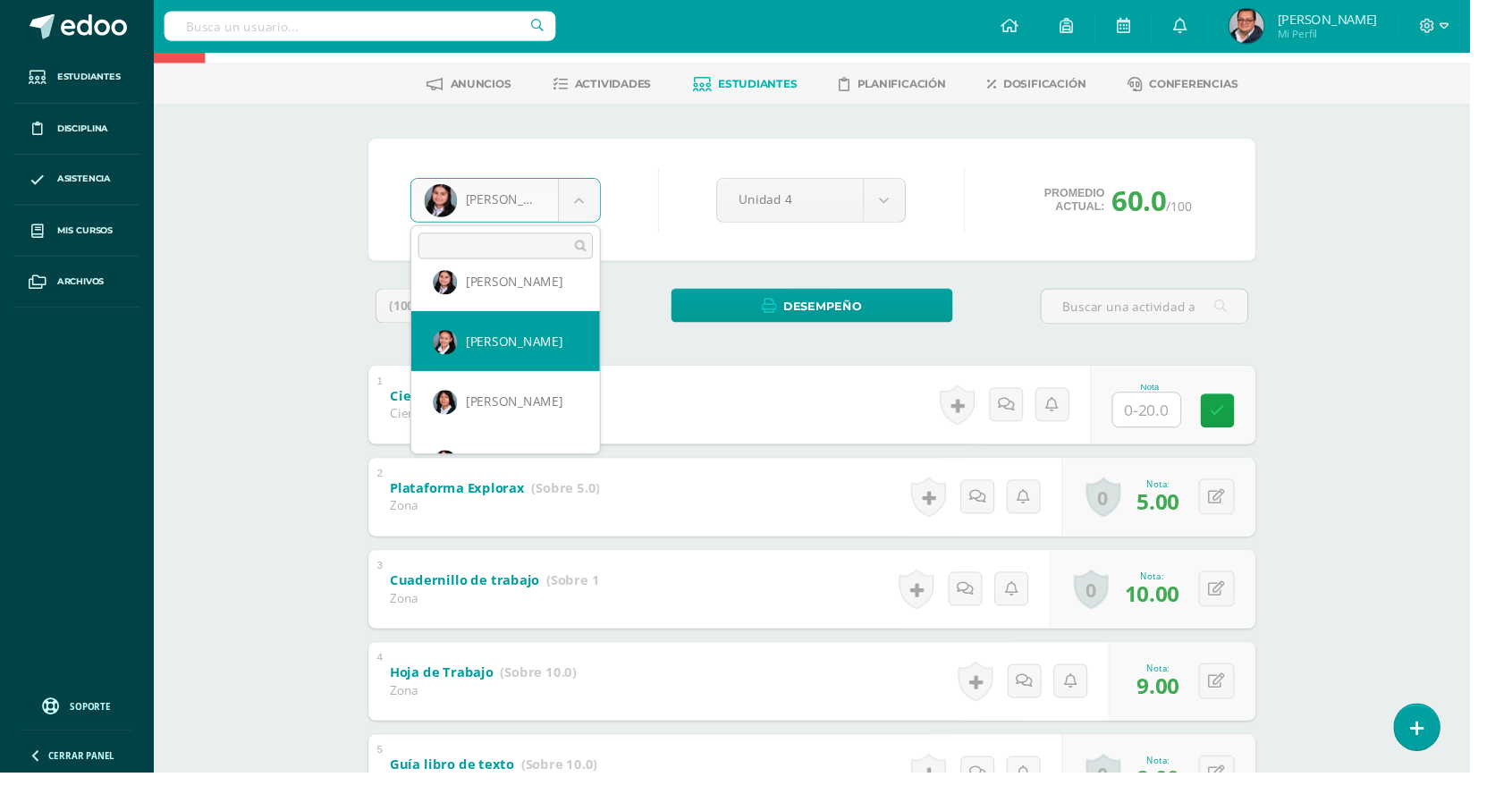
select select "522"
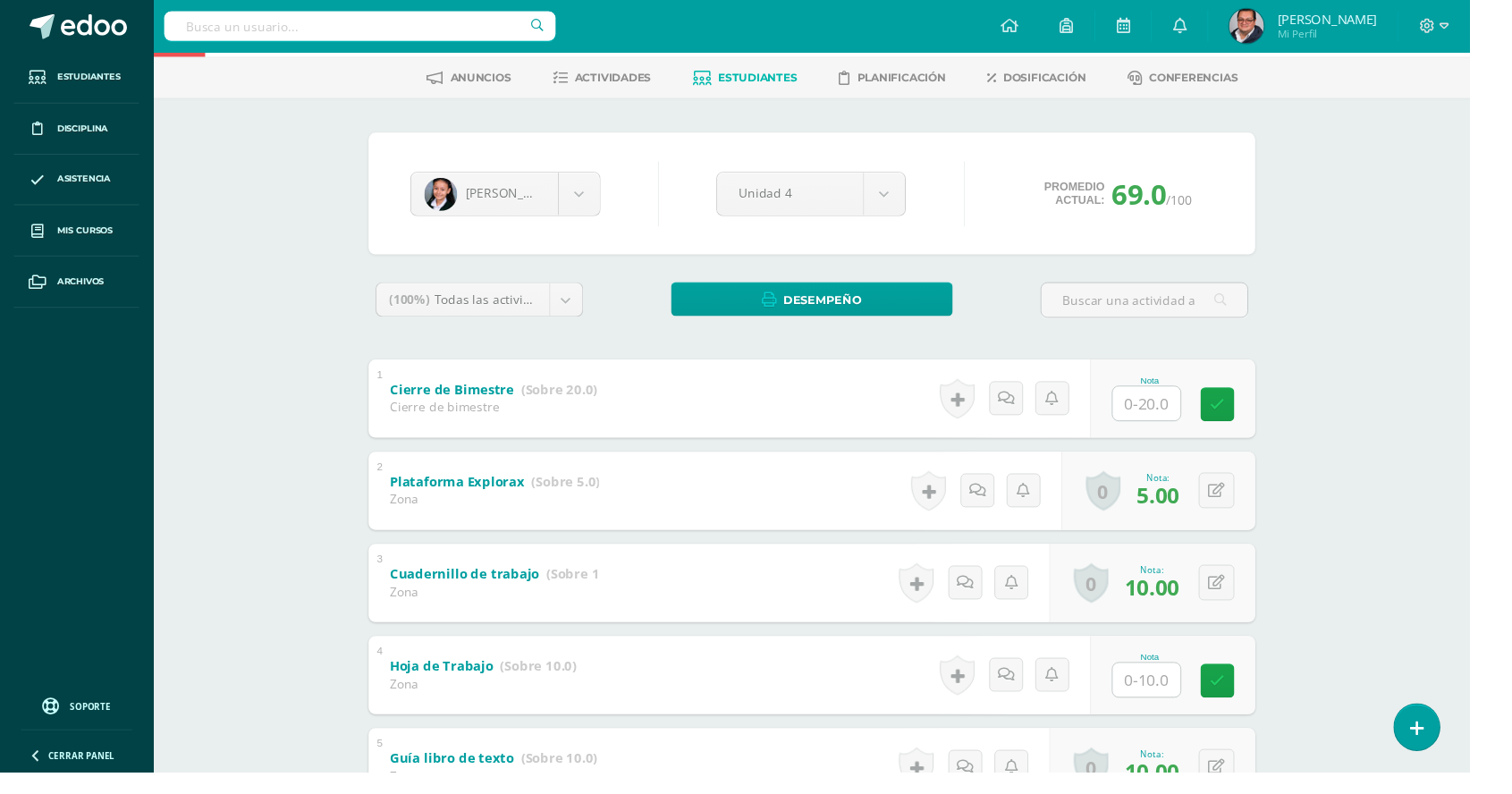
scroll to position [115, 0]
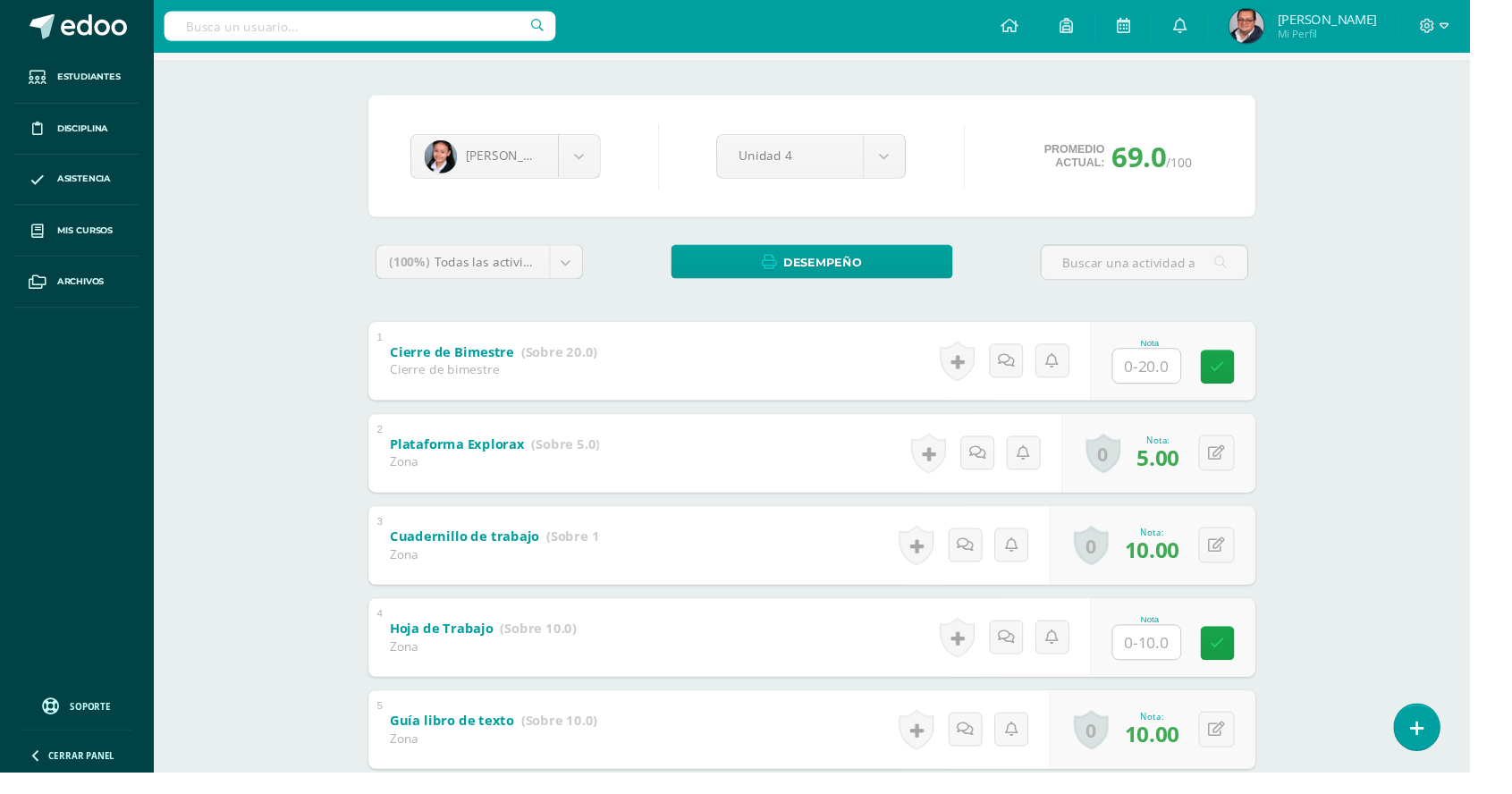
click at [1191, 649] on input "text" at bounding box center [1179, 661] width 69 height 35
type input "10"
click at [1264, 654] on icon at bounding box center [1264, 662] width 16 height 16
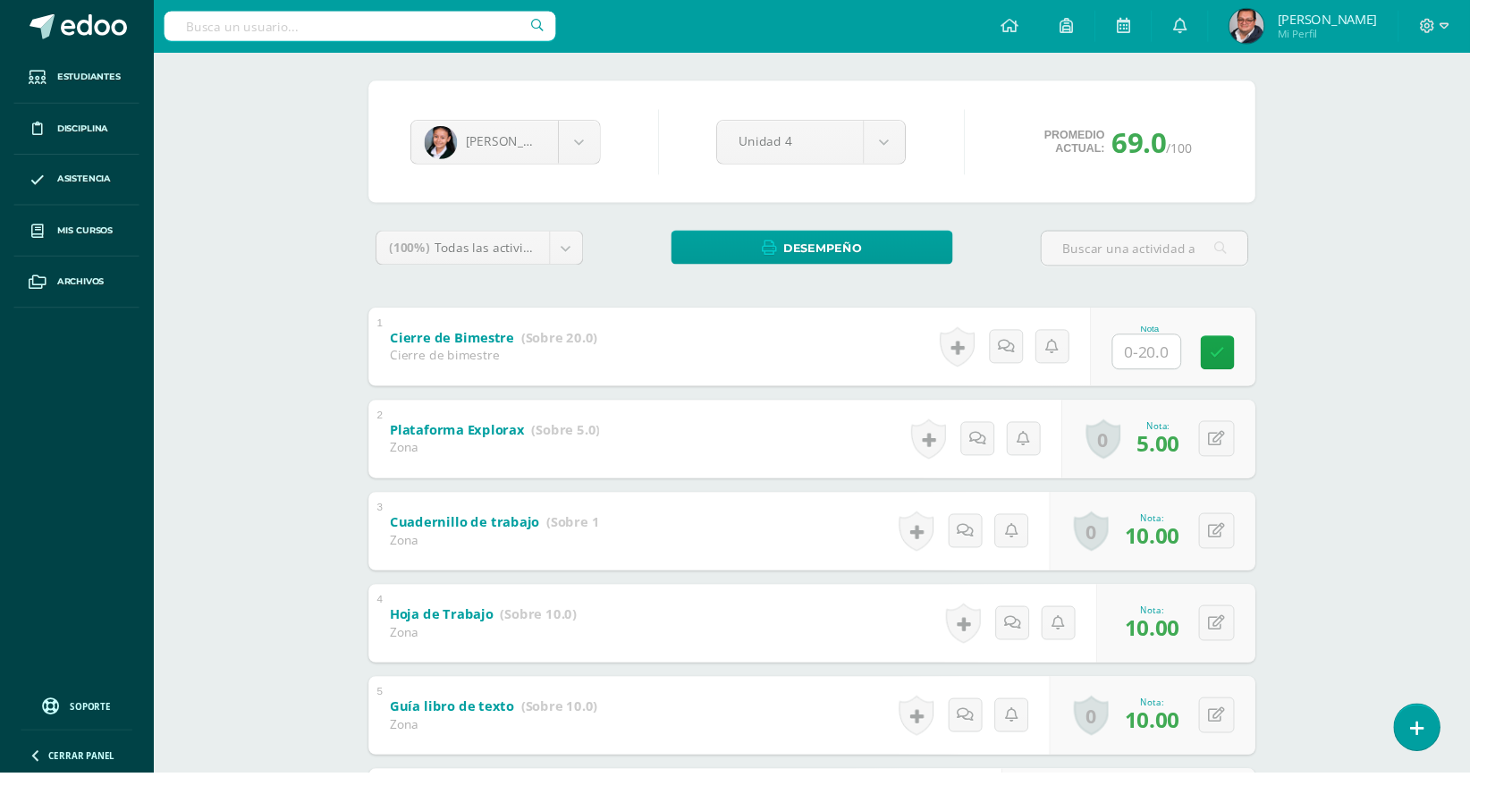
scroll to position [0, 0]
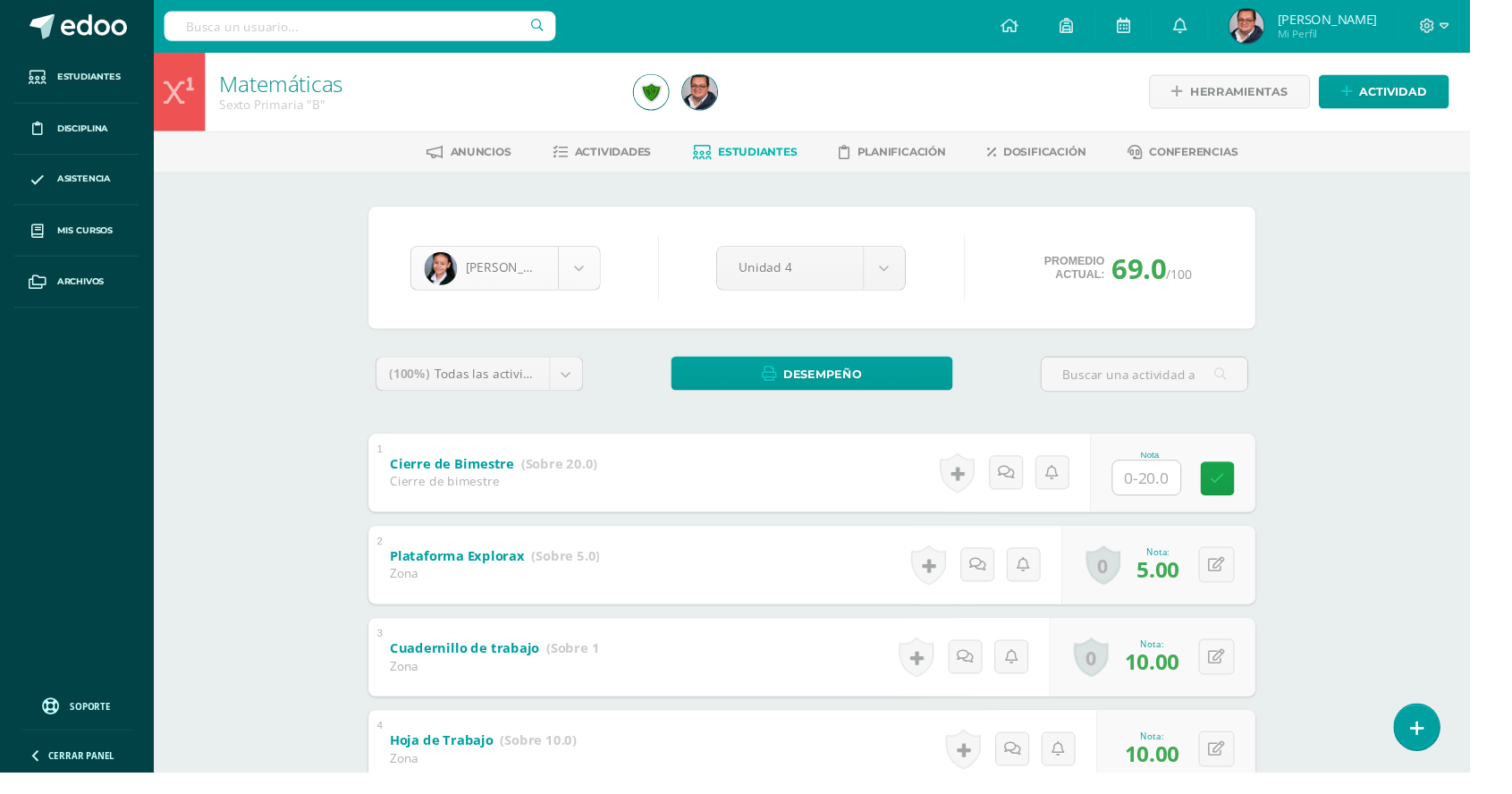
click at [596, 287] on body "Estudiantes Disciplina Asistencia Mis cursos Archivos Soporte Ayuda Reportar un…" at bounding box center [756, 654] width 1512 height 1309
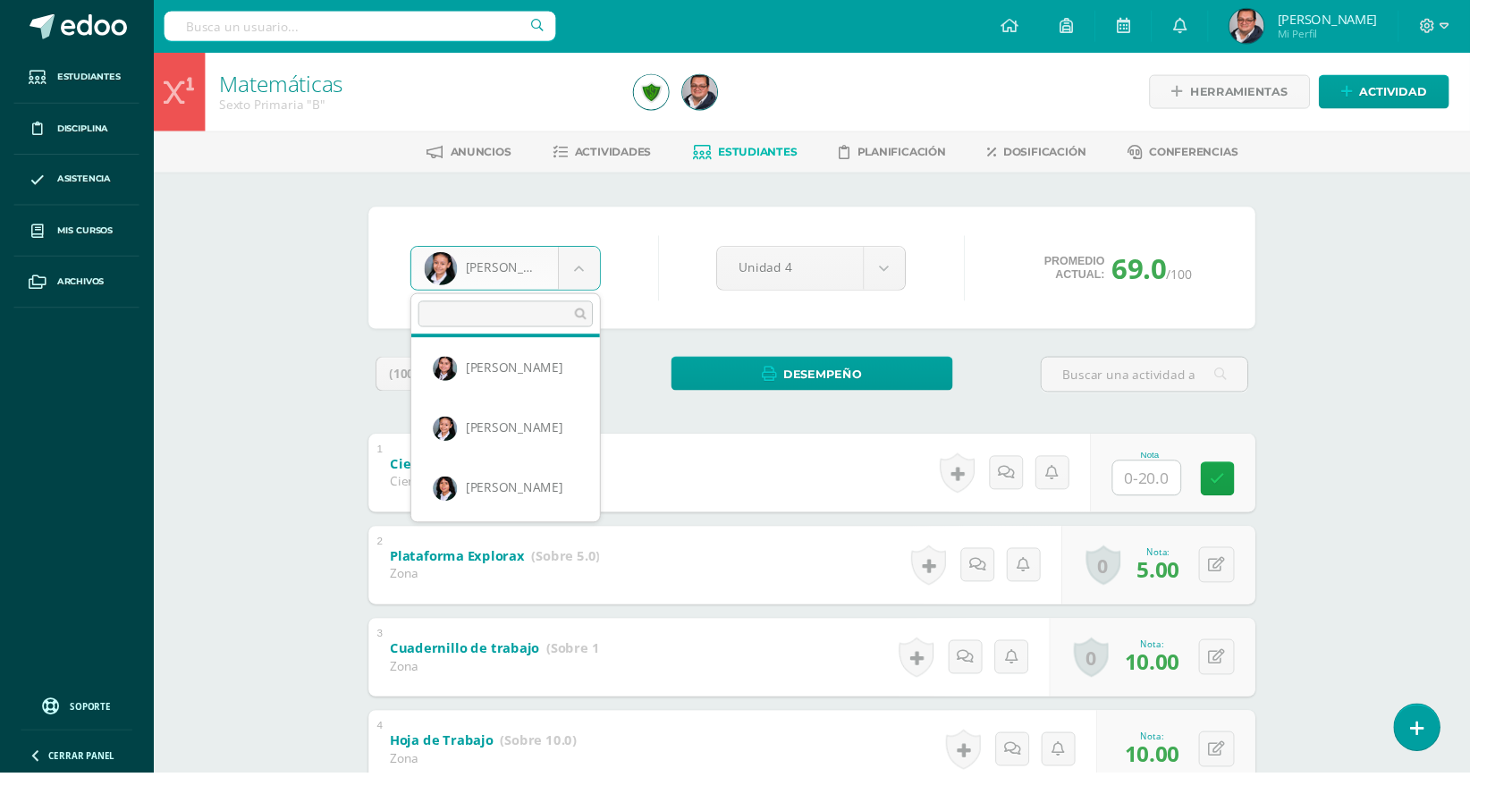
scroll to position [585, 0]
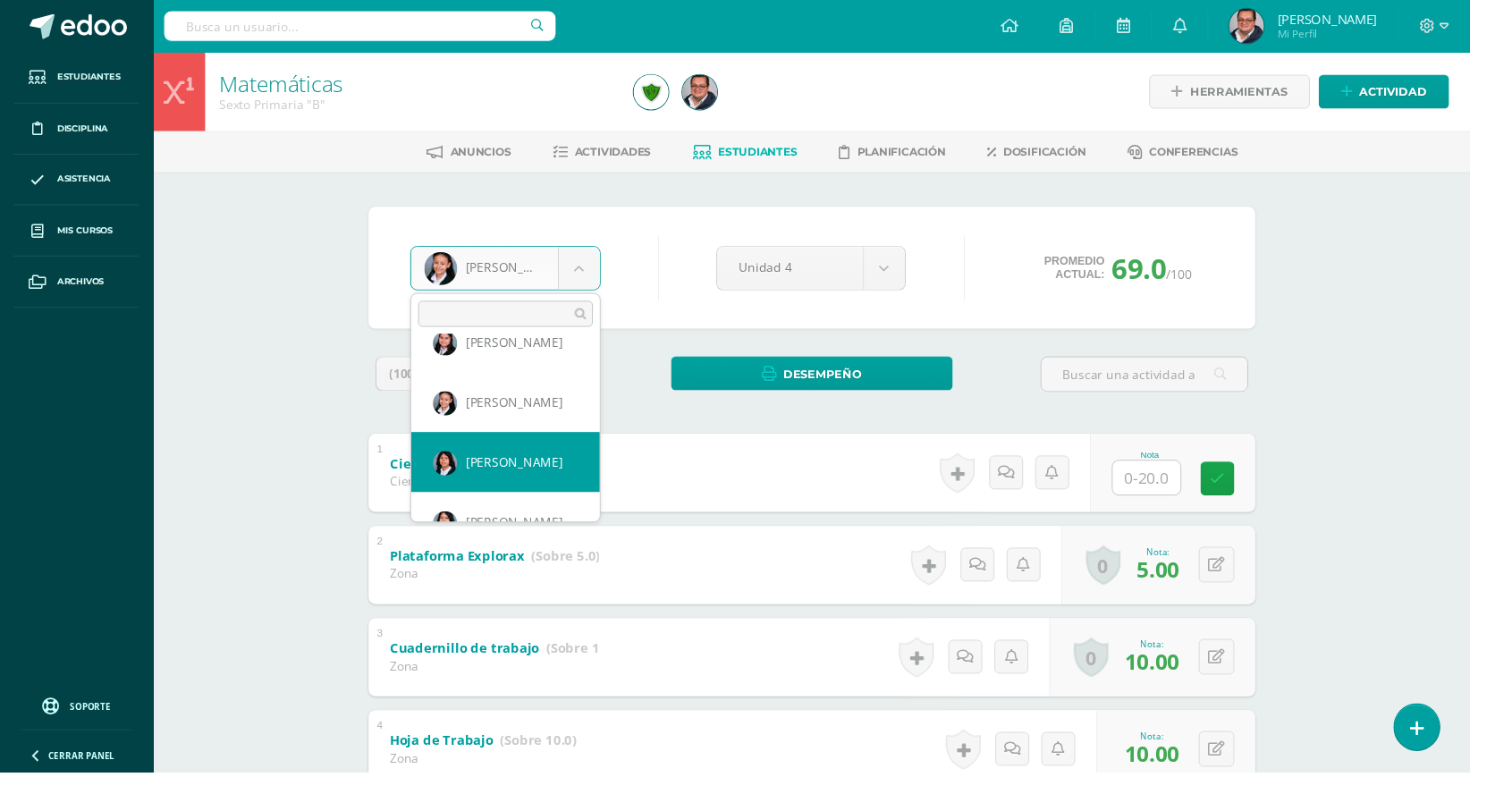
select select "45"
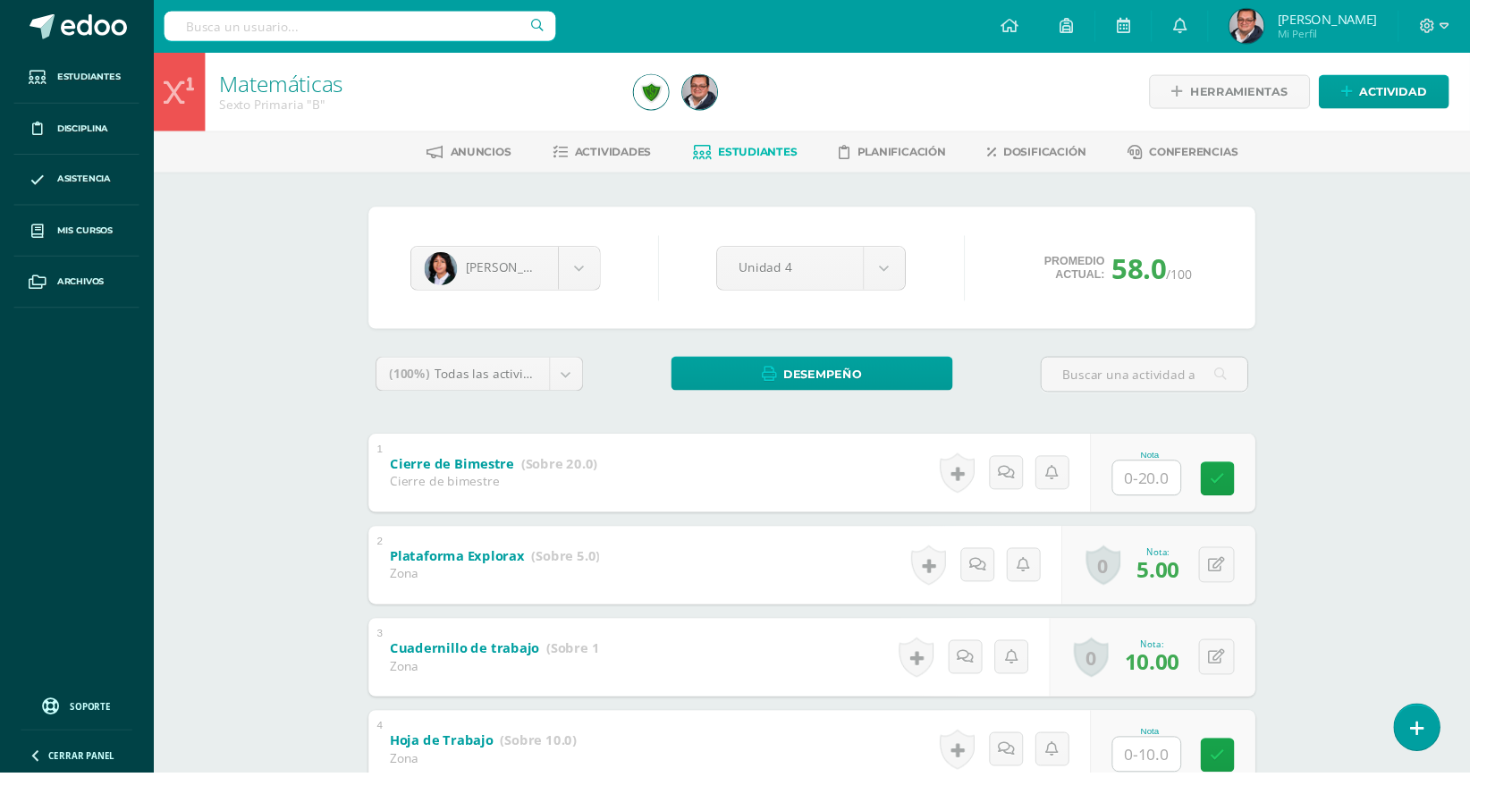
click at [1200, 772] on input "text" at bounding box center [1179, 776] width 69 height 35
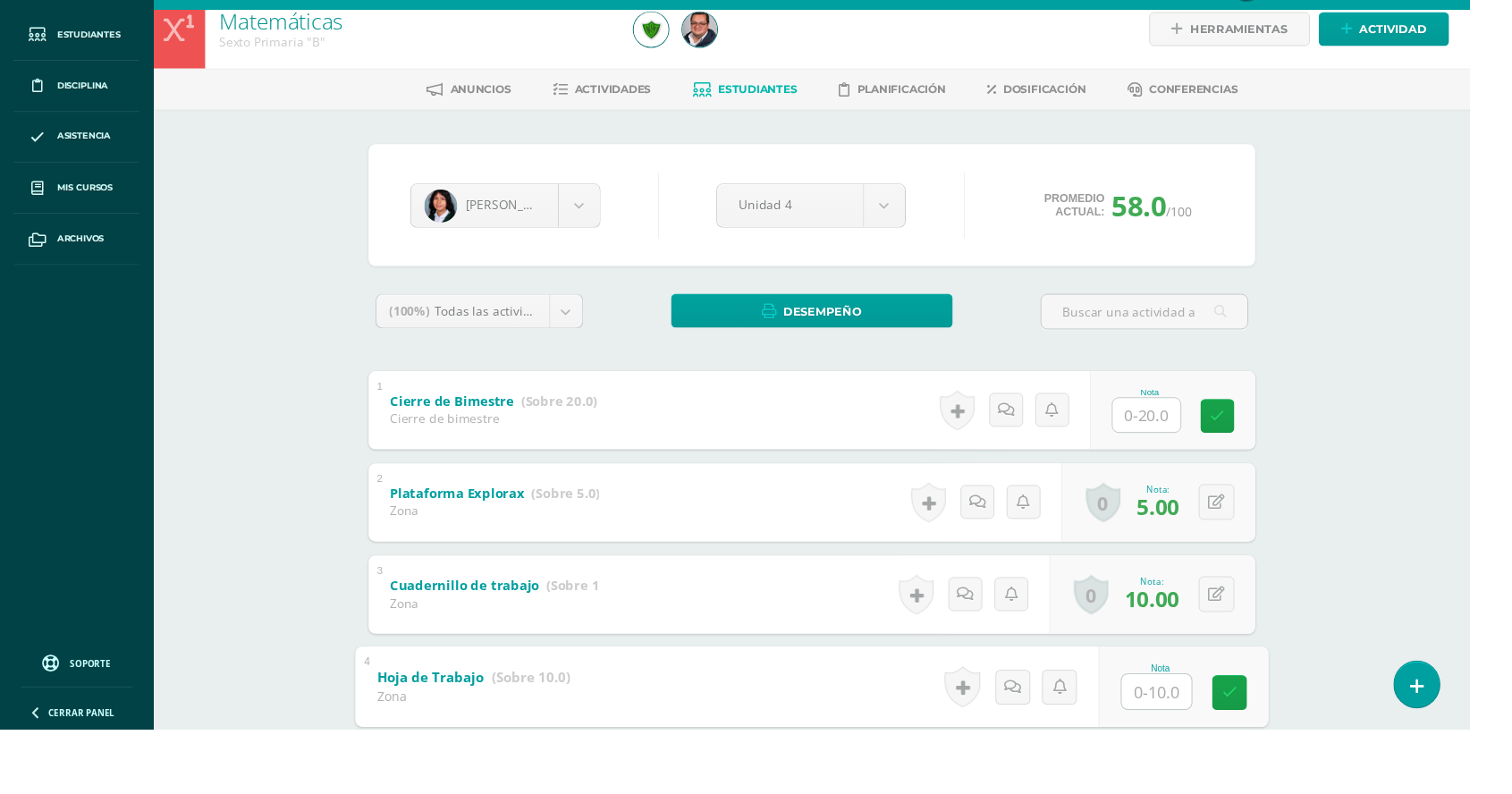
scroll to position [342, 0]
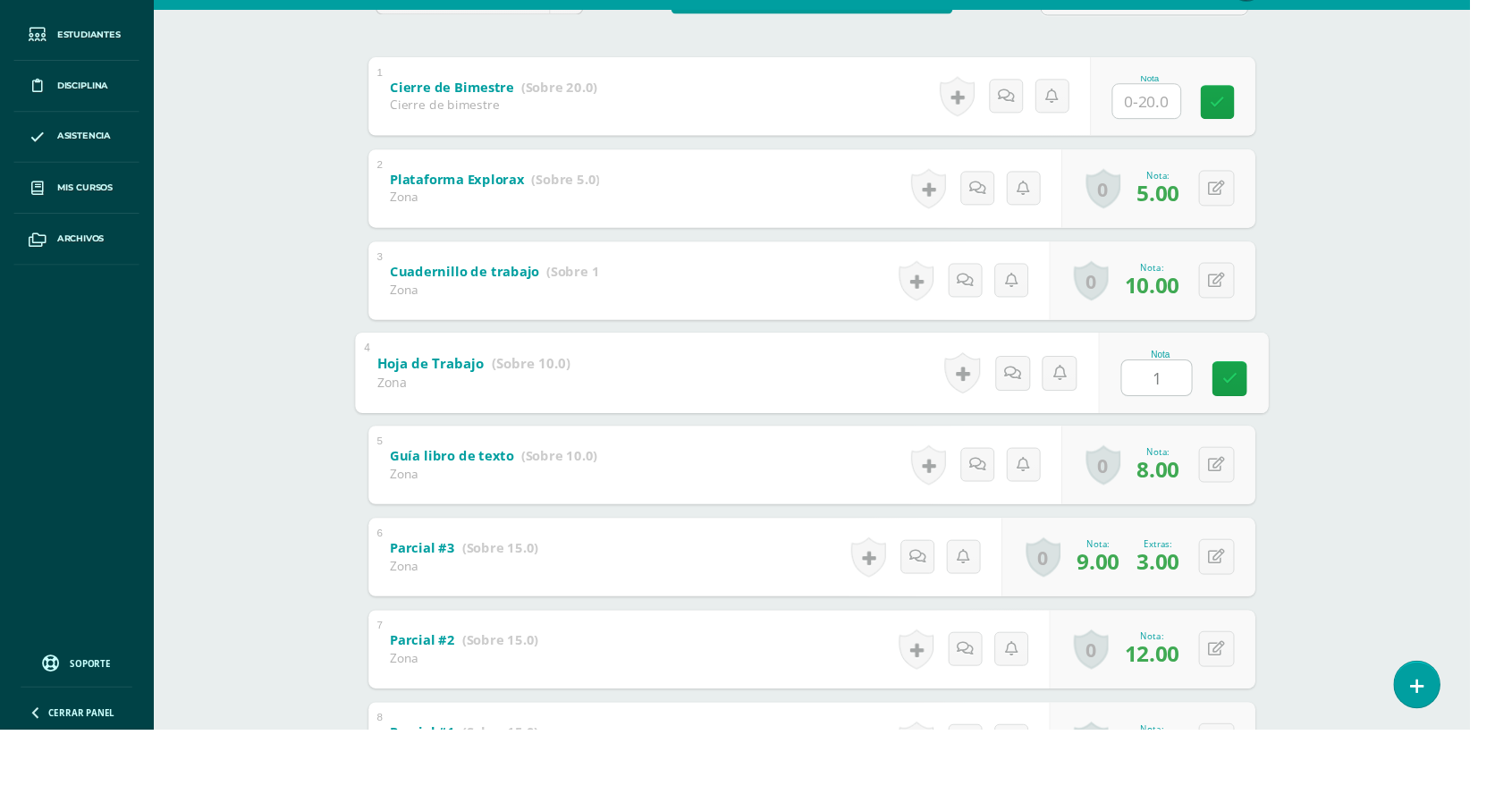
type input "10"
click at [1272, 440] on link at bounding box center [1264, 432] width 36 height 36
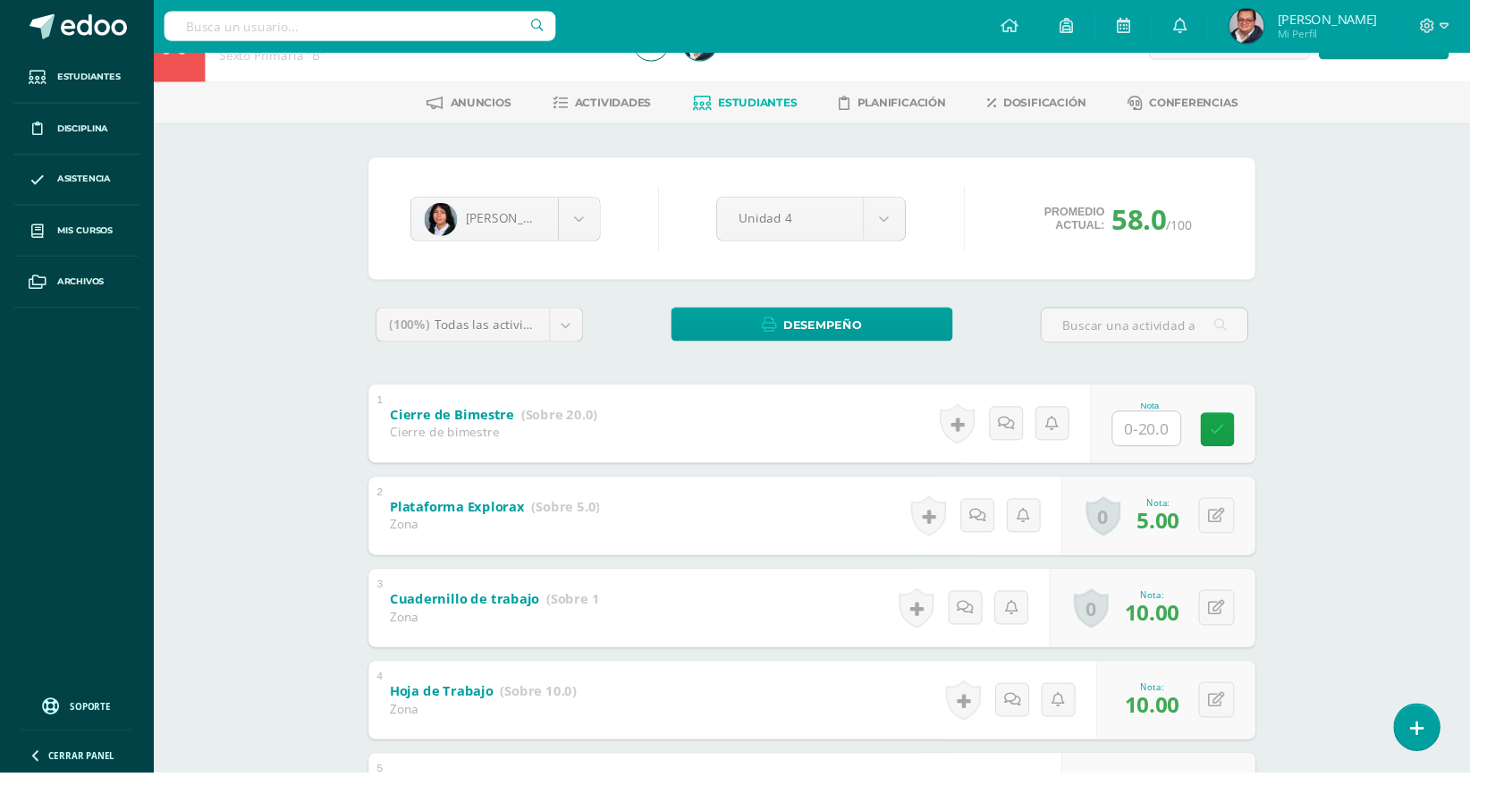
scroll to position [30, 0]
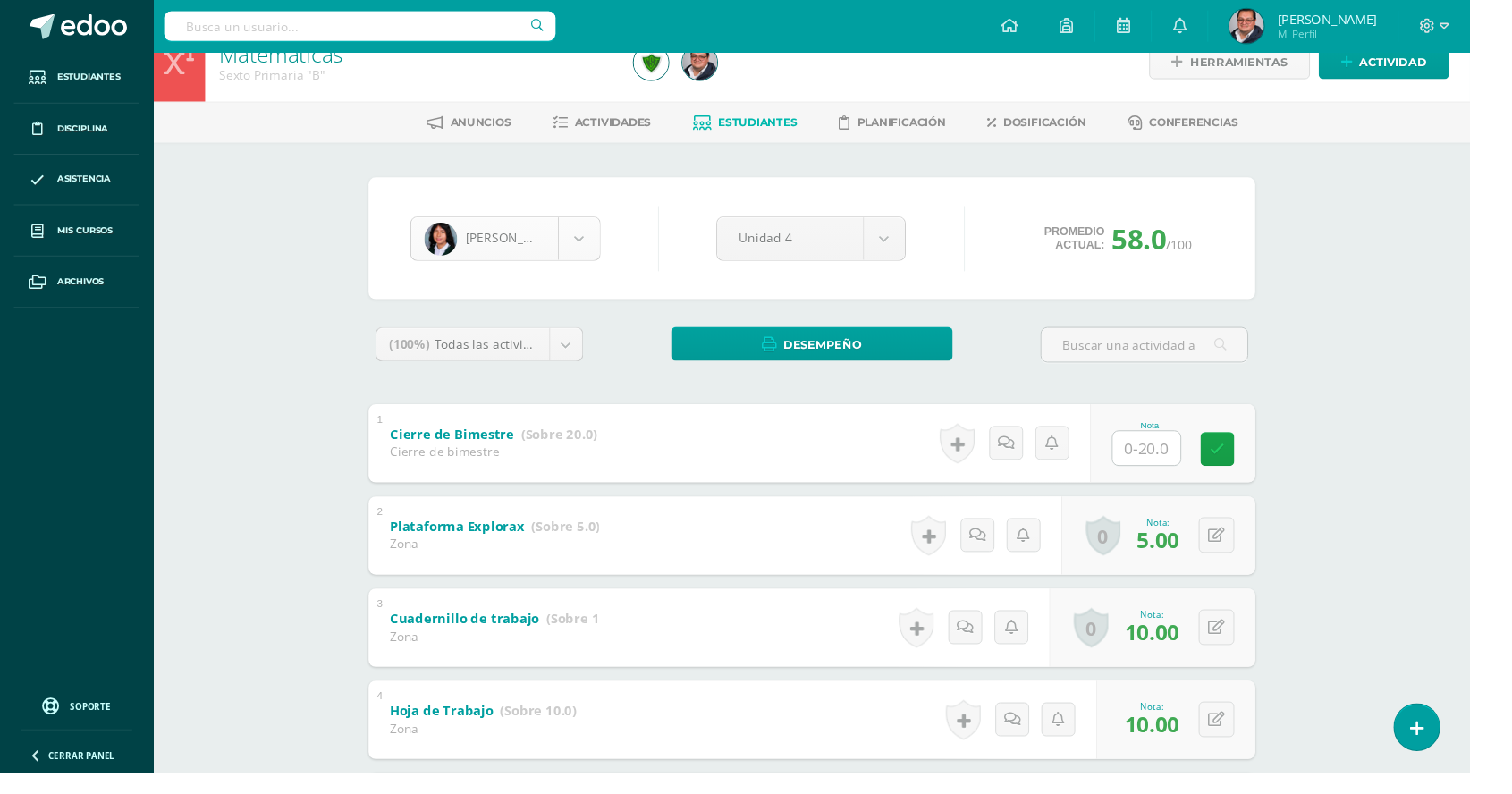
click at [587, 252] on body "Estudiantes Disciplina Asistencia Mis cursos Archivos Soporte Ayuda Reportar un…" at bounding box center [756, 624] width 1512 height 1309
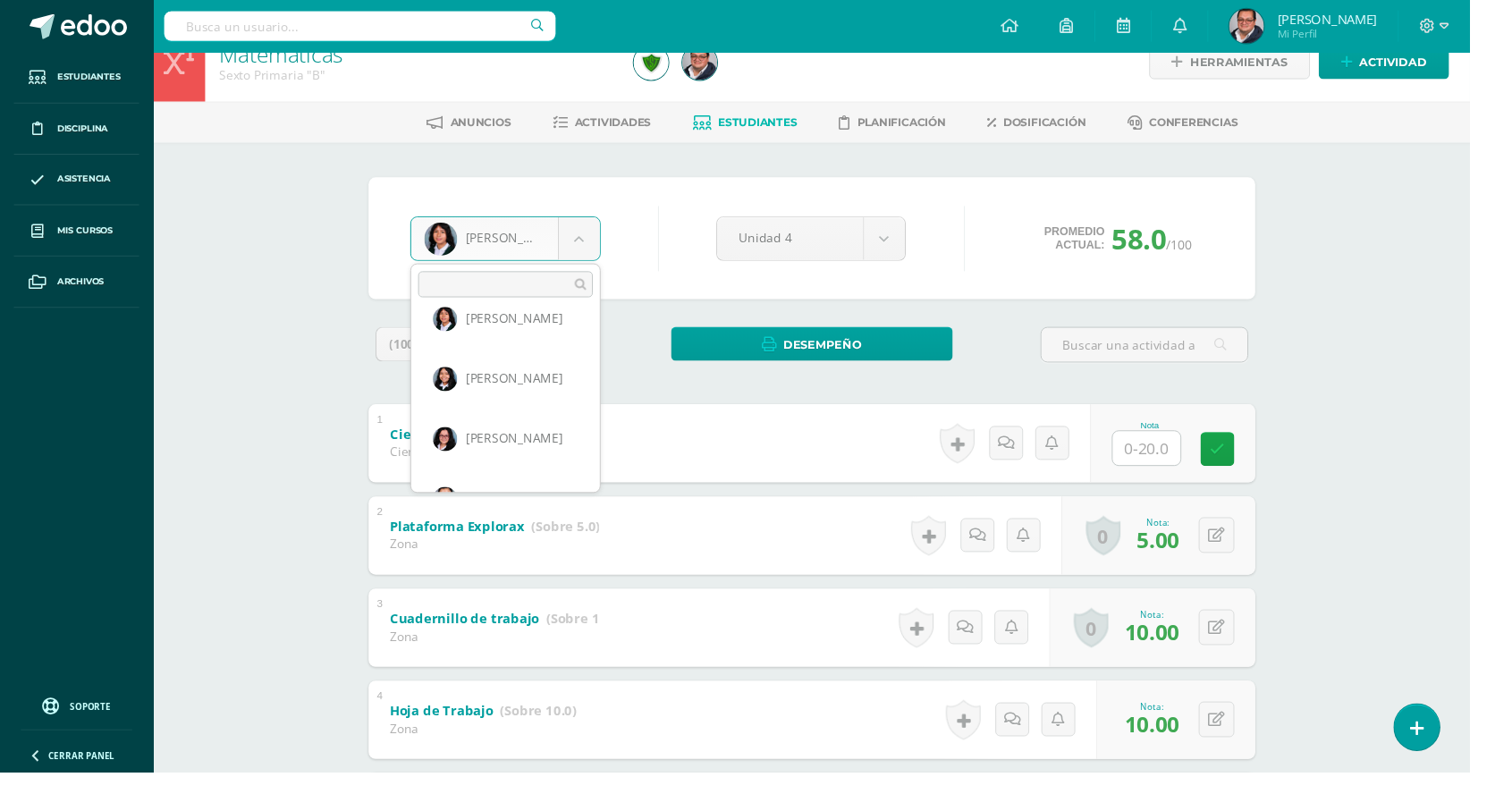
scroll to position [704, 0]
select select "46"
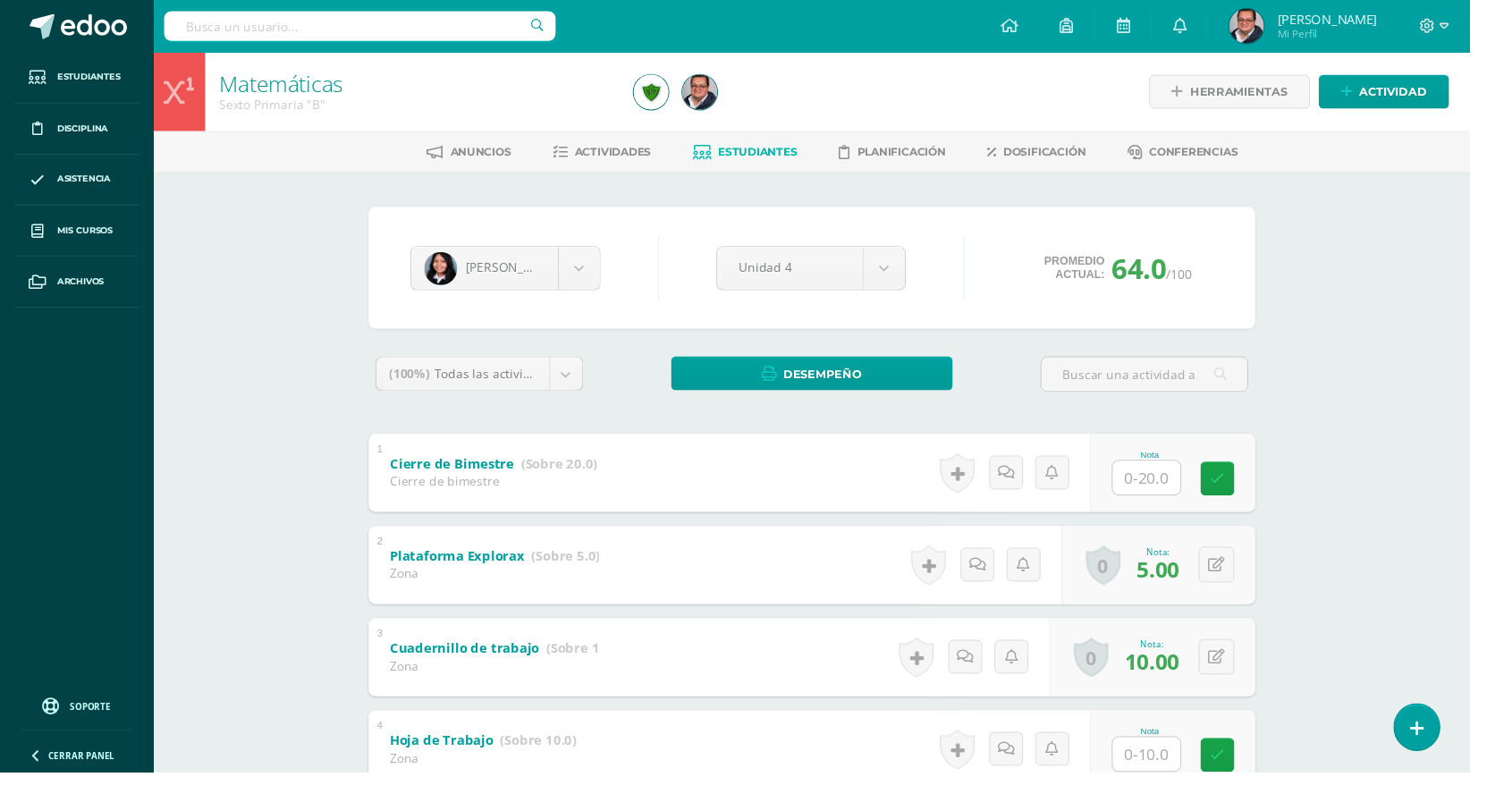
click at [1200, 767] on input "text" at bounding box center [1179, 776] width 69 height 35
click at [1190, 774] on input "text" at bounding box center [1179, 776] width 69 height 35
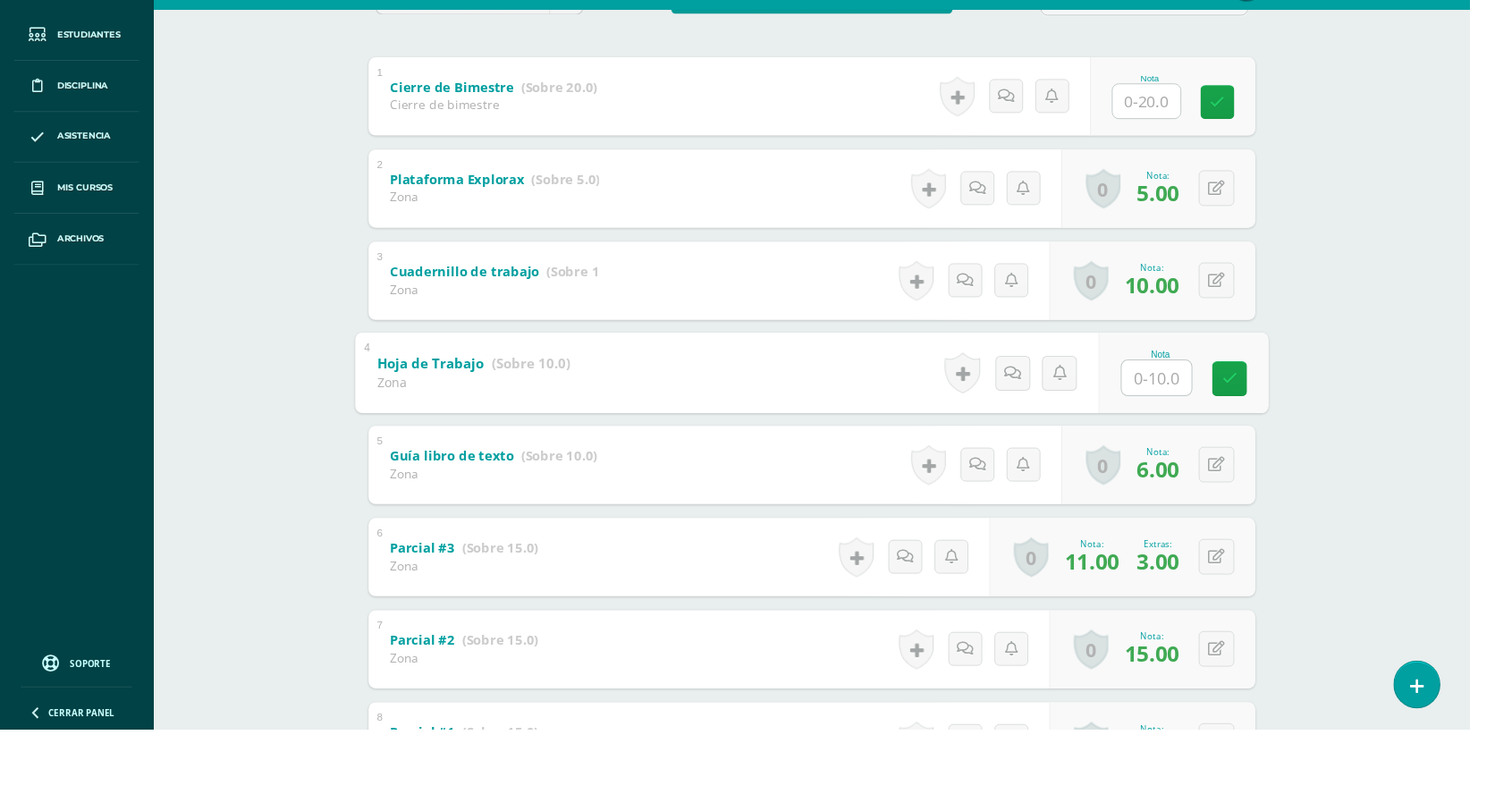
type input "9"
click at [1280, 438] on link at bounding box center [1264, 432] width 36 height 36
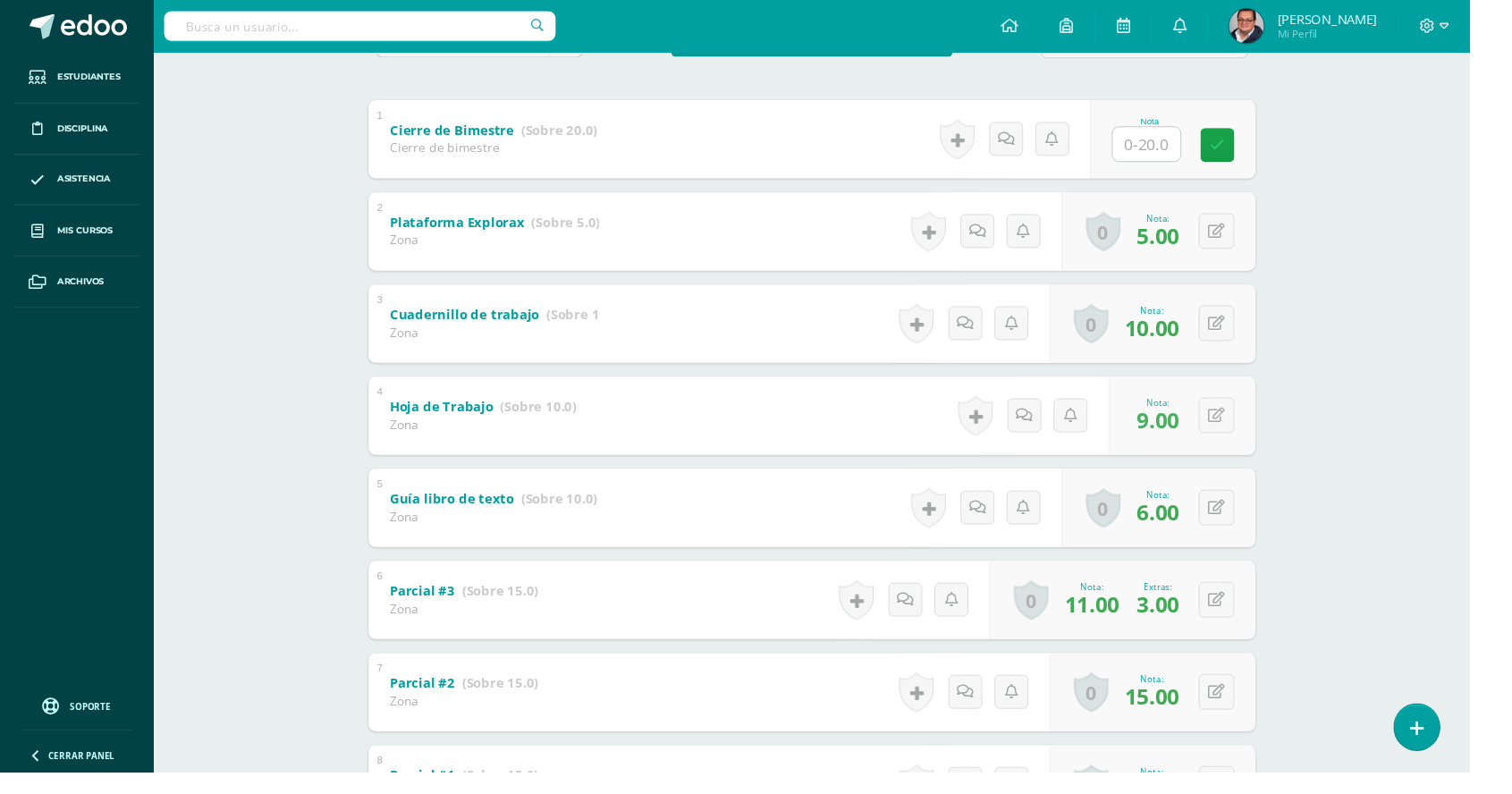
click at [1266, 395] on div "0 Logros Logros obtenidos Aún no hay logros agregados Nota: 9.00" at bounding box center [1215, 427] width 151 height 80
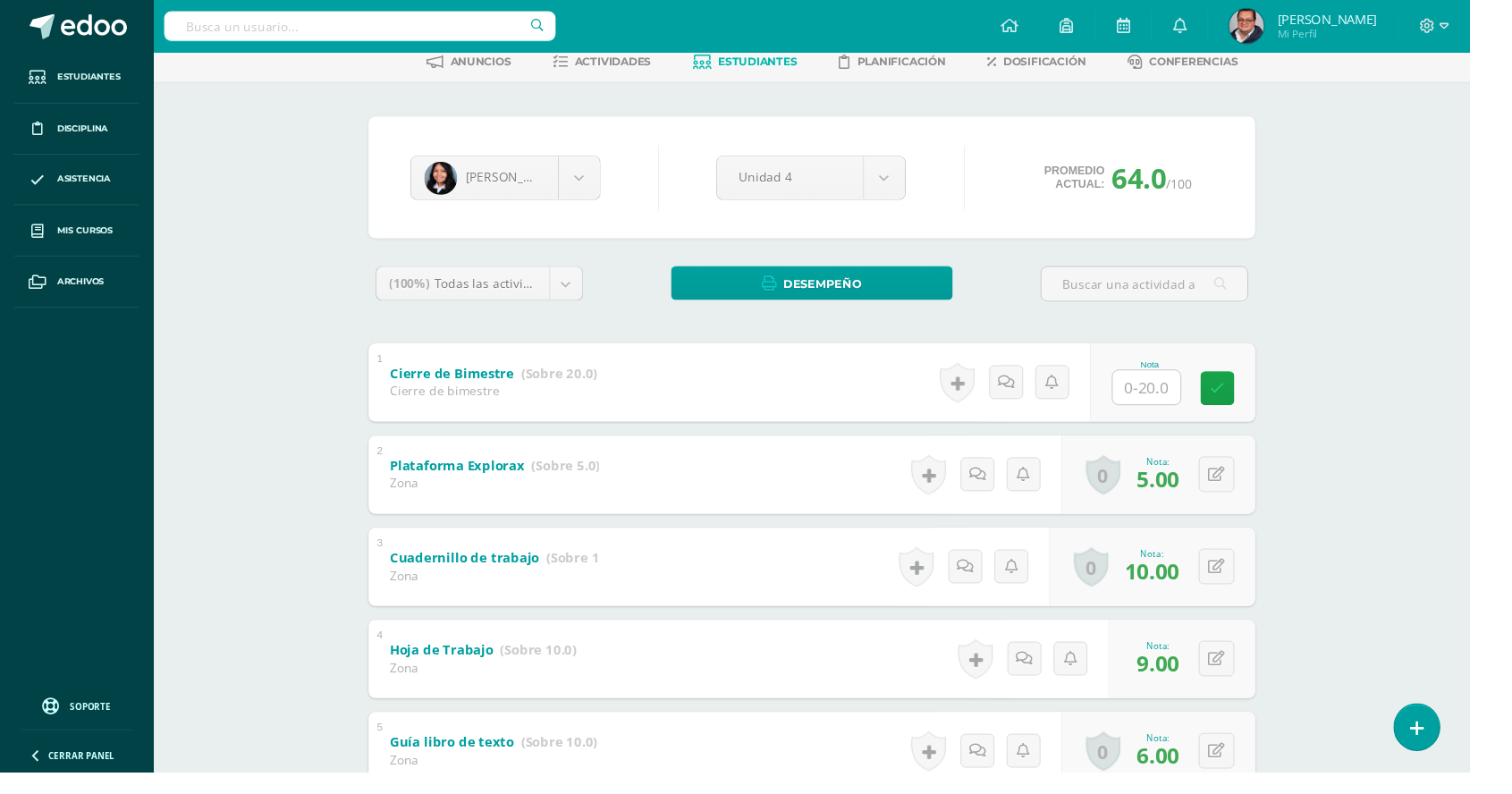
scroll to position [0, 0]
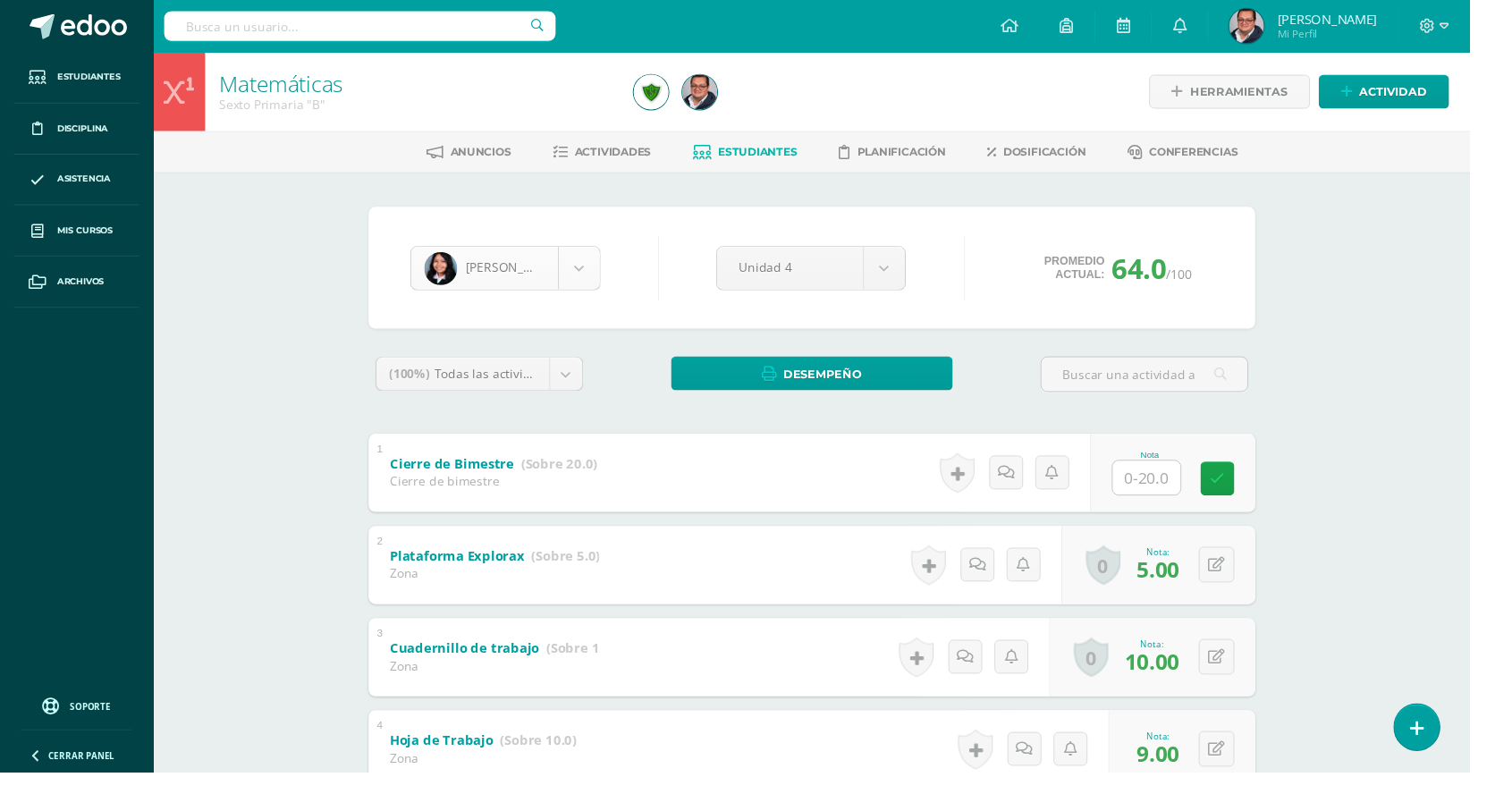
click at [587, 259] on body "Estudiantes Disciplina Asistencia Mis cursos Archivos Soporte Ayuda Reportar un…" at bounding box center [756, 654] width 1512 height 1309
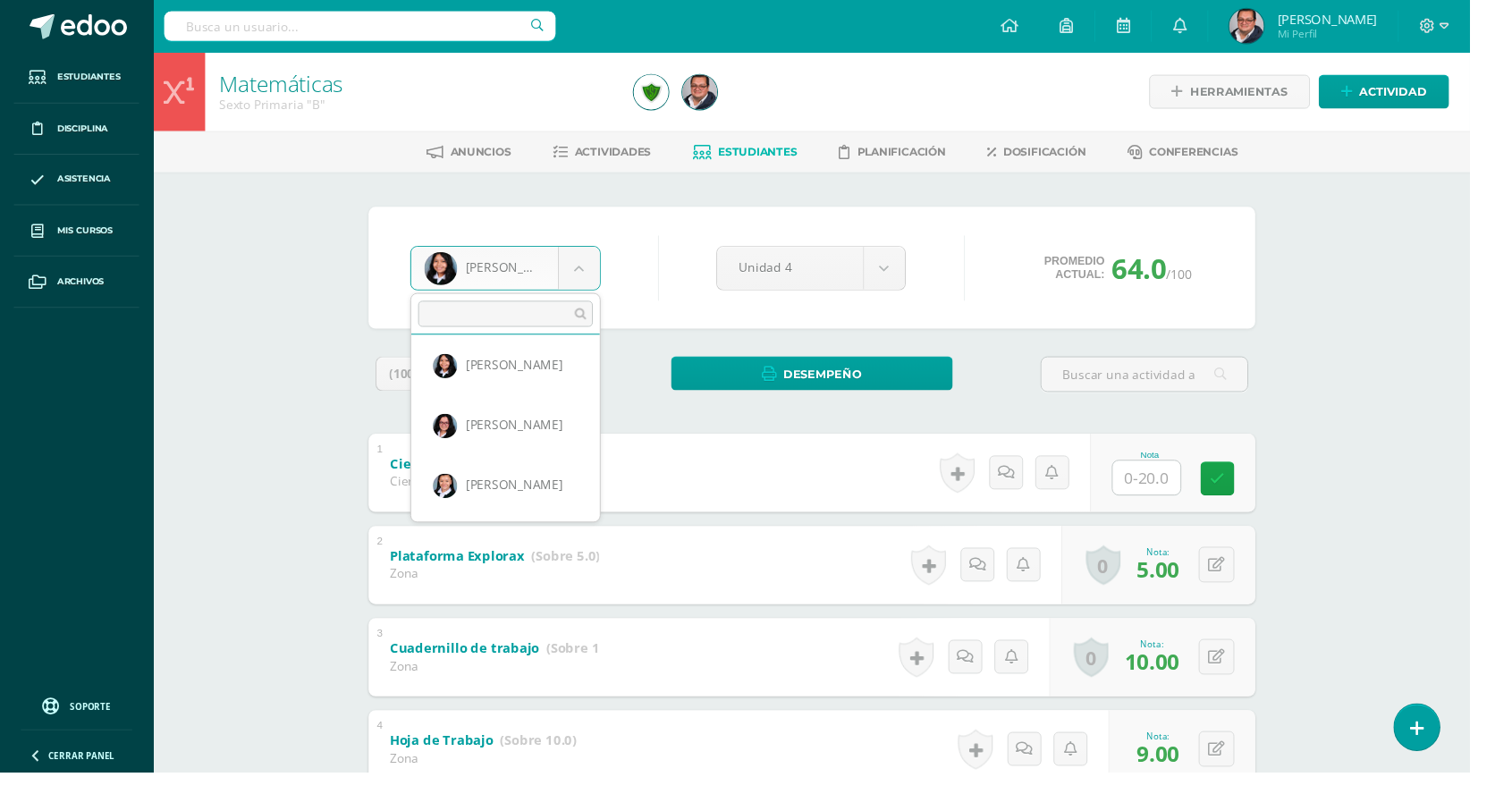
scroll to position [744, 0]
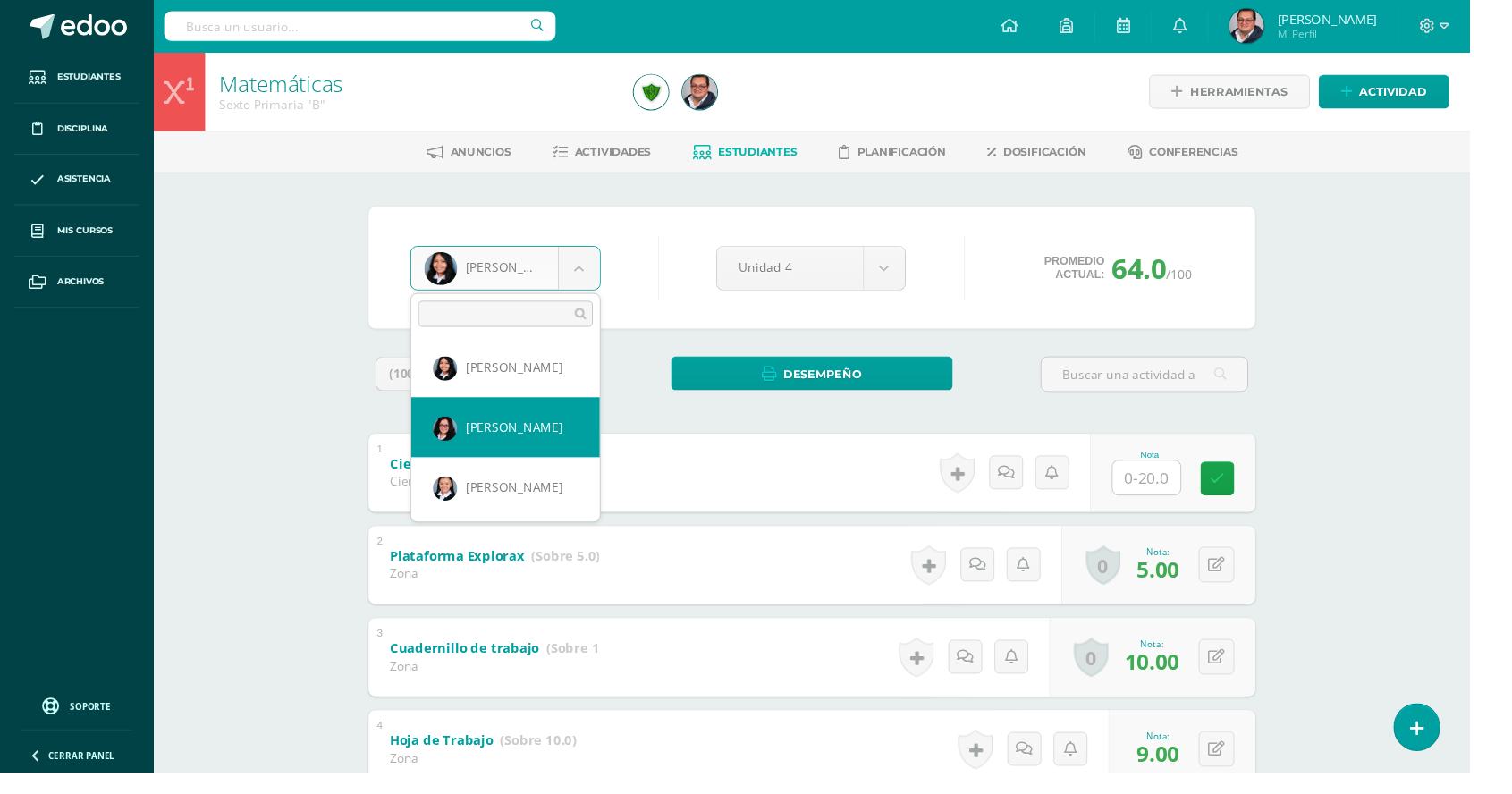
select select "37"
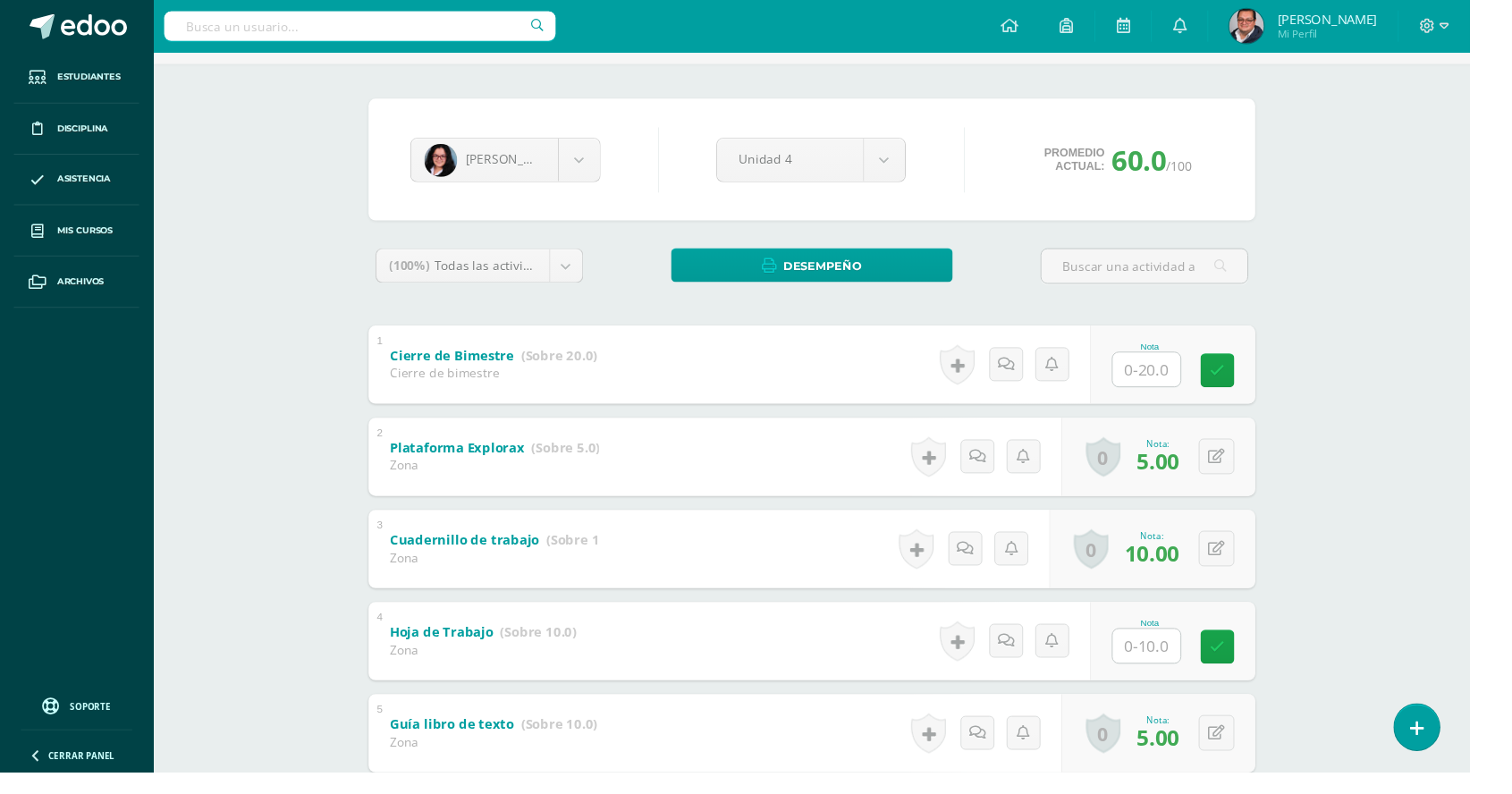
scroll to position [112, 0]
click at [1188, 667] on input "text" at bounding box center [1179, 663] width 69 height 35
type input "4"
type input "5"
click at [1264, 661] on icon at bounding box center [1264, 664] width 16 height 16
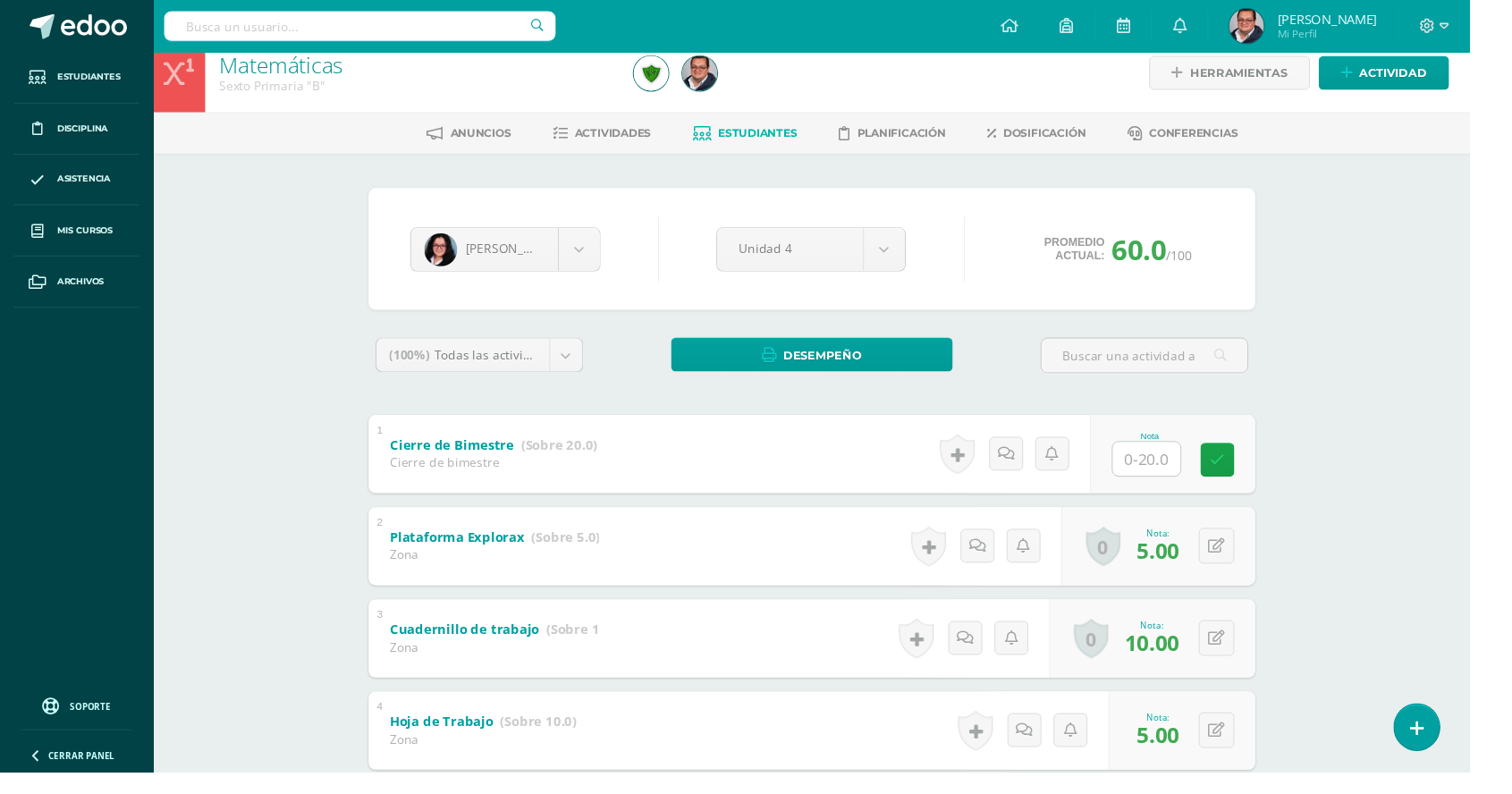
scroll to position [0, 0]
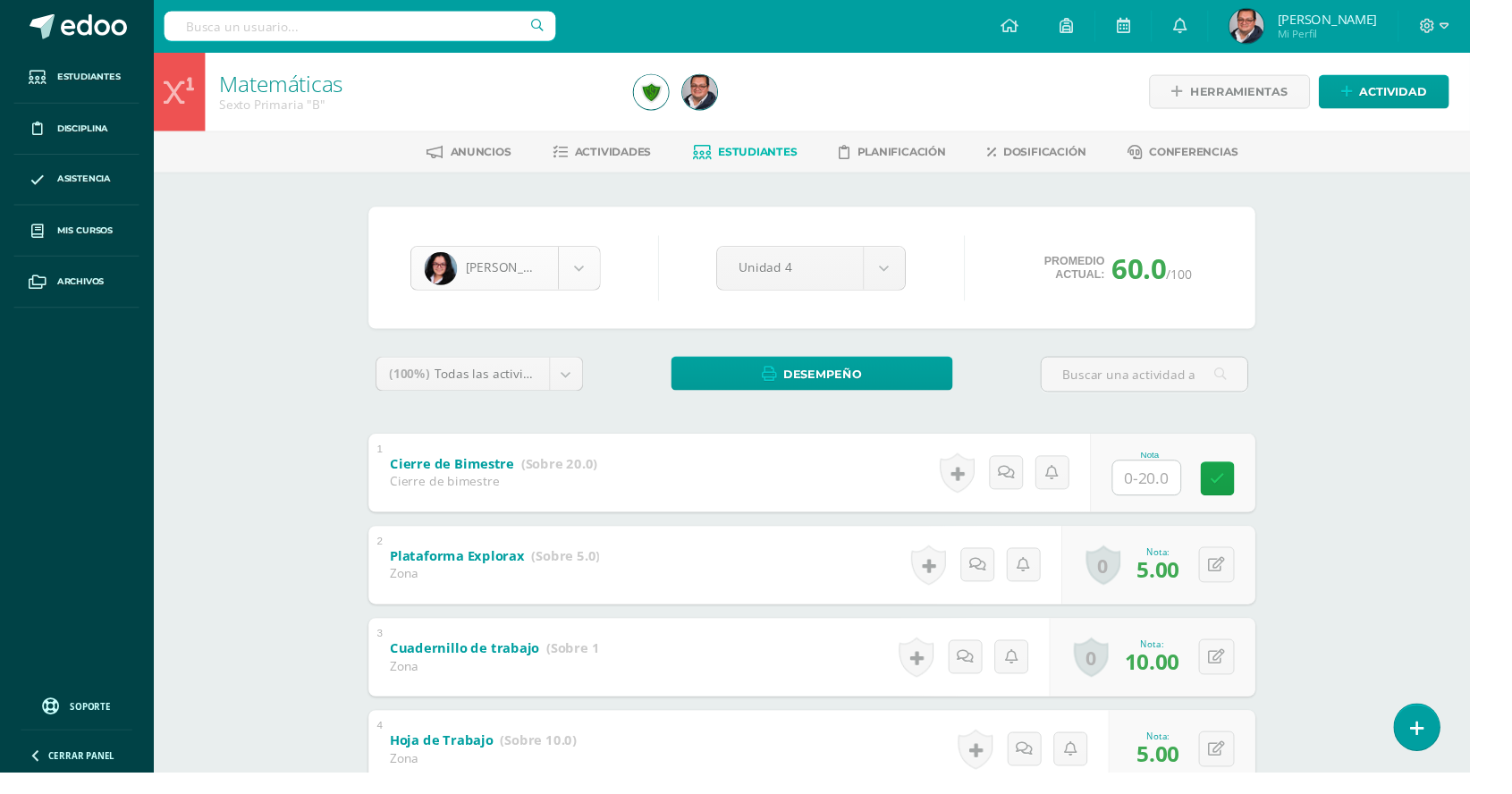
click at [603, 280] on body "Estudiantes Disciplina Asistencia Mis cursos Archivos Soporte Ayuda Reportar un…" at bounding box center [756, 654] width 1512 height 1309
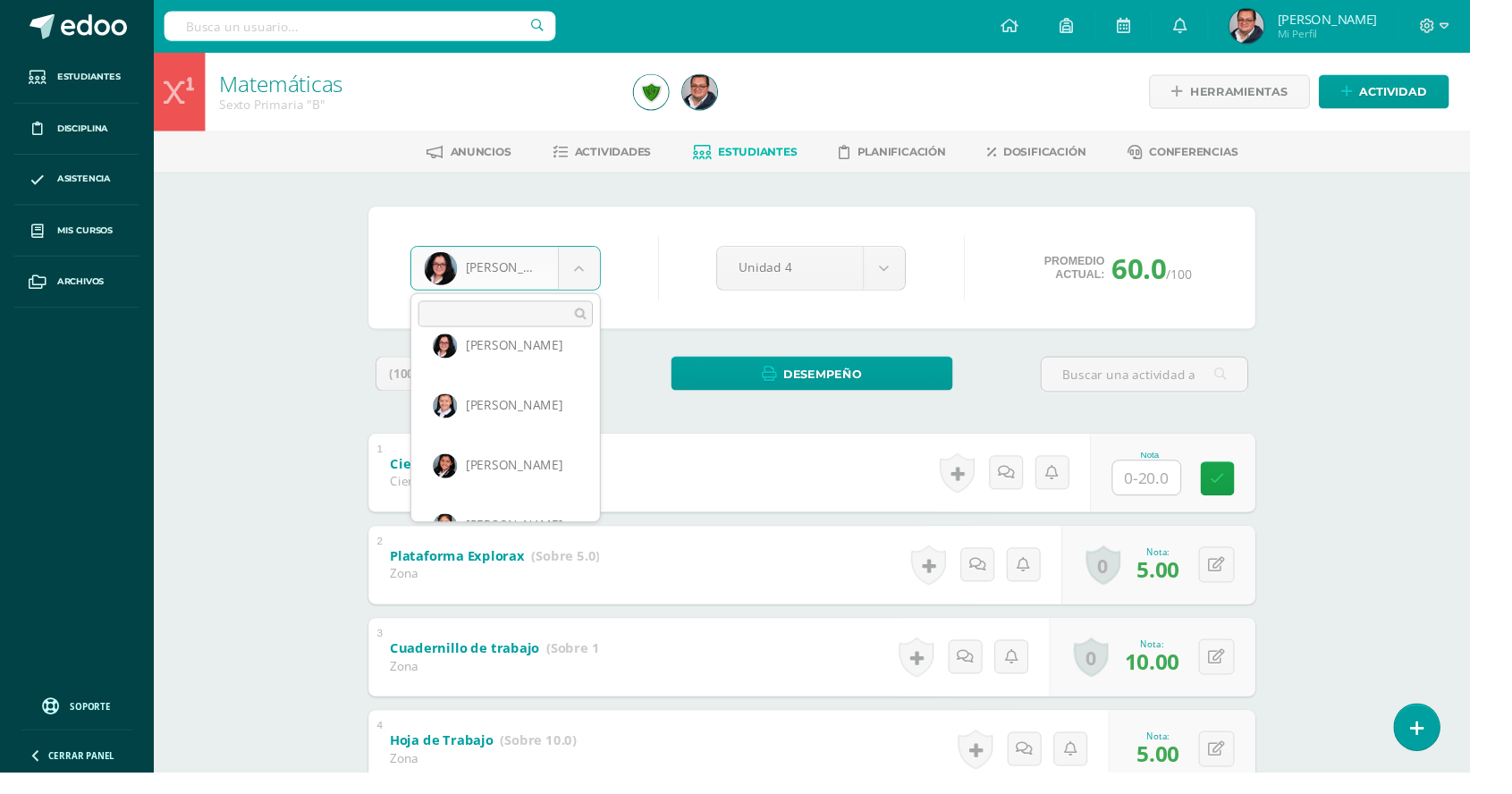
scroll to position [827, 0]
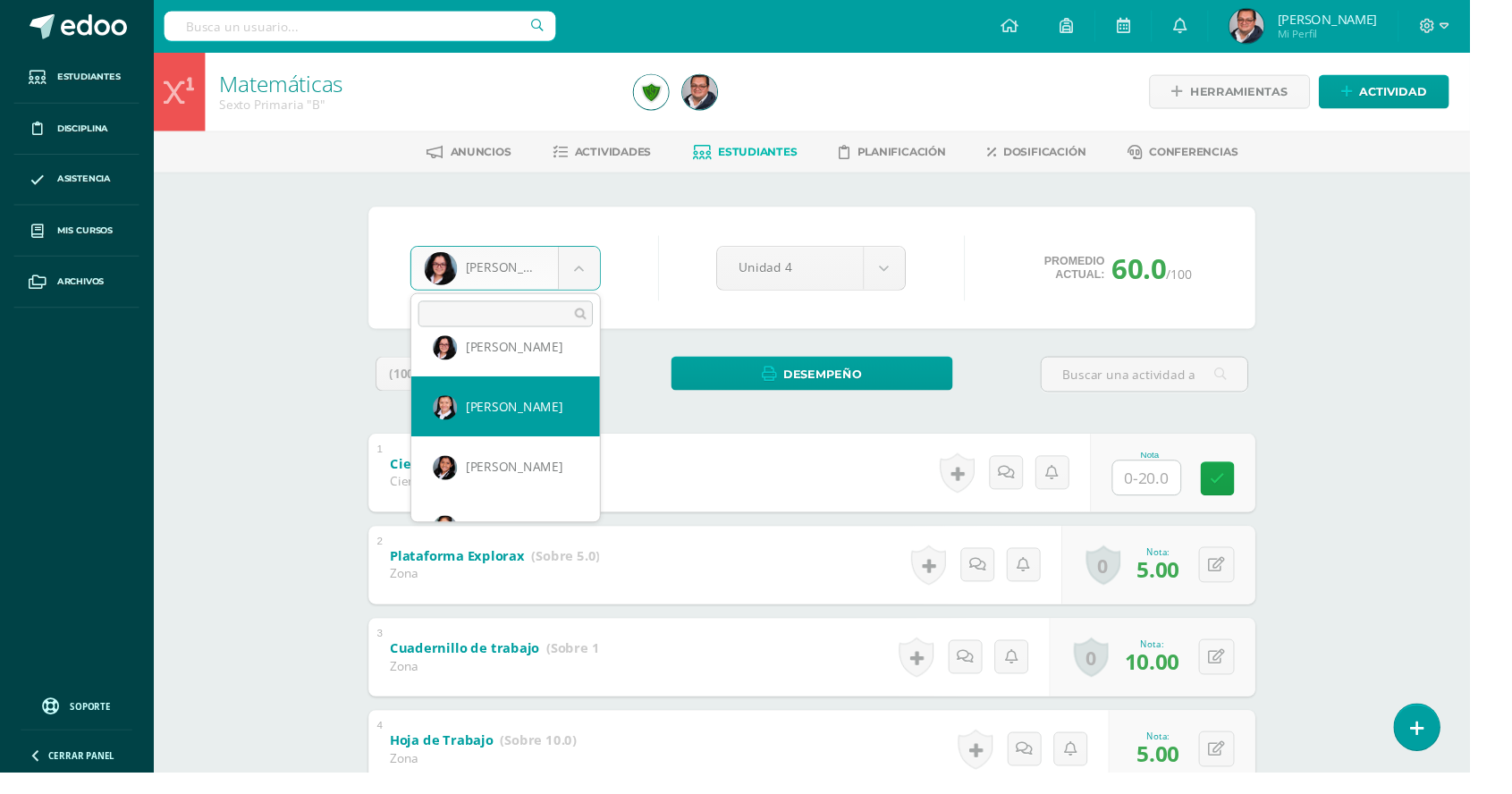
select select "523"
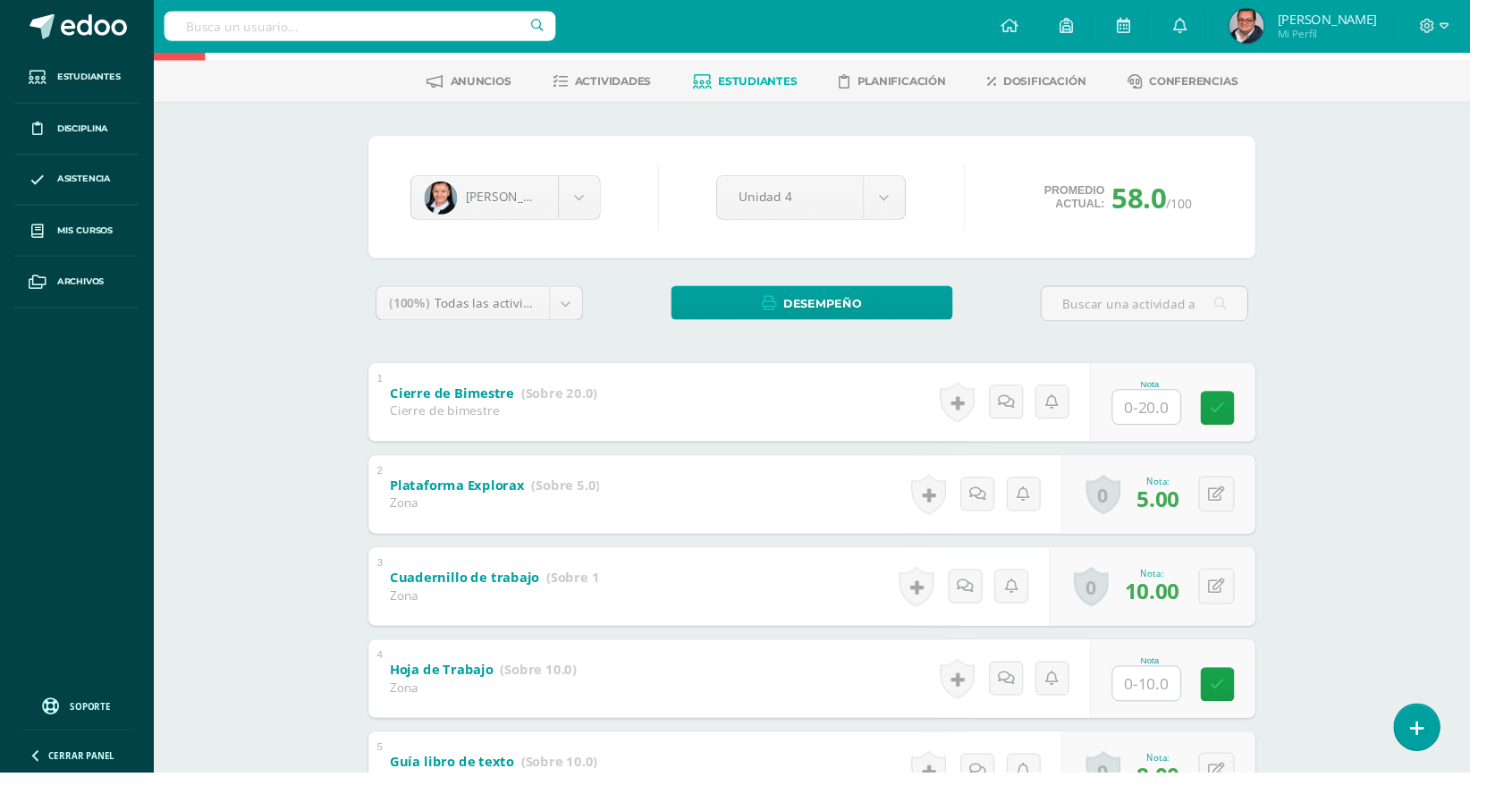
scroll to position [76, 0]
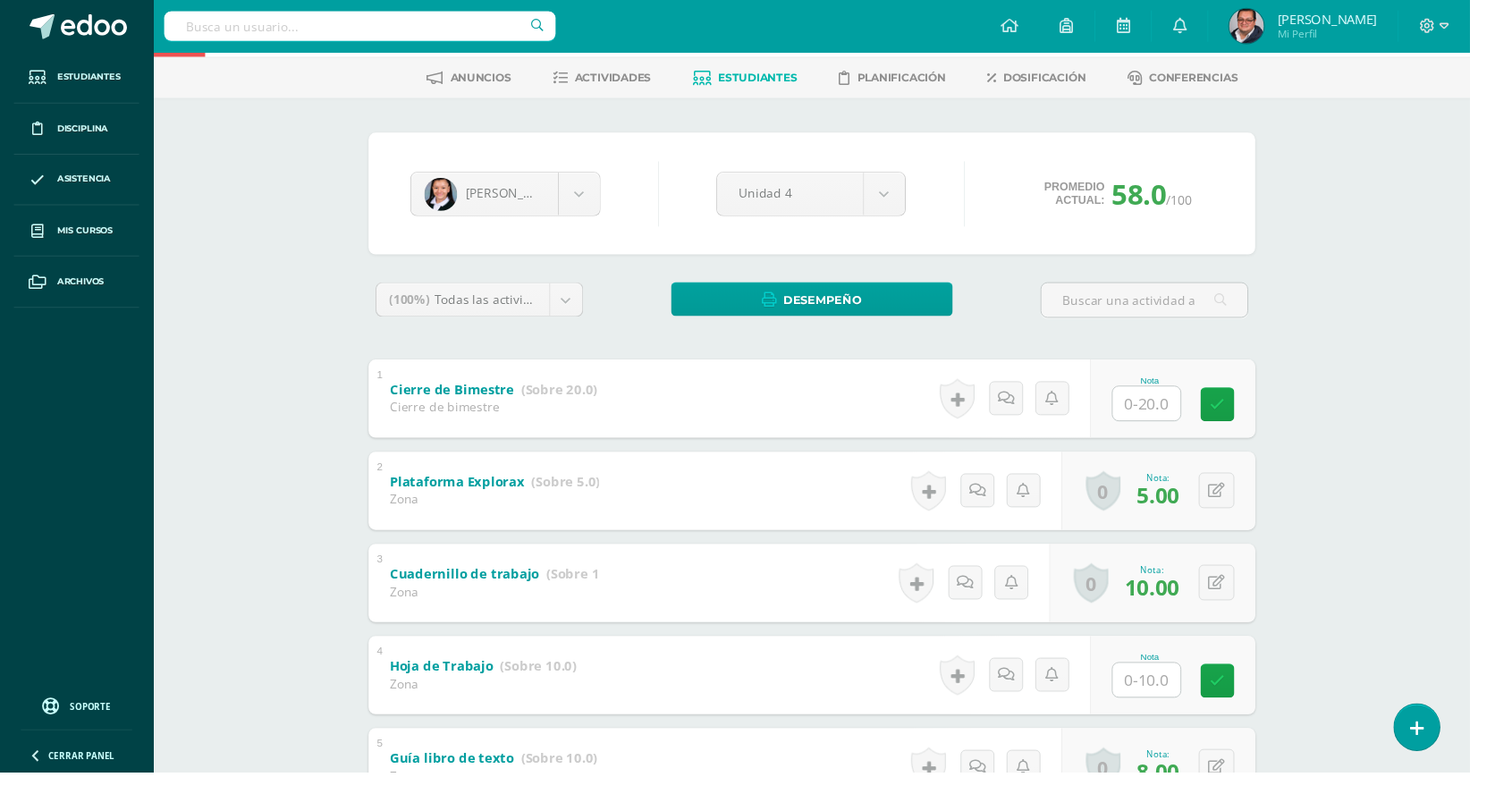
click at [1192, 698] on input "text" at bounding box center [1179, 700] width 69 height 35
type input "9"
click at [1267, 693] on icon at bounding box center [1264, 701] width 16 height 16
click at [594, 208] on body "Estudiantes Disciplina Asistencia Mis cursos Archivos Soporte Ayuda Reportar un…" at bounding box center [756, 578] width 1512 height 1309
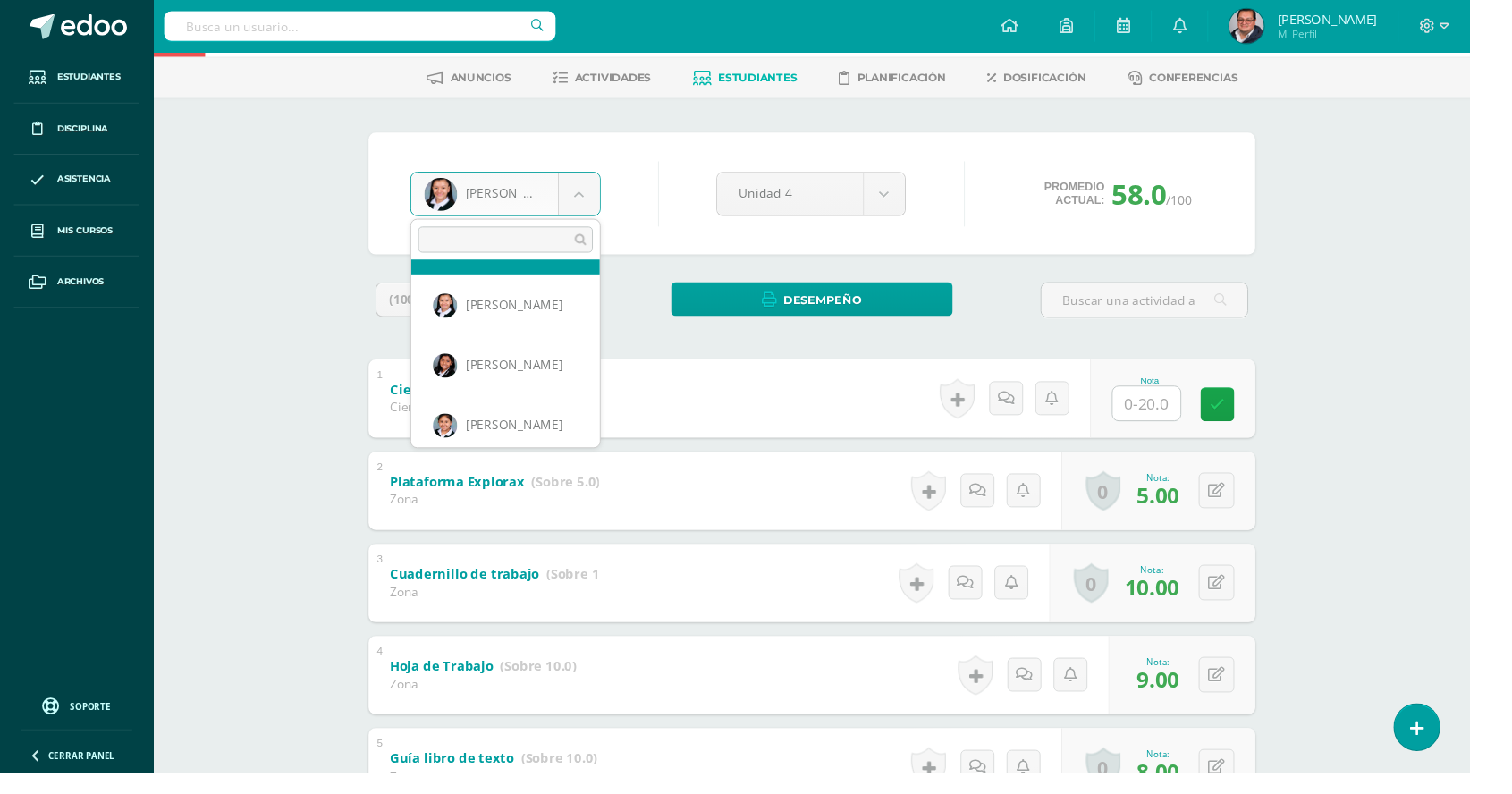
scroll to position [855, 0]
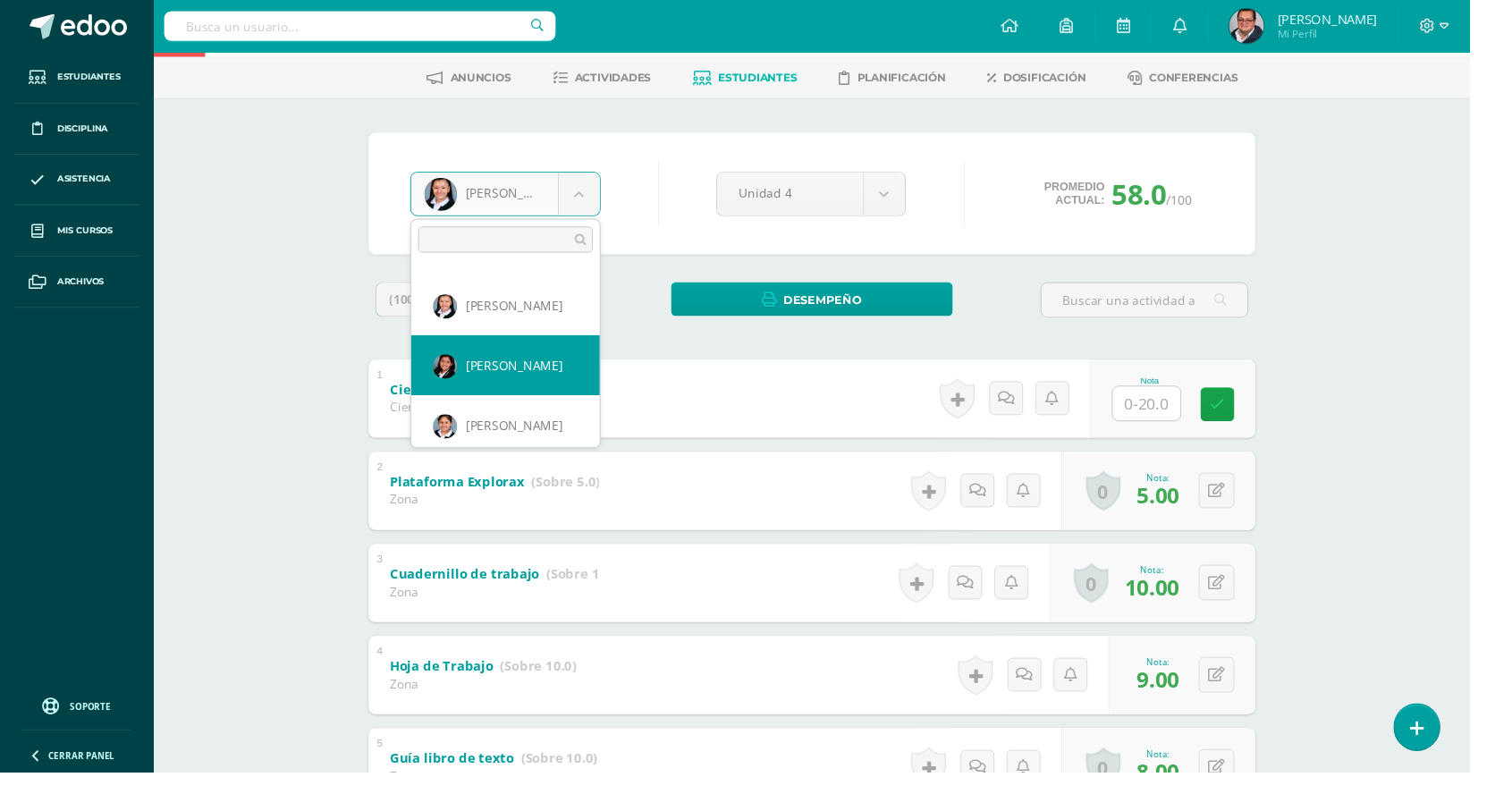
select select "524"
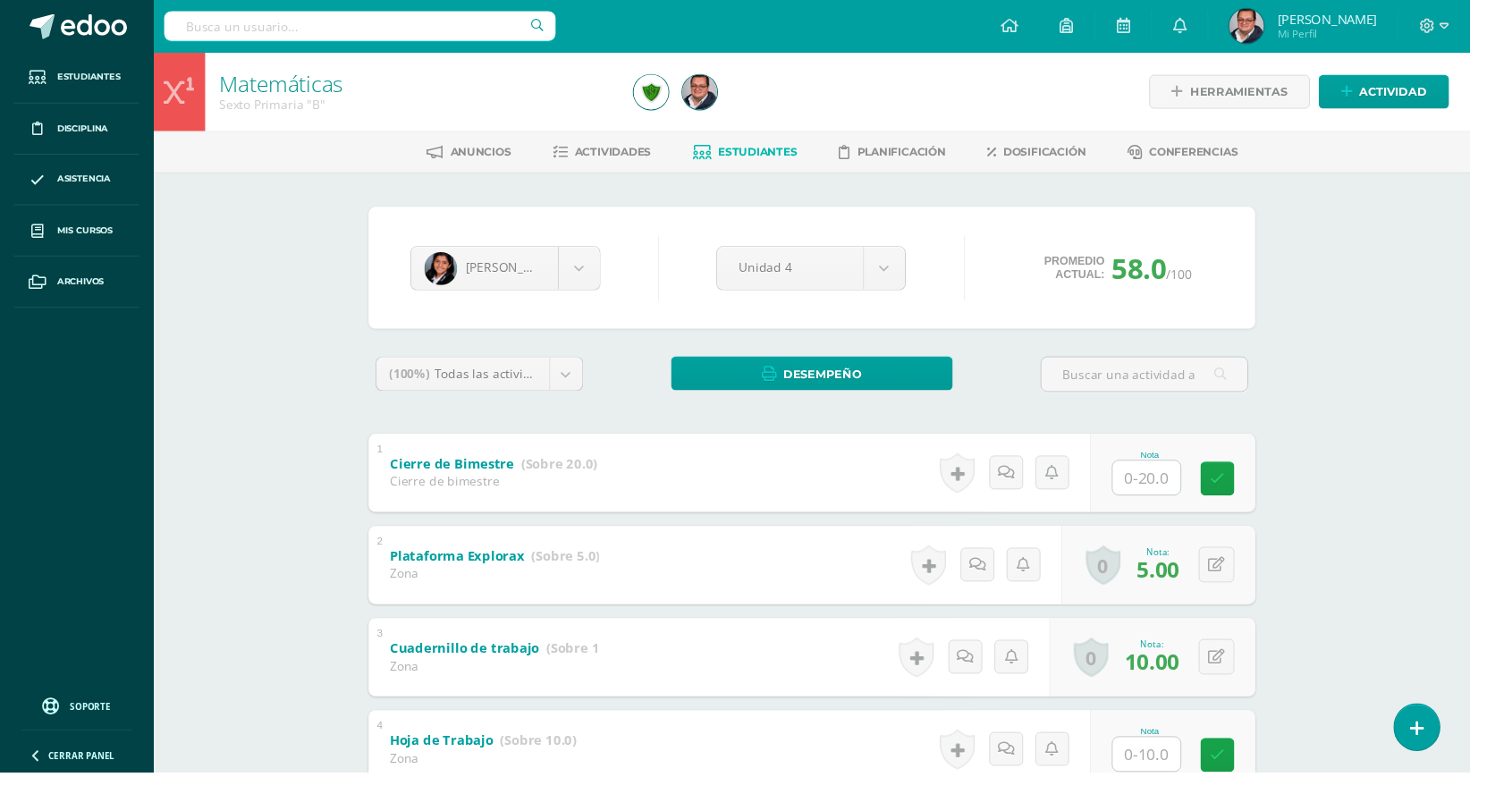
click at [1199, 772] on input "text" at bounding box center [1179, 776] width 69 height 35
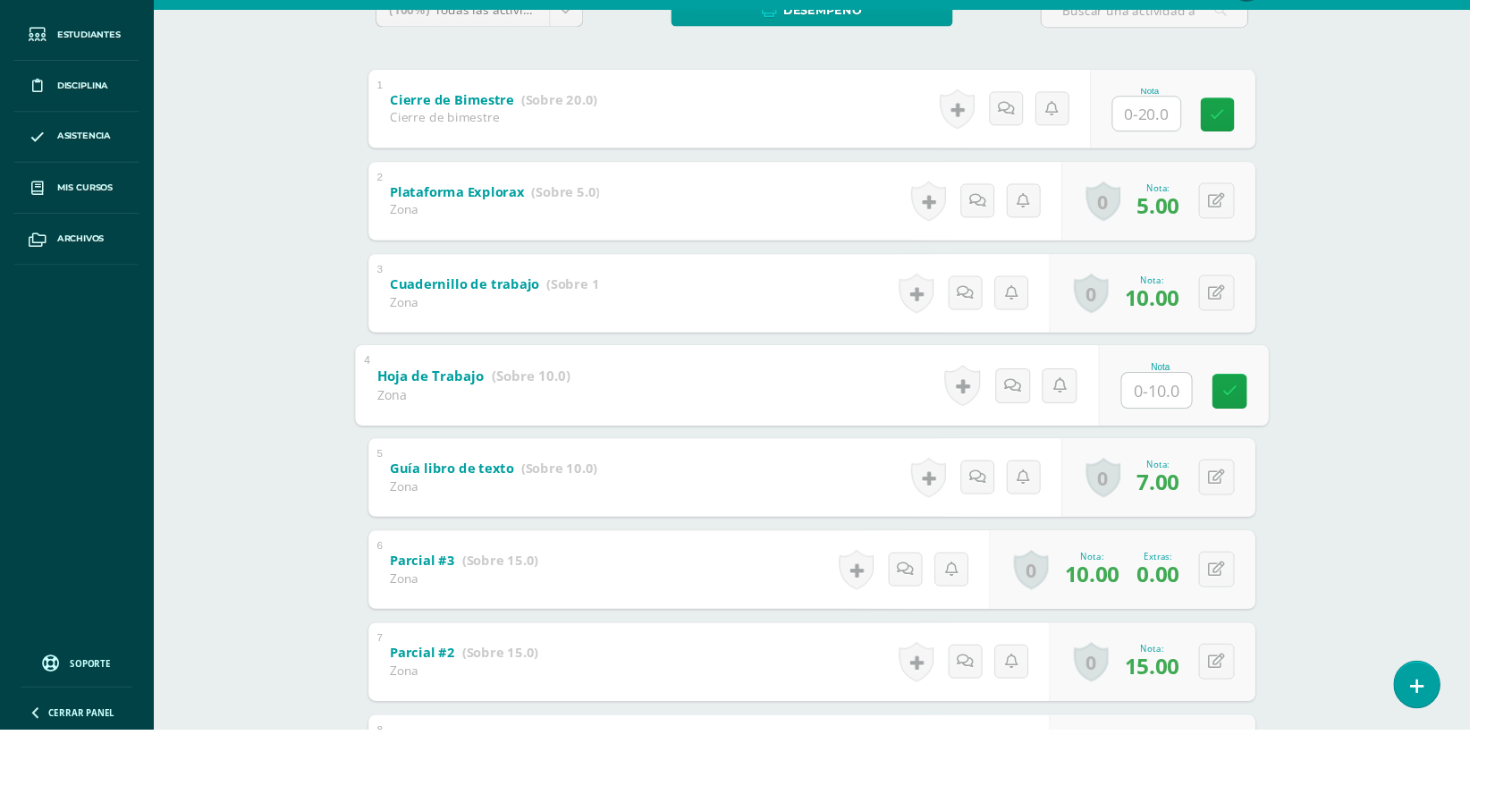
scroll to position [342, 0]
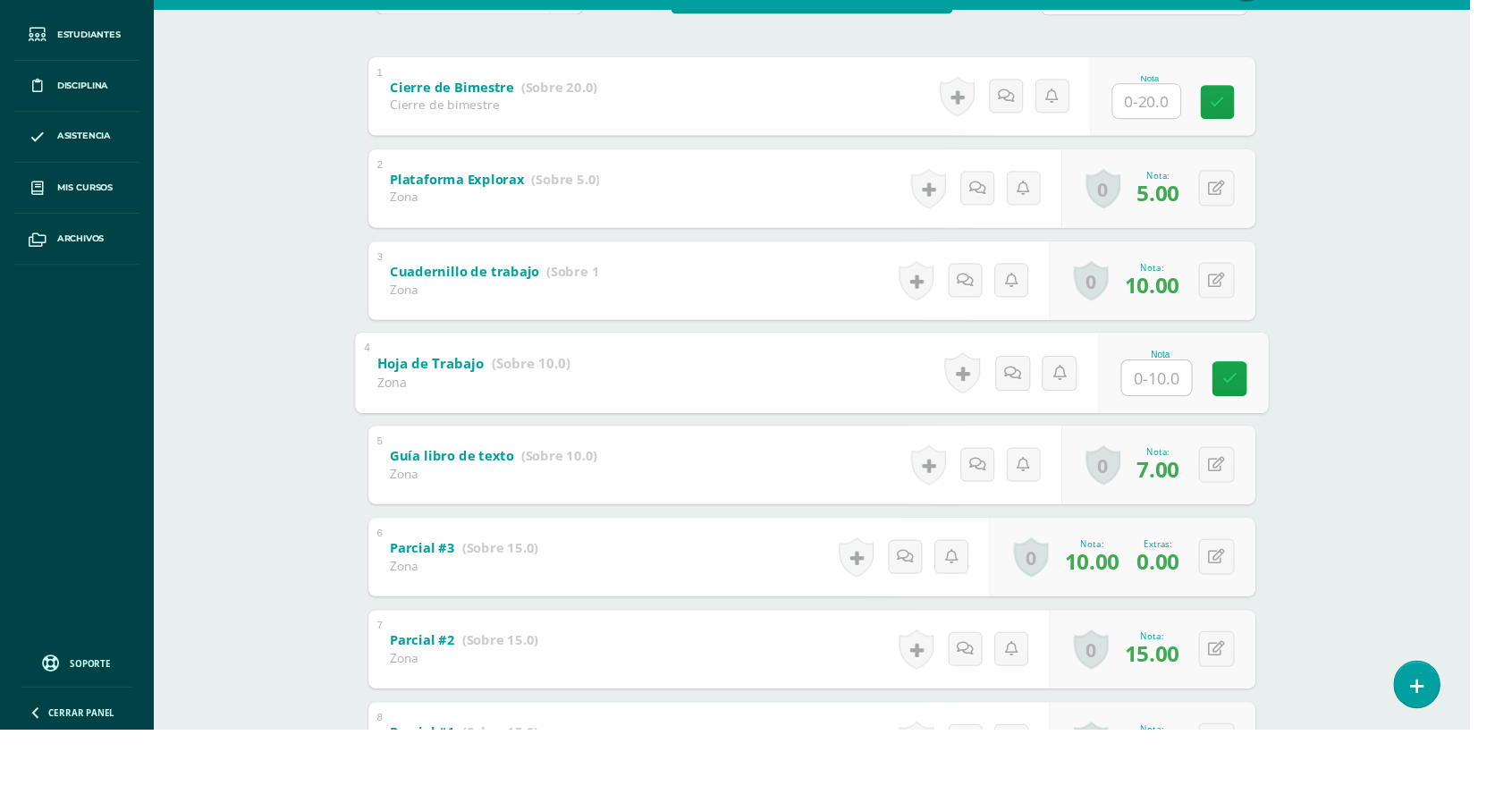
type input "8"
click at [1255, 431] on link at bounding box center [1264, 432] width 36 height 36
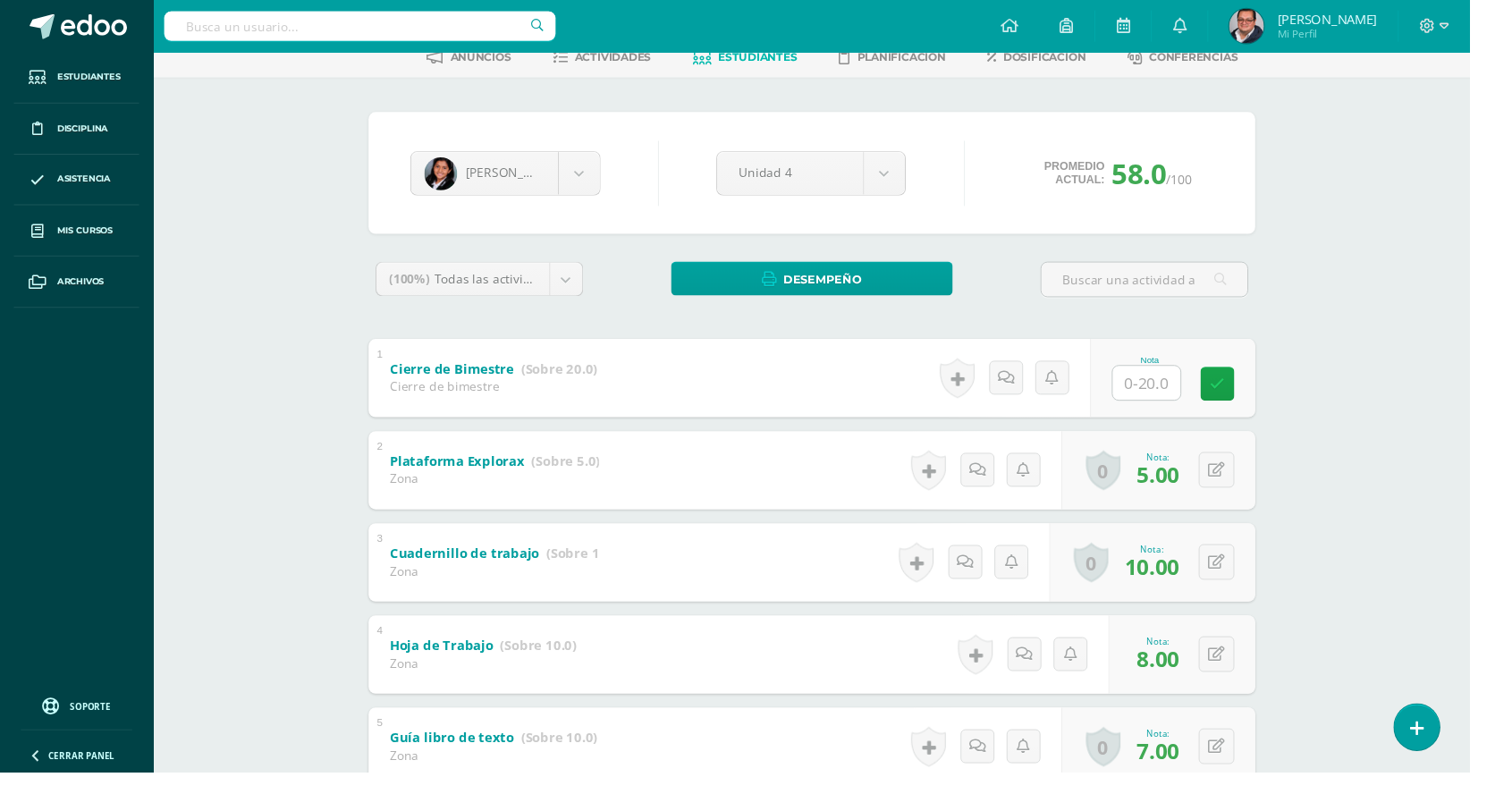
scroll to position [0, 0]
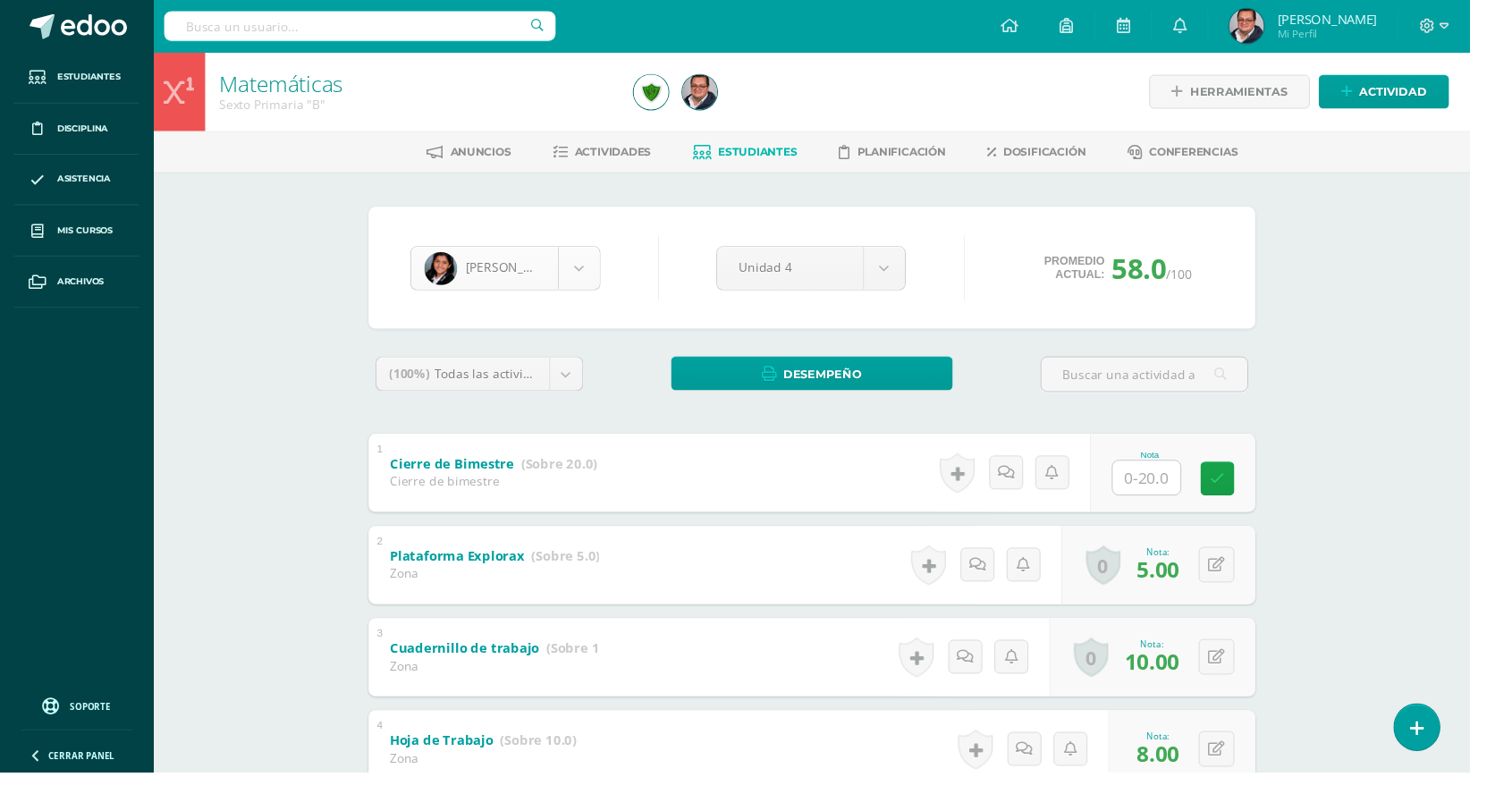
click at [609, 257] on body "Estudiantes Disciplina Asistencia Mis cursos Archivos Soporte Ayuda Reportar un…" at bounding box center [756, 654] width 1512 height 1309
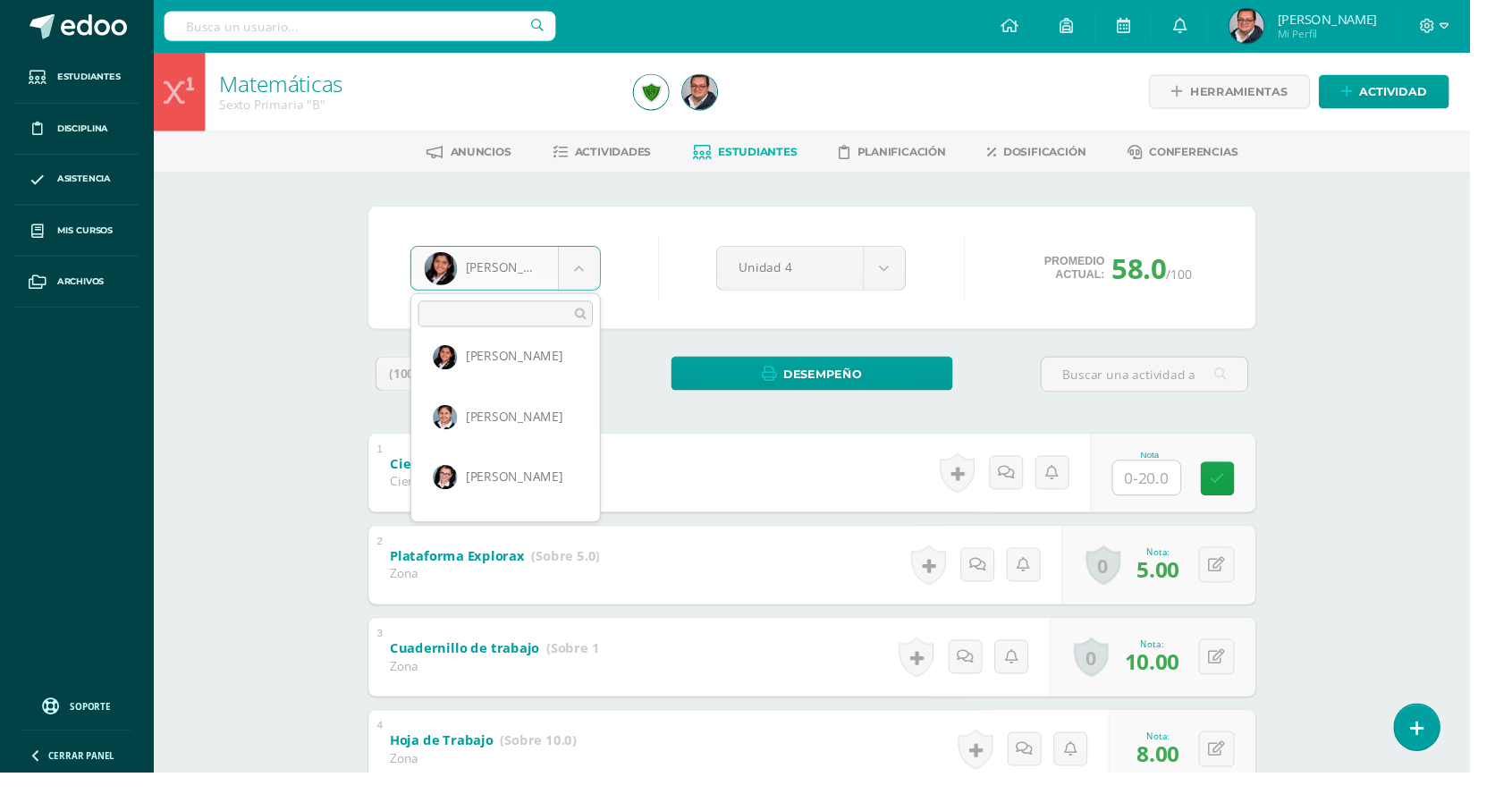
scroll to position [949, 0]
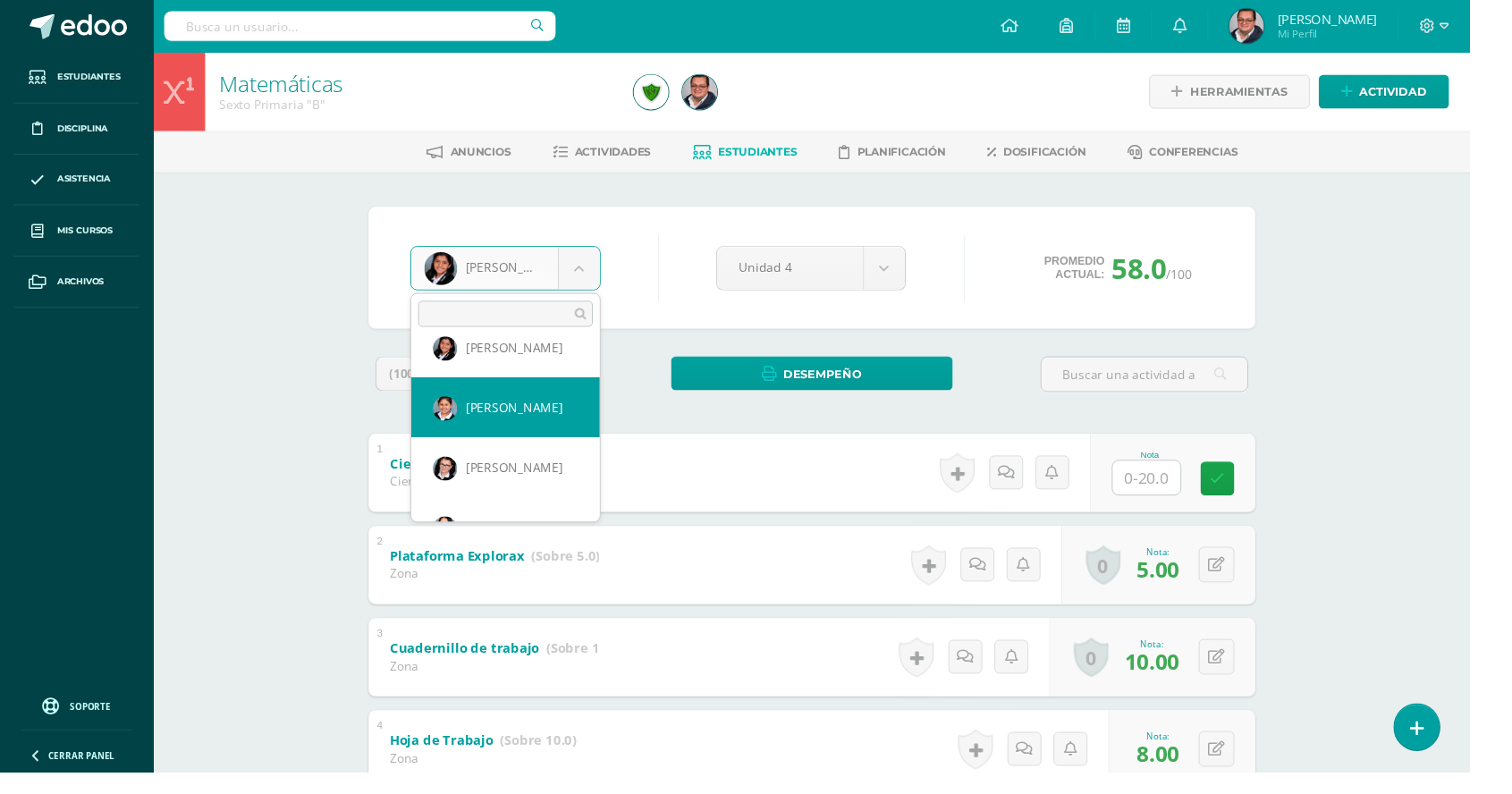
select select "38"
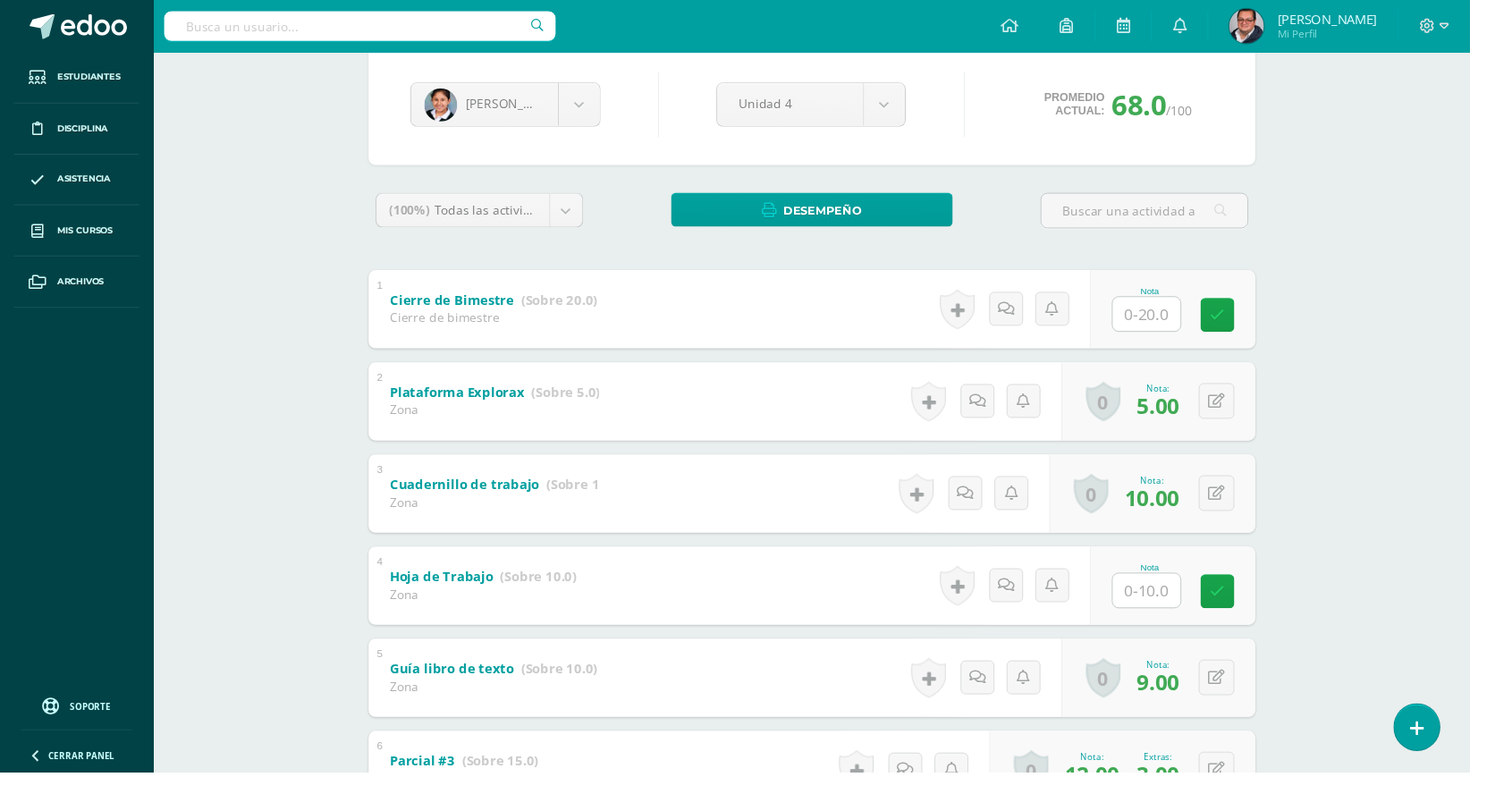
scroll to position [172, 0]
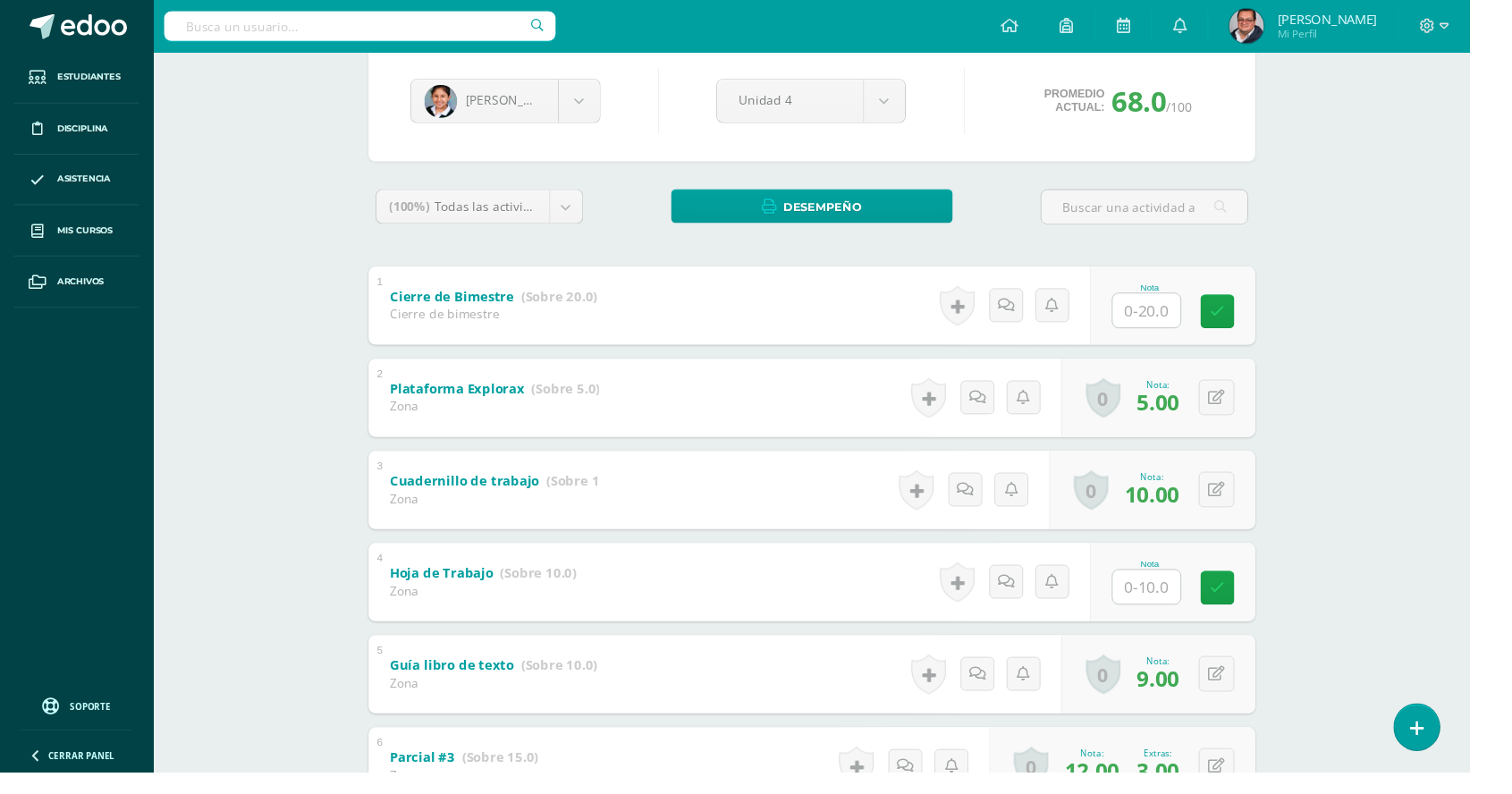
click at [1202, 608] on input "text" at bounding box center [1179, 604] width 69 height 35
type input "8"
click at [1266, 617] on link at bounding box center [1264, 604] width 36 height 36
click at [612, 88] on body "Estudiantes Disciplina Asistencia Mis cursos Archivos Soporte Ayuda Reportar un…" at bounding box center [756, 482] width 1512 height 1309
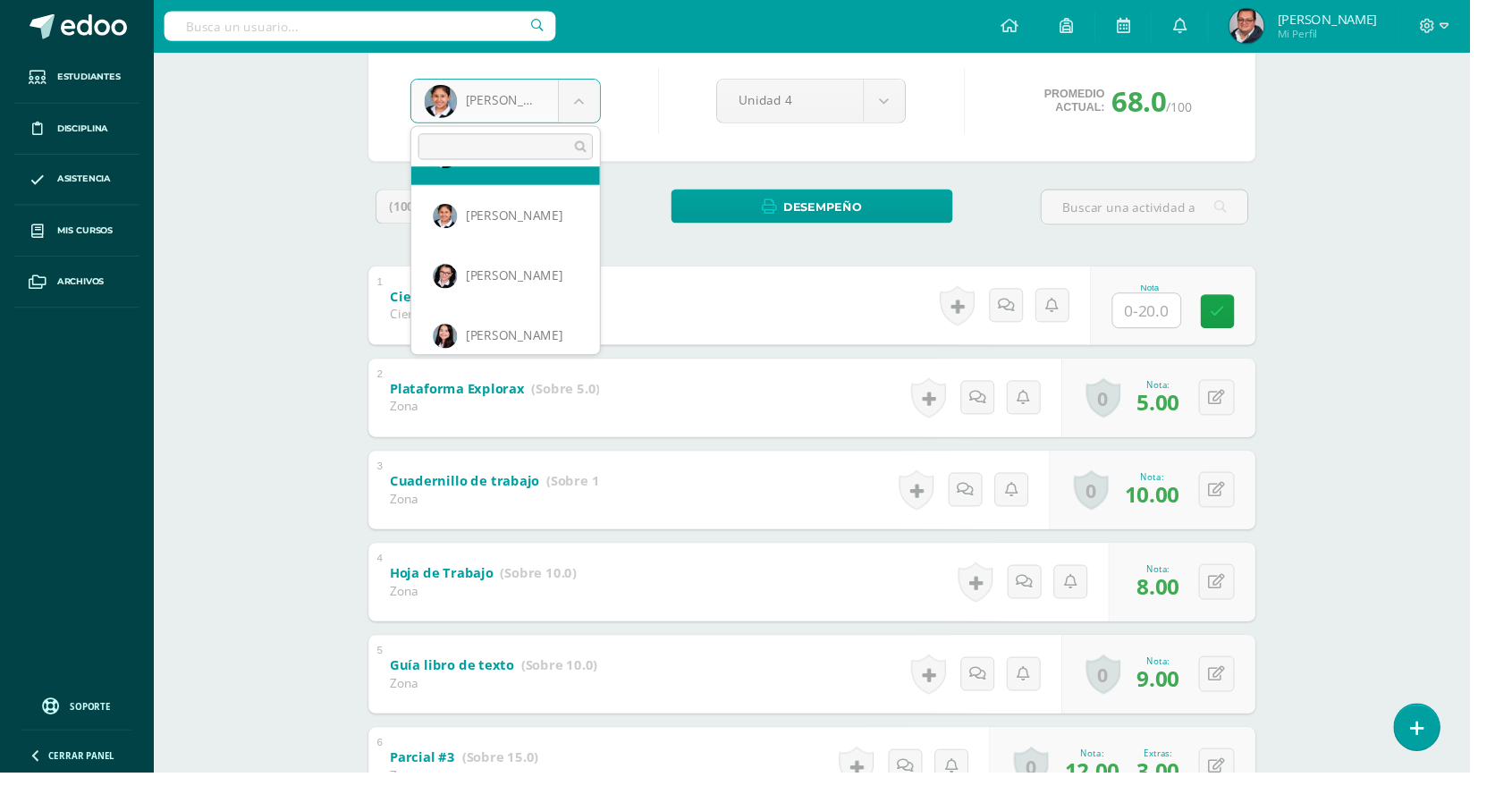
scroll to position [978, 0]
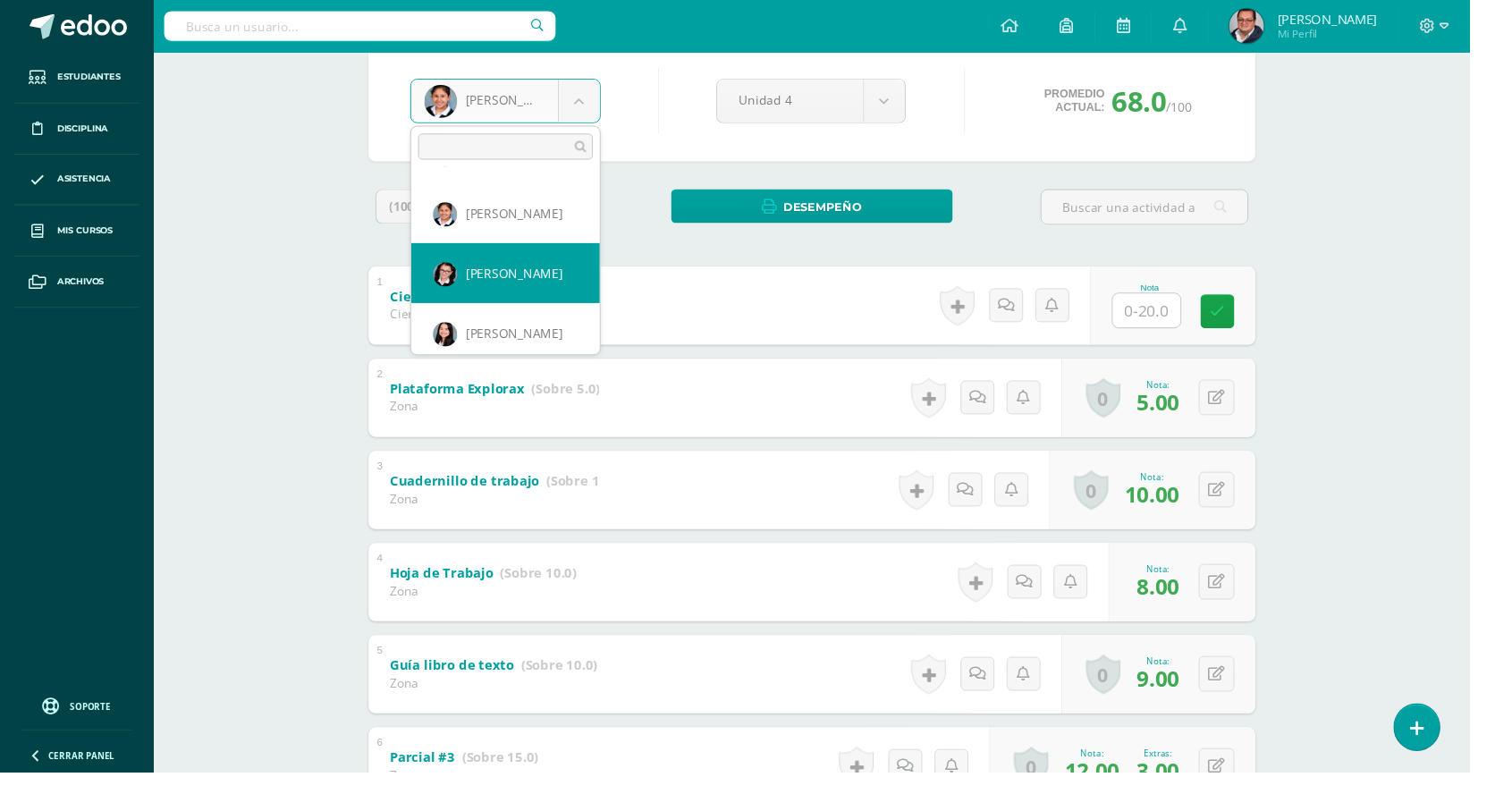
select select "518"
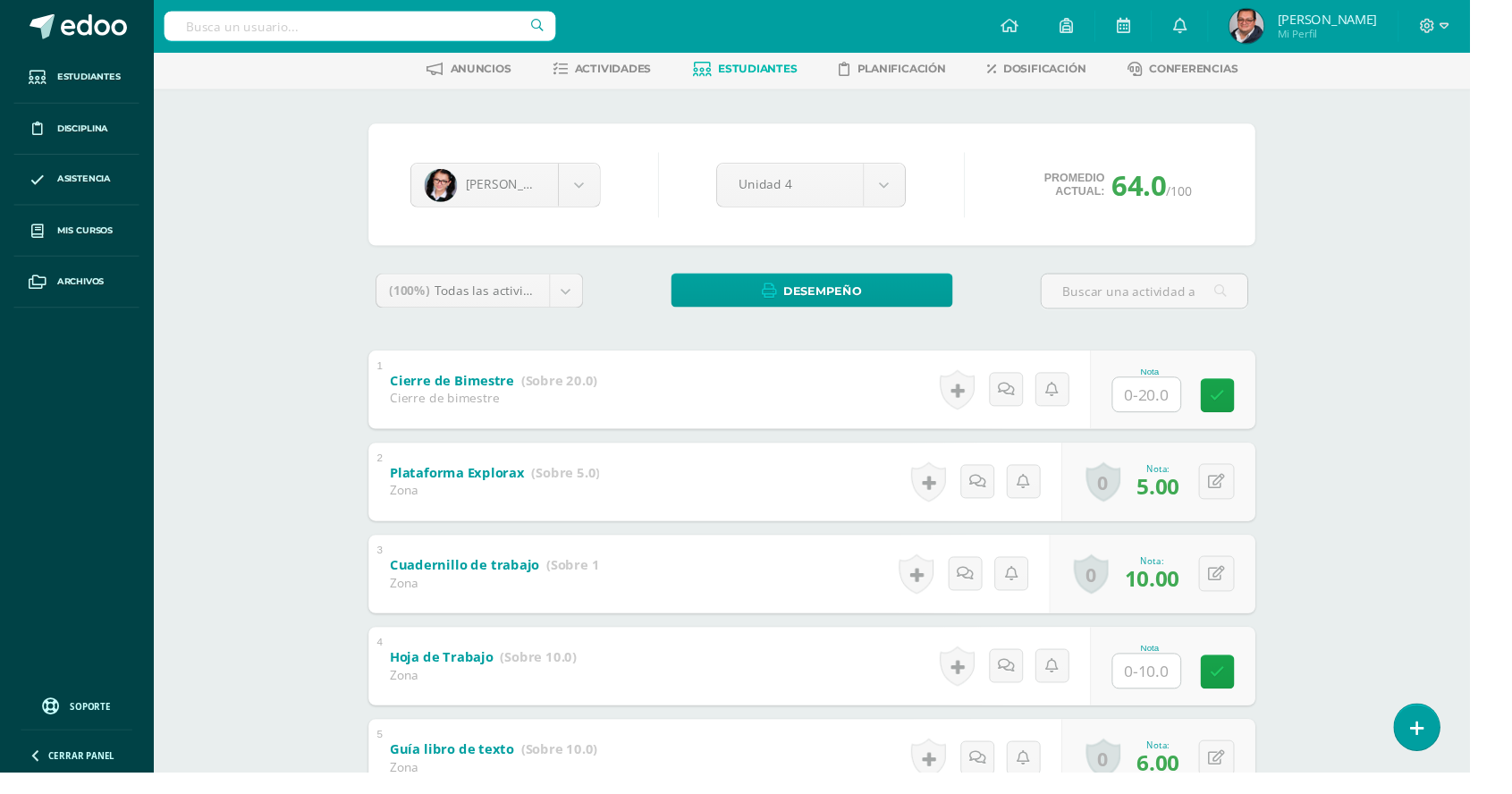
scroll to position [143, 0]
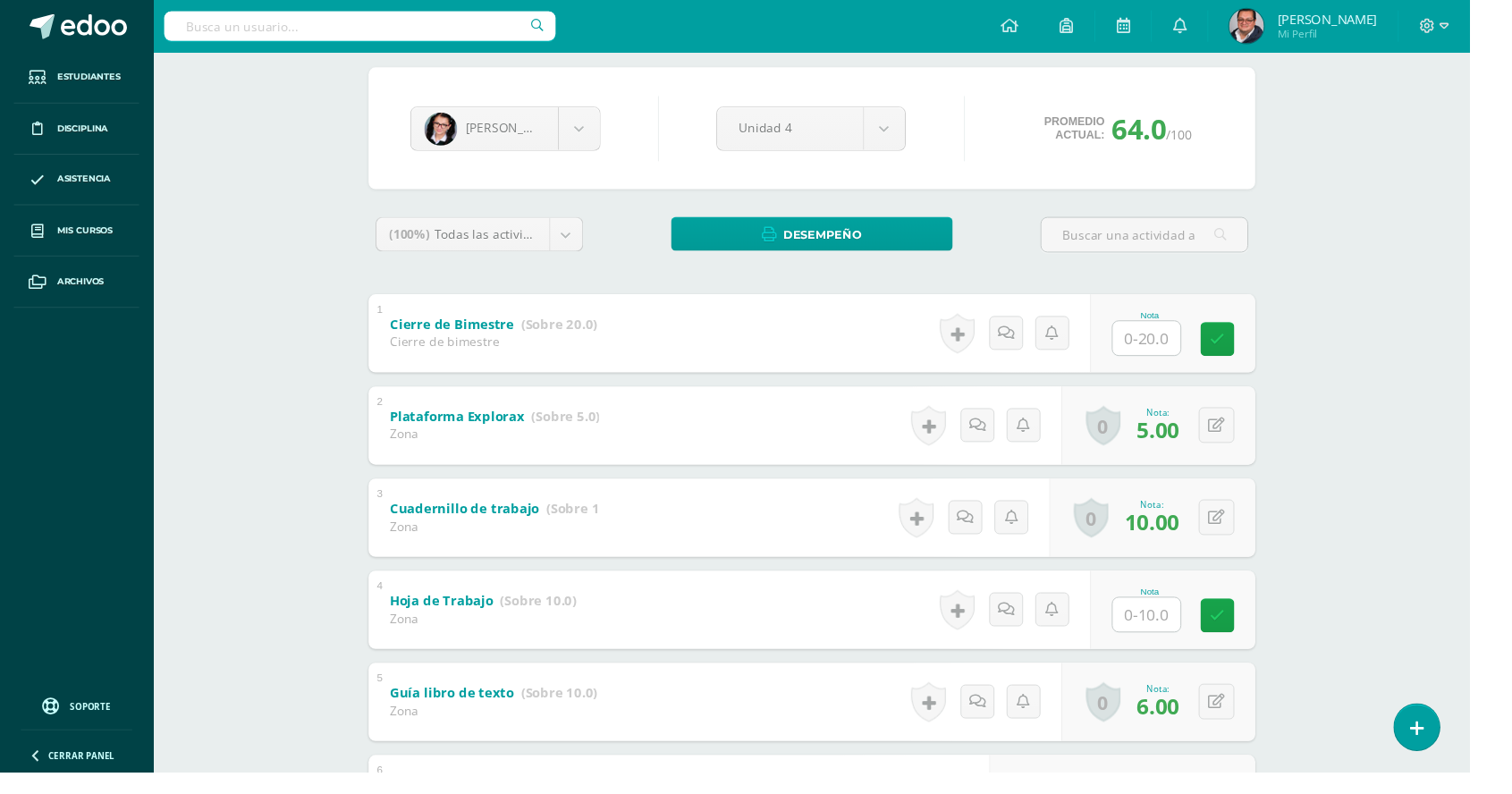
click at [1179, 635] on input "text" at bounding box center [1179, 633] width 69 height 35
type input "10"
click at [1264, 623] on link at bounding box center [1264, 633] width 36 height 36
click at [614, 142] on body "Estudiantes Disciplina Asistencia Mis cursos Archivos Soporte Ayuda Reportar un…" at bounding box center [756, 511] width 1512 height 1309
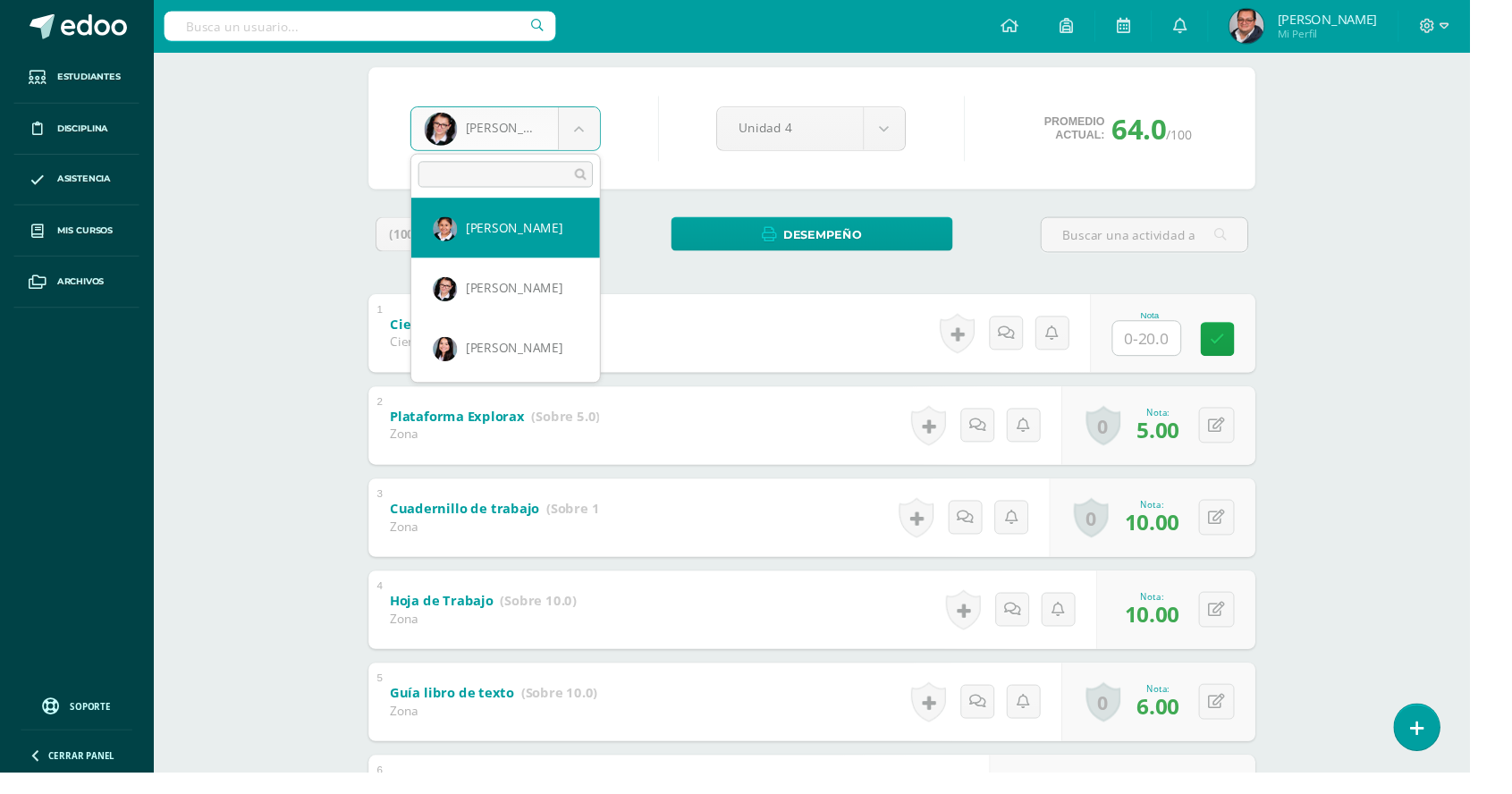
scroll to position [992, 0]
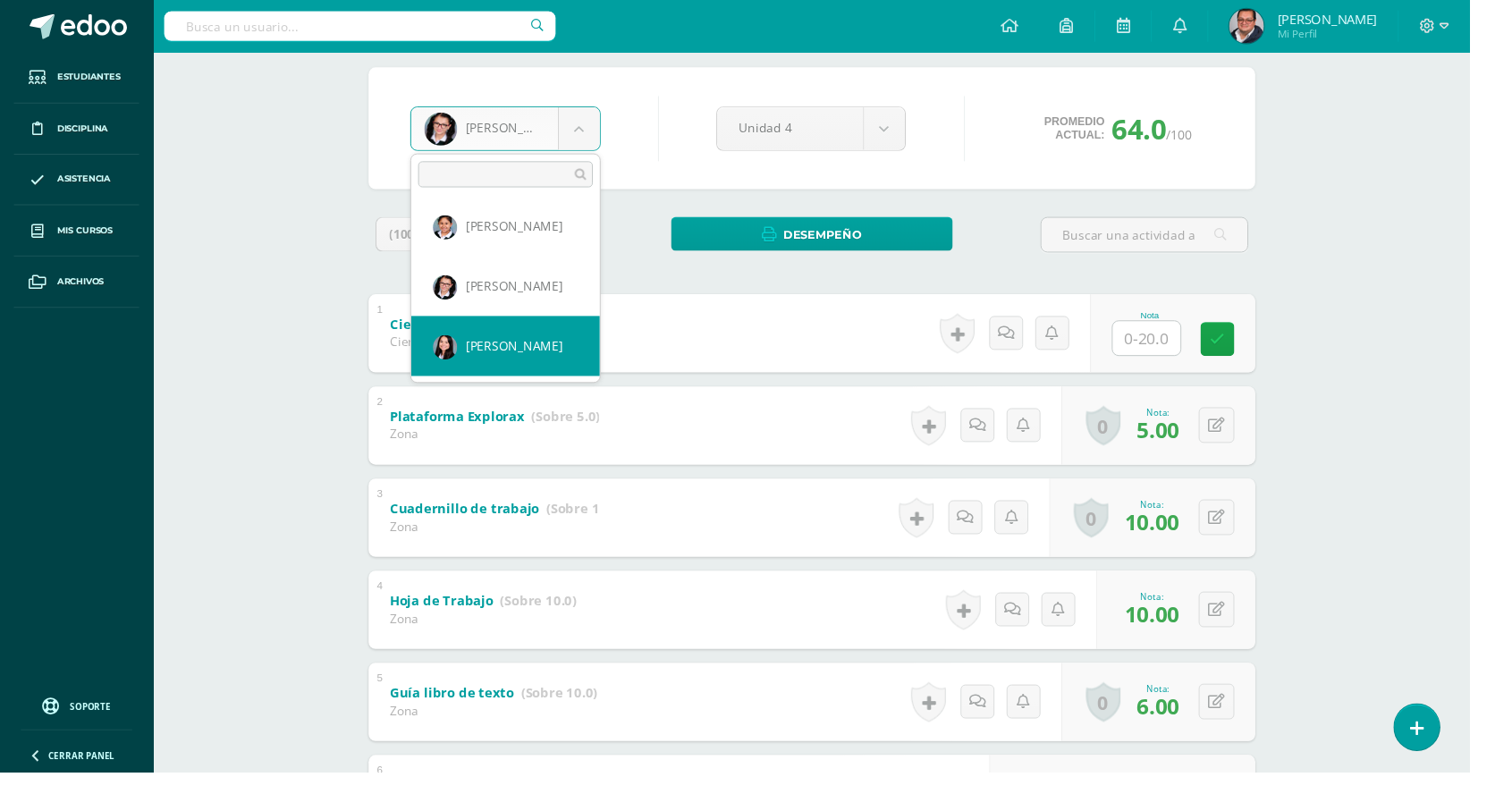
select select "753"
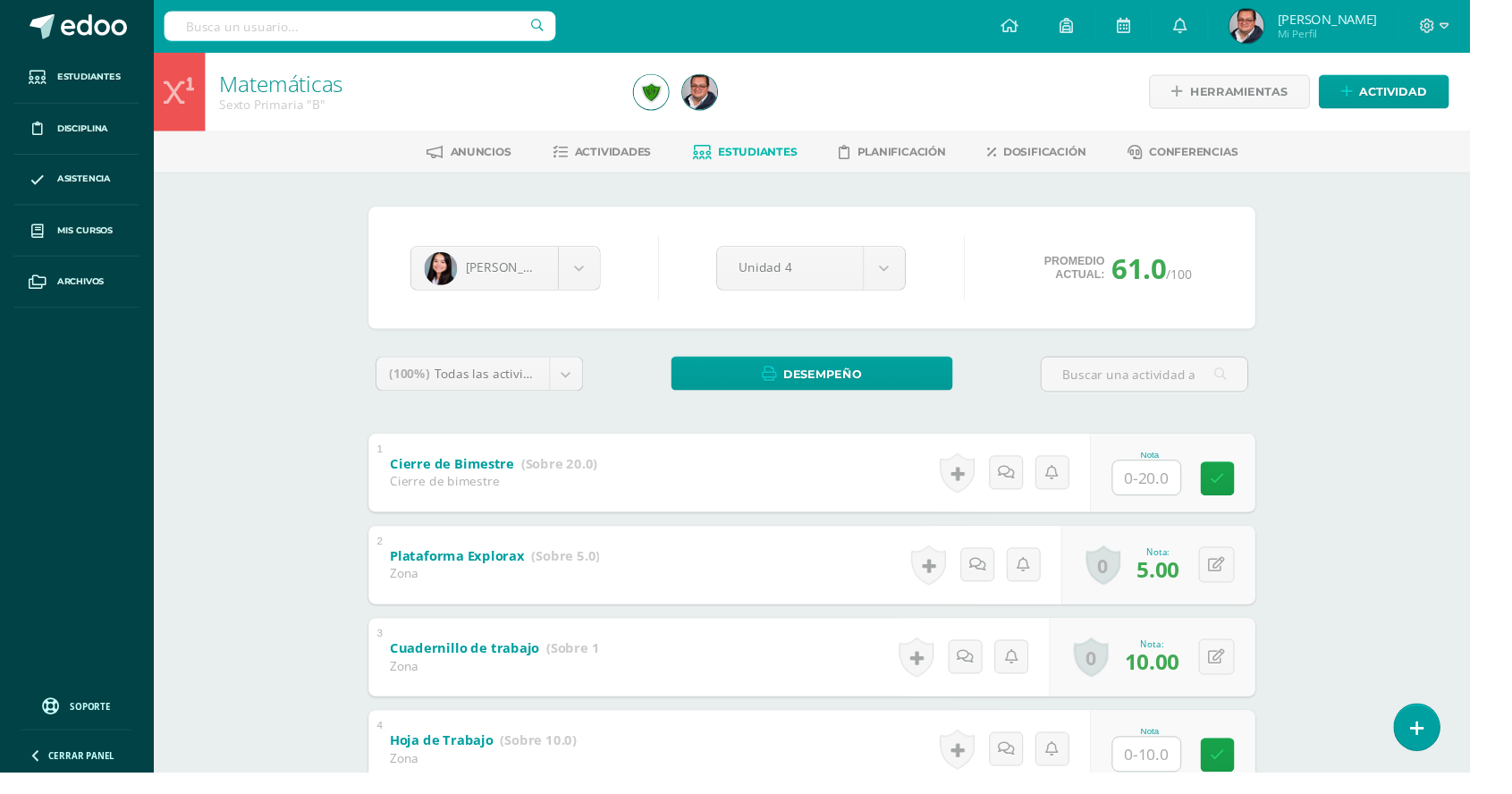
click at [1193, 759] on input "text" at bounding box center [1179, 776] width 69 height 35
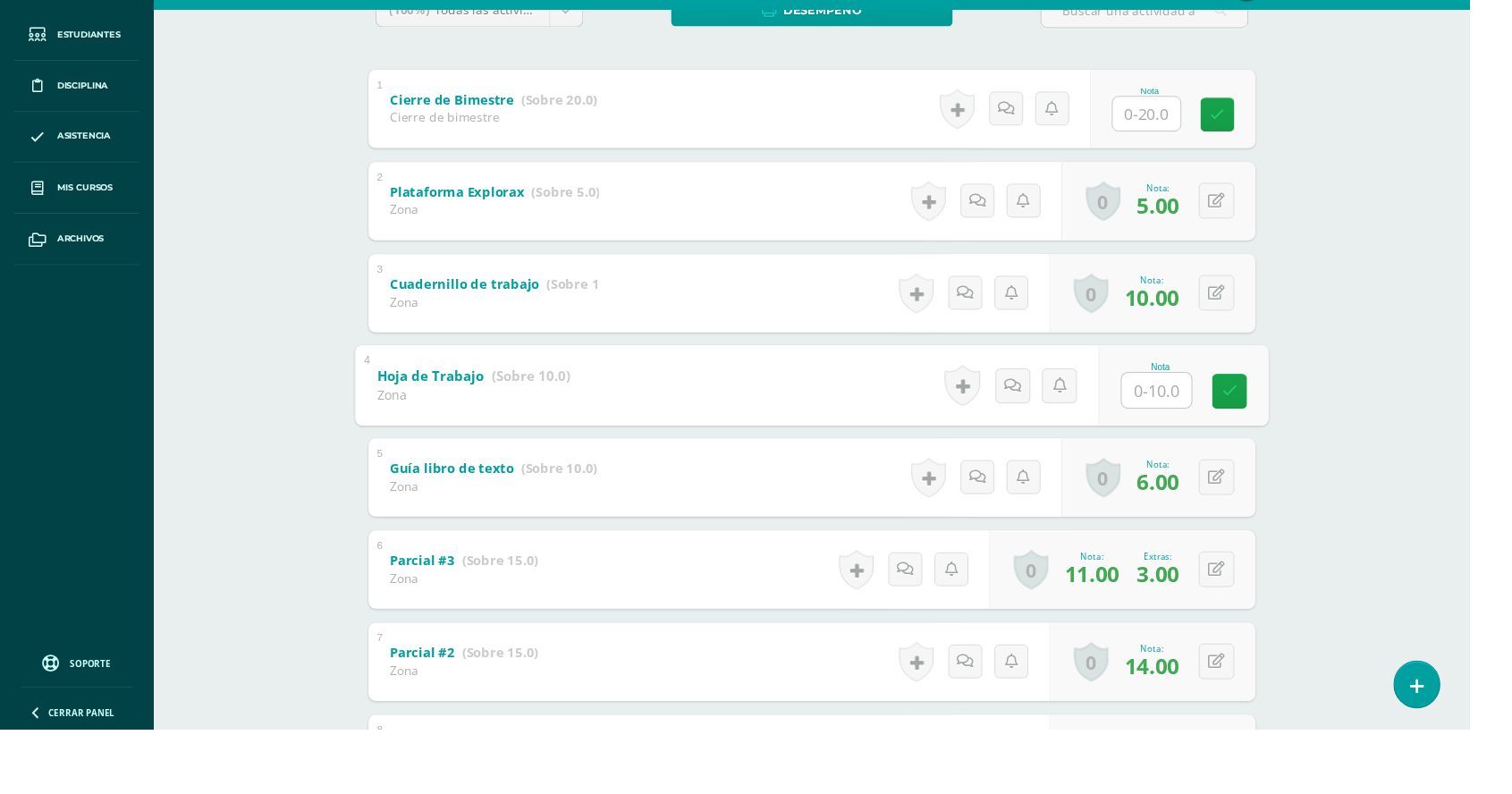
scroll to position [342, 0]
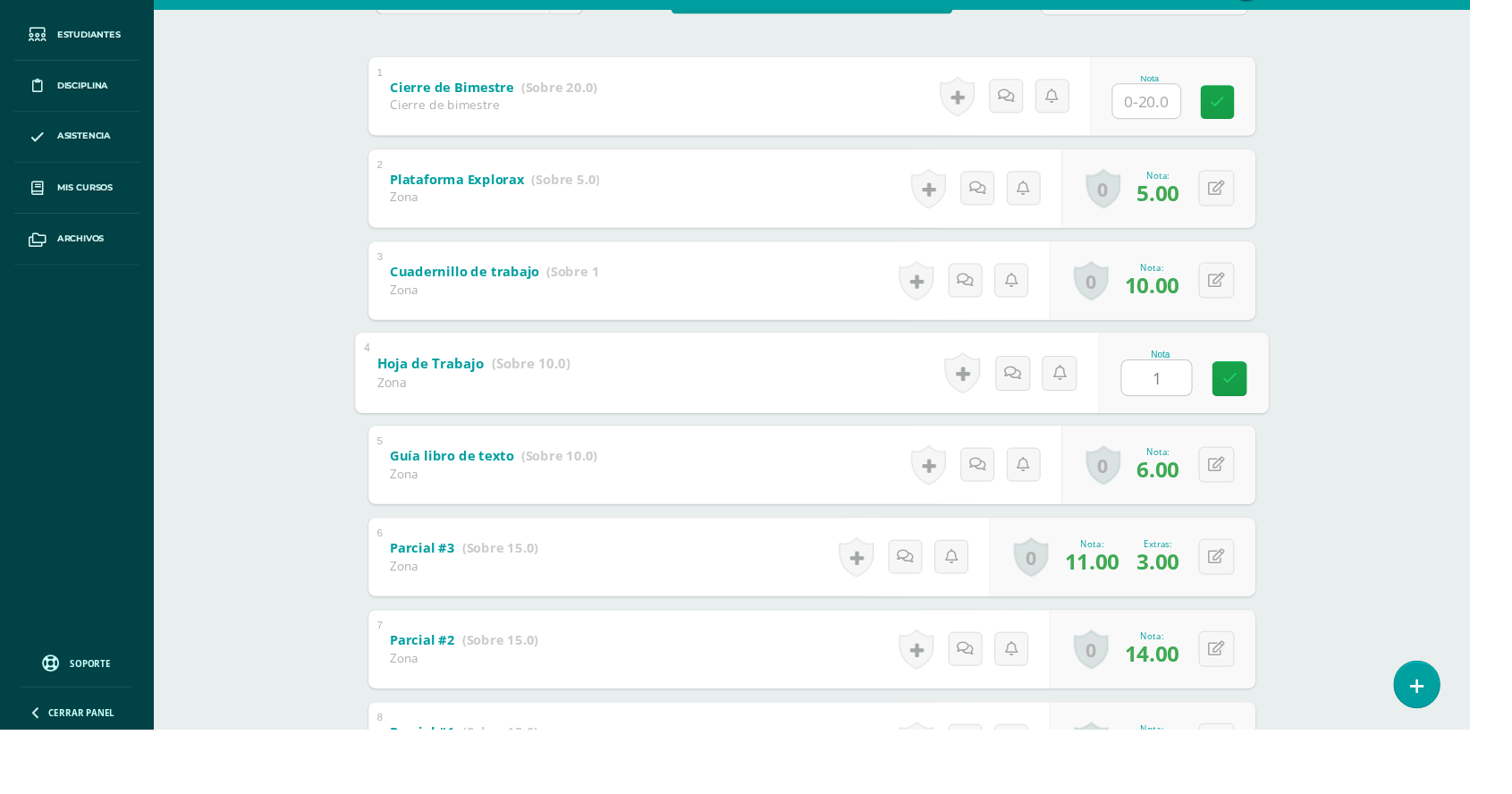
type input "10"
click at [1278, 427] on link at bounding box center [1264, 432] width 36 height 36
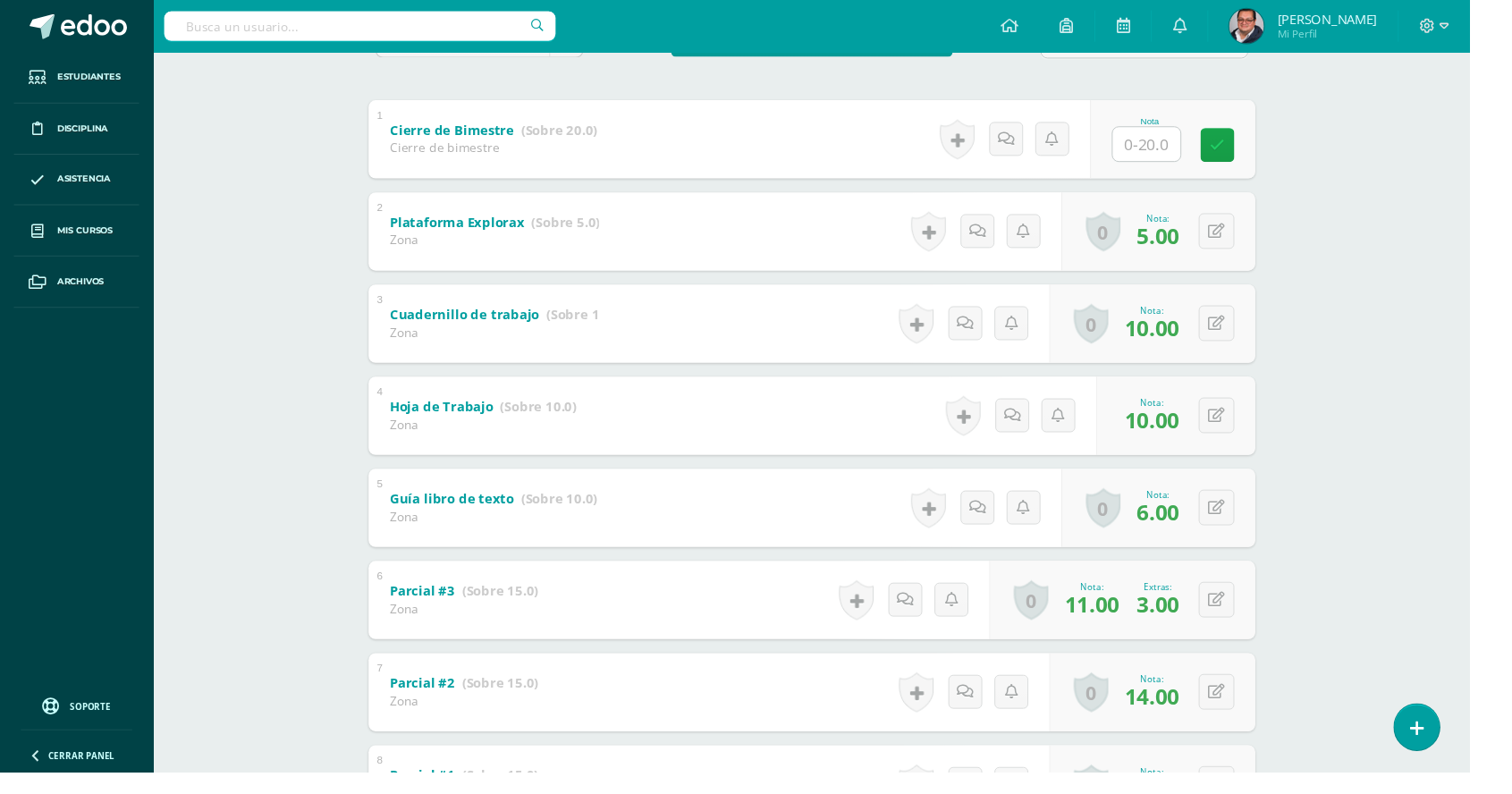
scroll to position [0, 0]
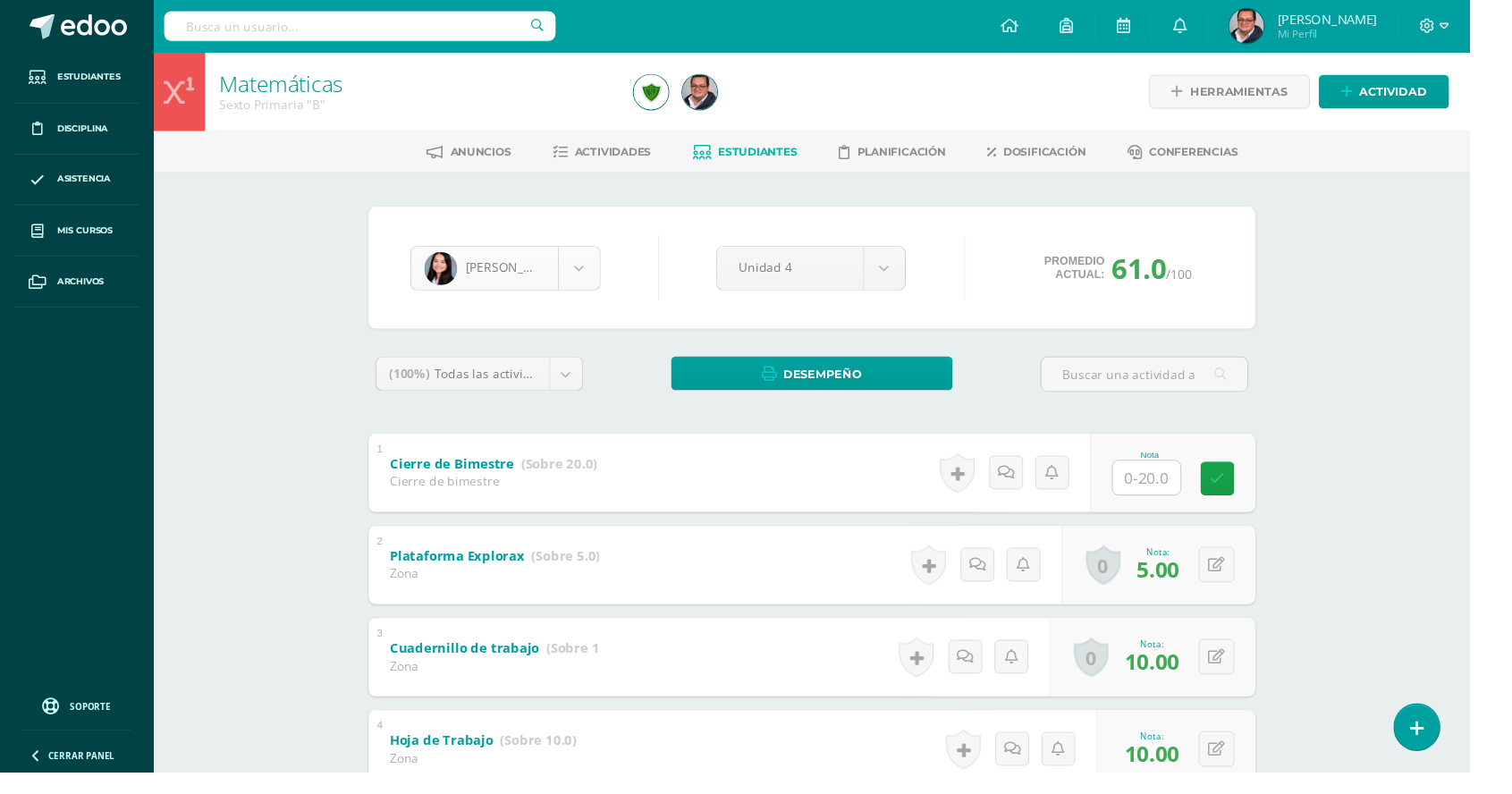
click at [602, 285] on body "Estudiantes Disciplina Asistencia Mis cursos Archivos Soporte Ayuda Reportar un…" at bounding box center [756, 654] width 1512 height 1309
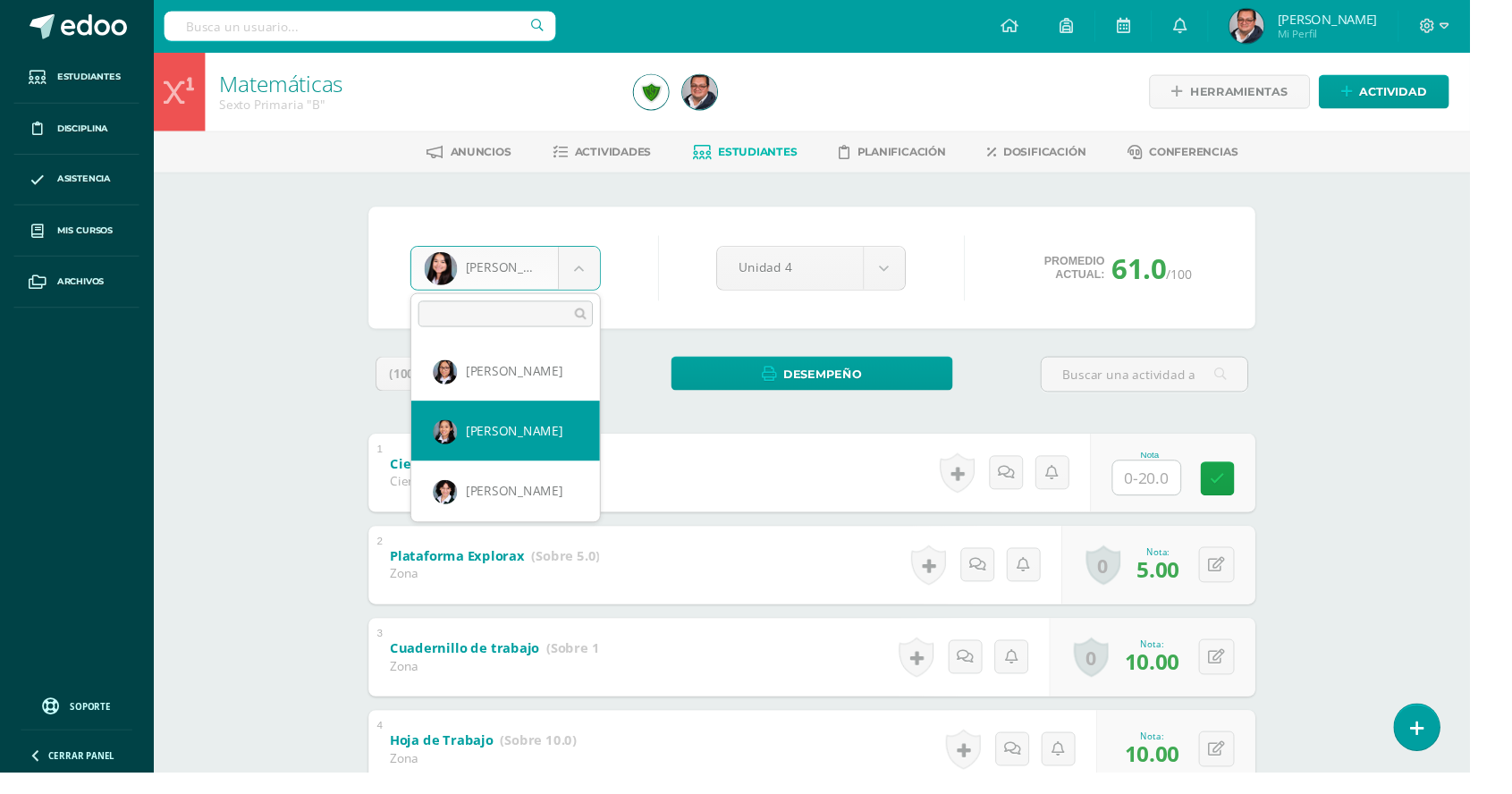
select select "724"
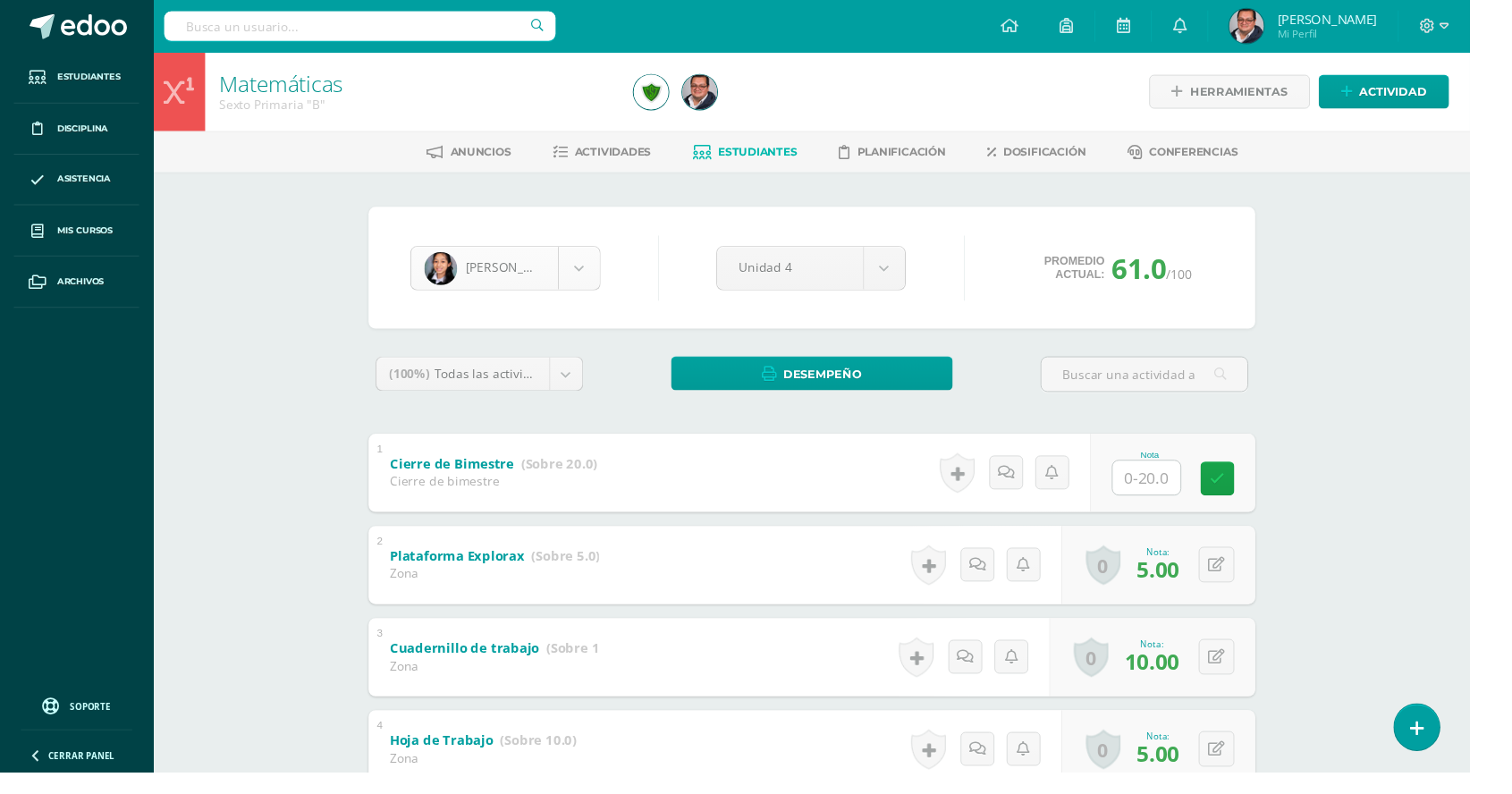
click at [584, 265] on body "Estudiantes Disciplina Asistencia Mis cursos Archivos Soporte Ayuda Reportar un…" at bounding box center [756, 654] width 1512 height 1309
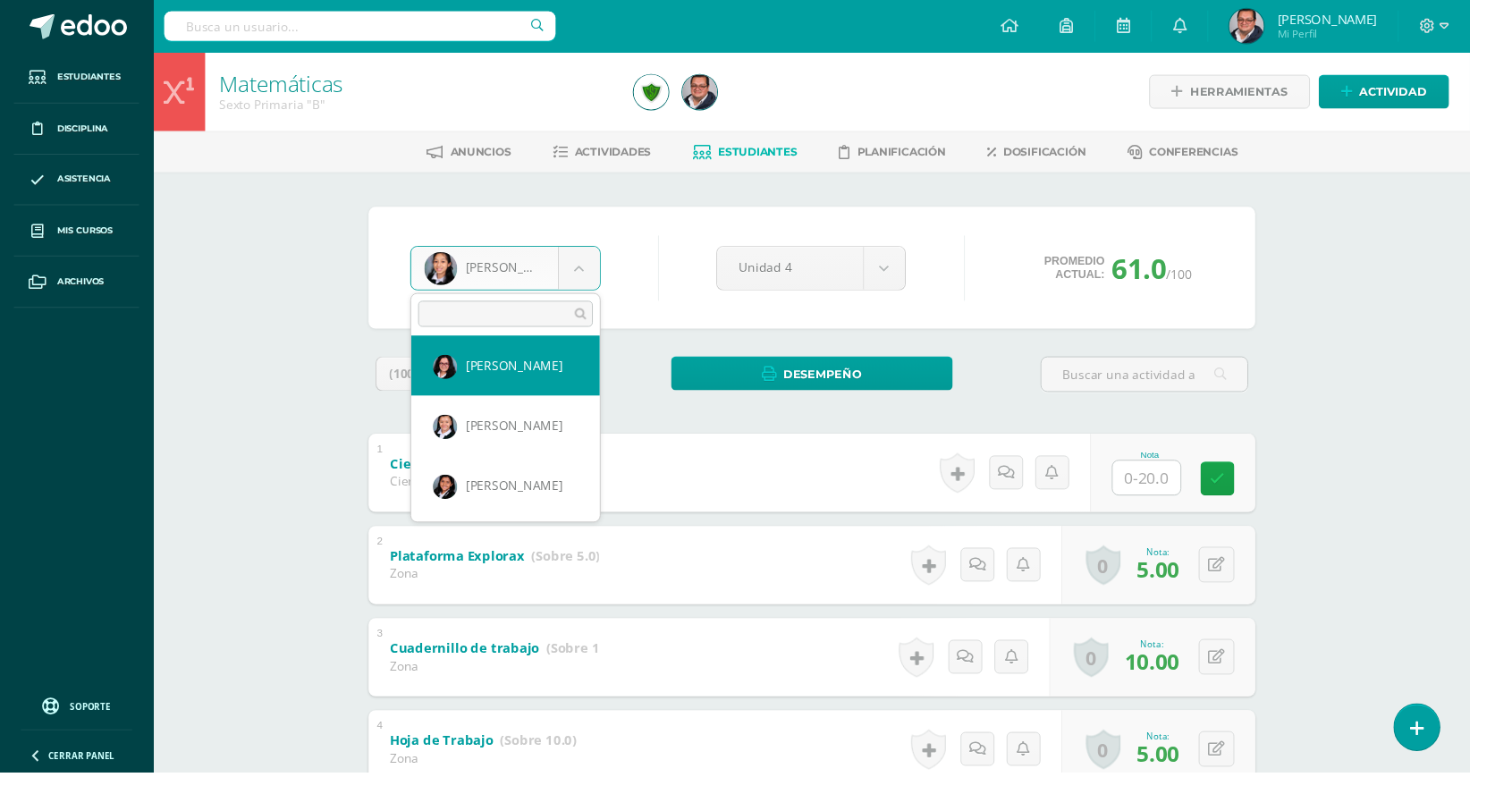
scroll to position [816, 0]
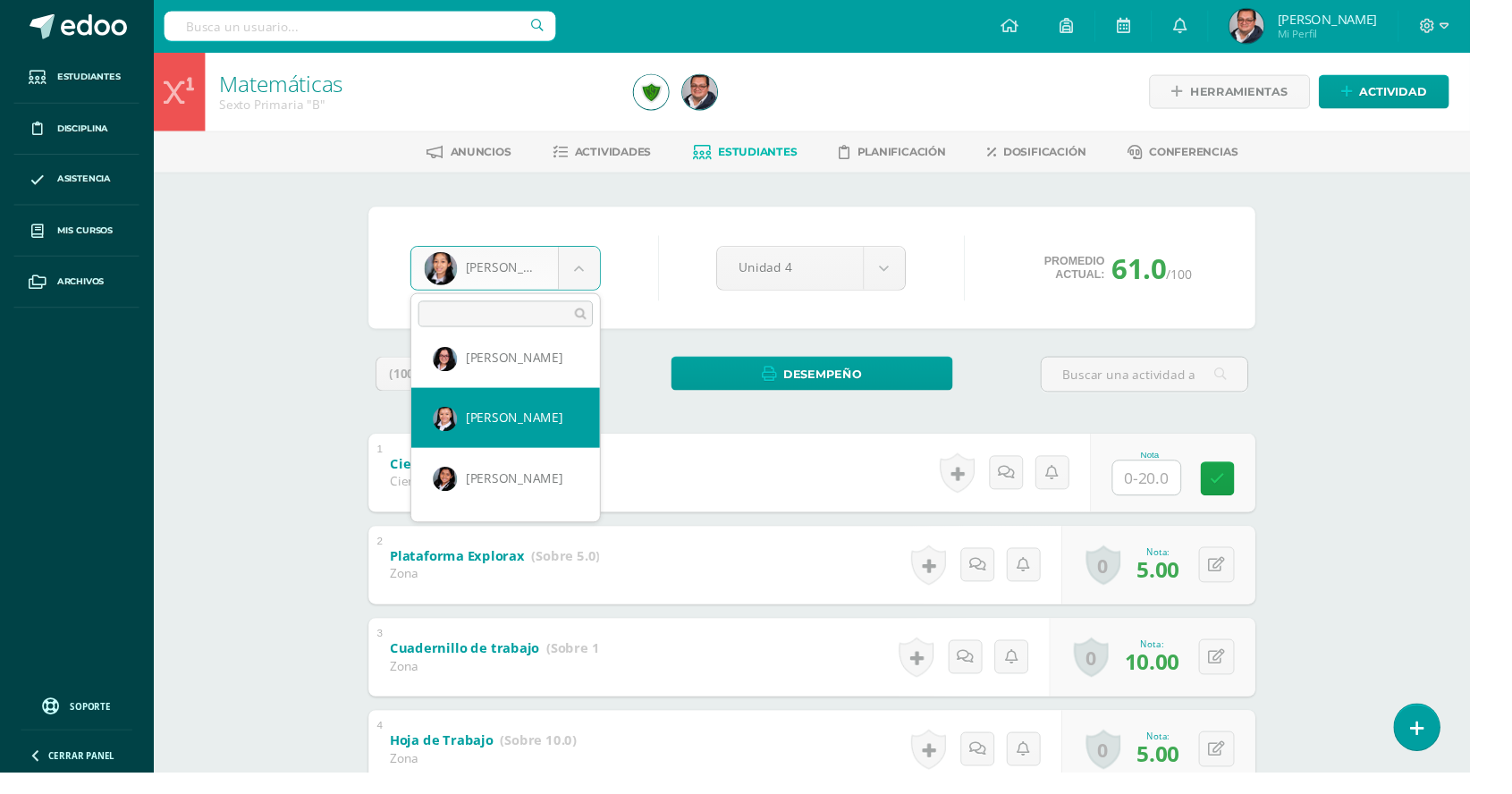
select select "523"
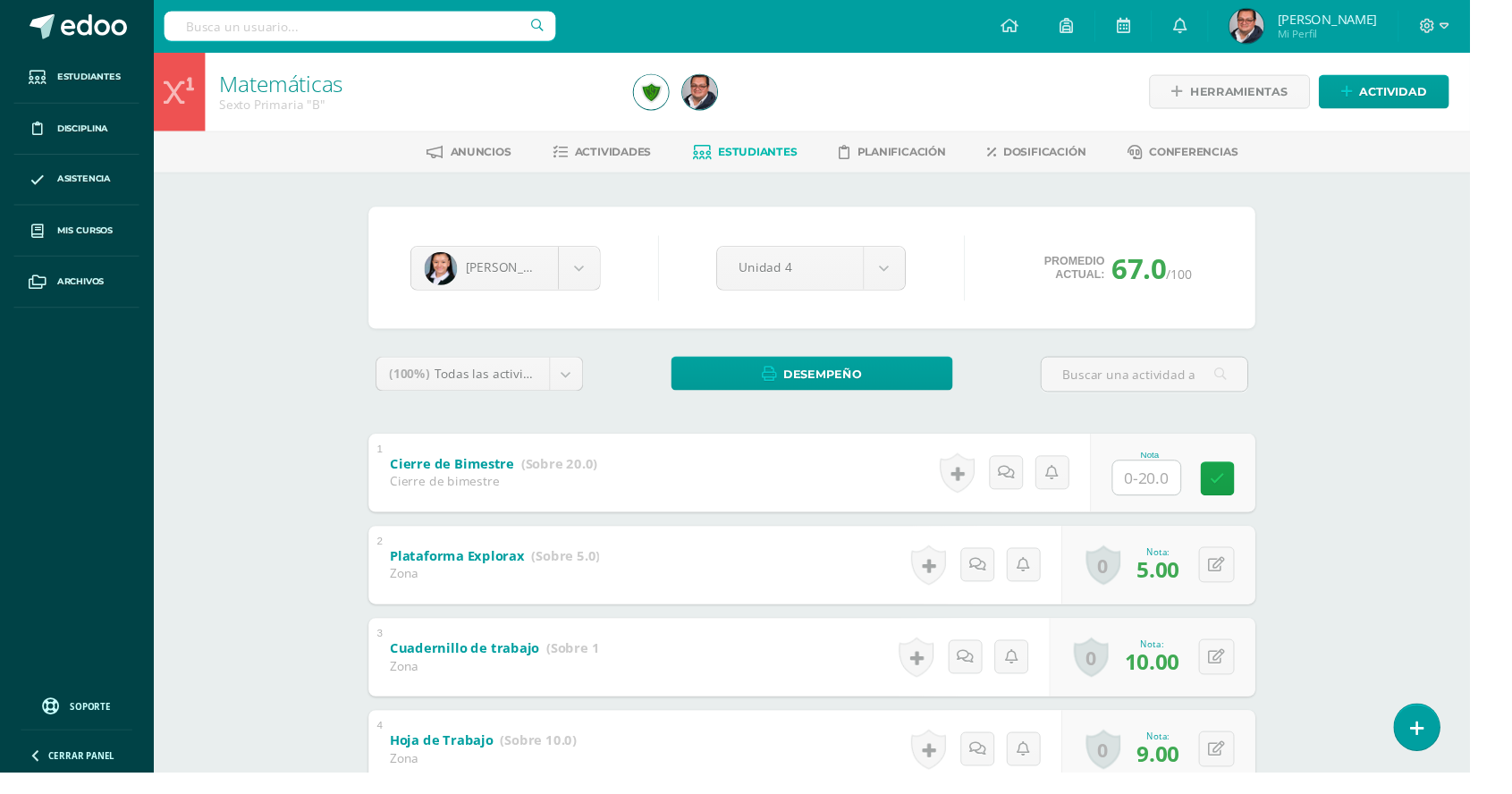
click at [1512, 706] on html "Estudiantes Disciplina Asistencia Mis cursos Archivos Soporte Ayuda Reportar un…" at bounding box center [756, 654] width 1512 height 1309
click at [598, 270] on body "Estudiantes Disciplina Asistencia Mis cursos Archivos Soporte Ayuda Reportar un…" at bounding box center [756, 654] width 1512 height 1309
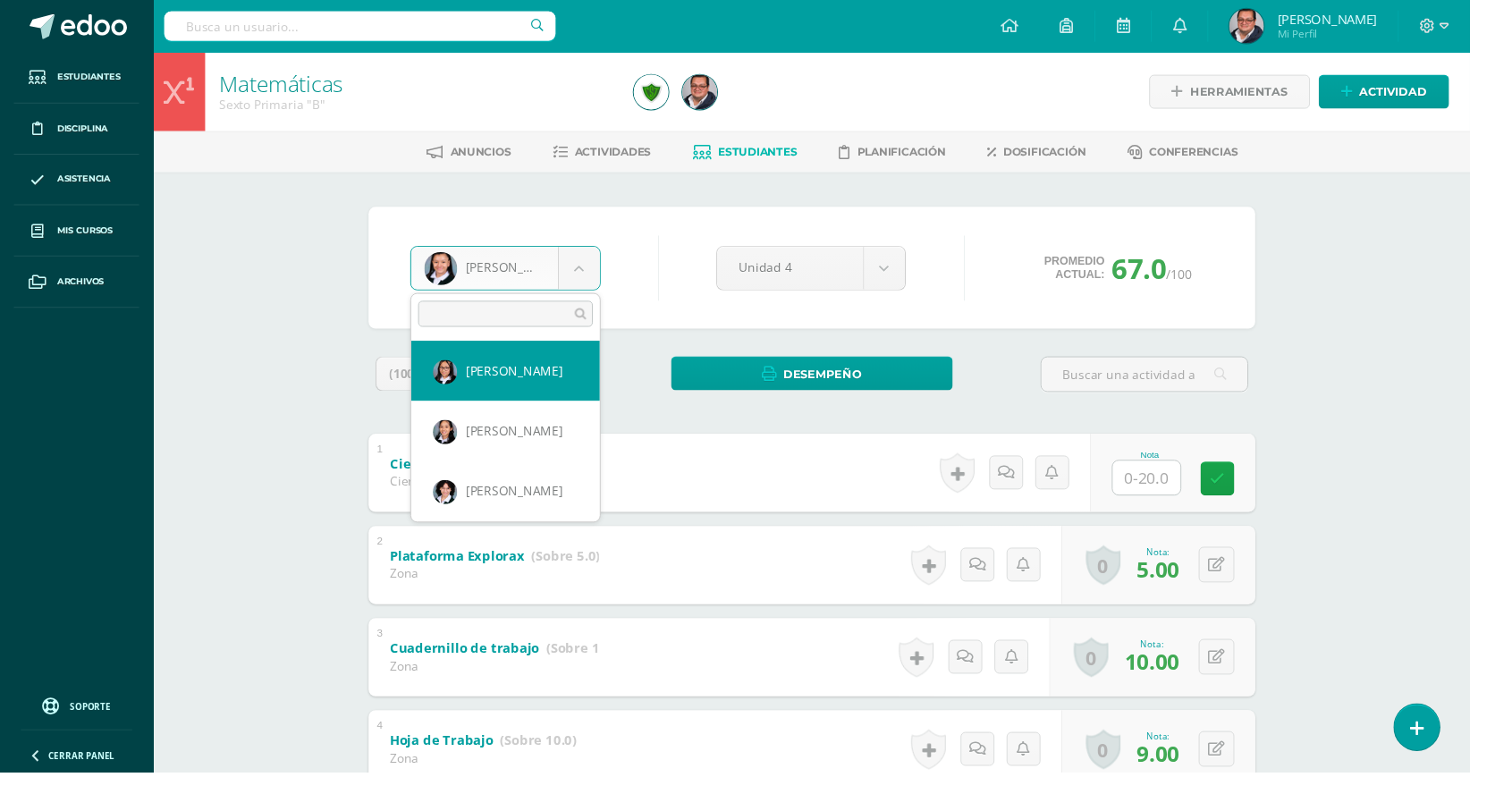
select select "725"
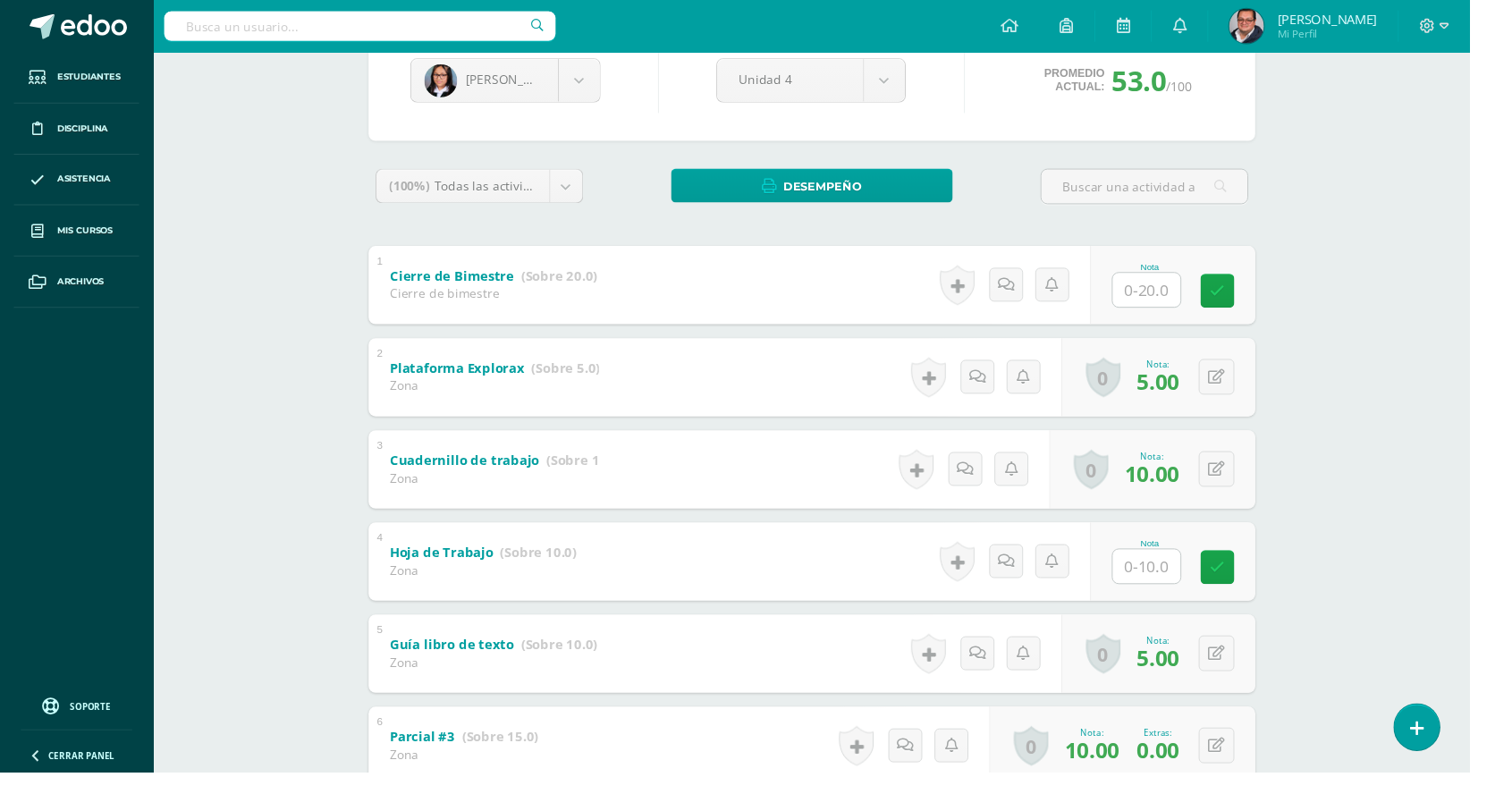
scroll to position [197, 0]
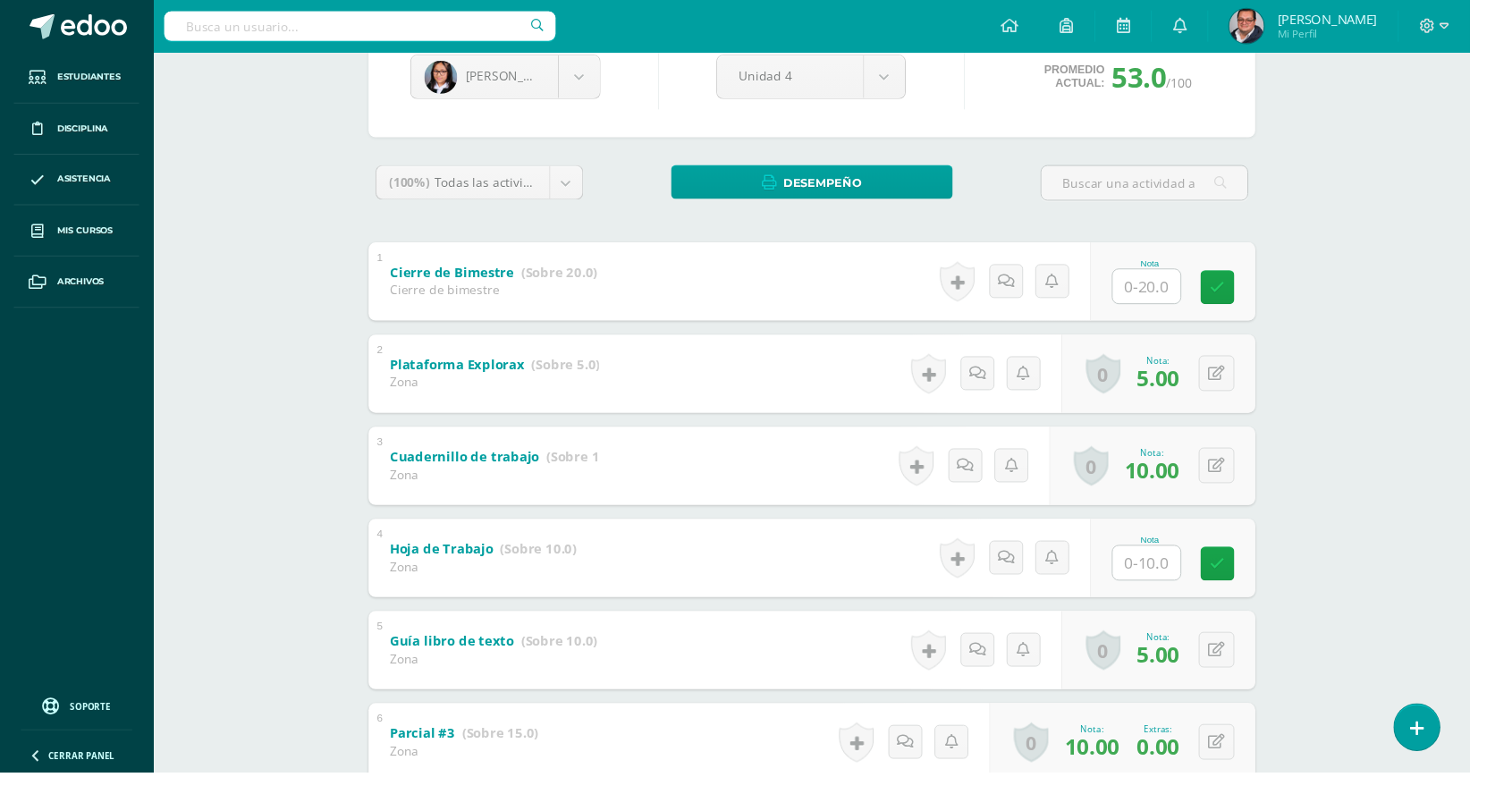
click at [343, 566] on div "[PERSON_NAME] [PERSON_NAME] [PERSON_NAME] [PERSON_NAME] [PERSON_NAME] [PERSON_N…" at bounding box center [835, 547] width 983 height 1132
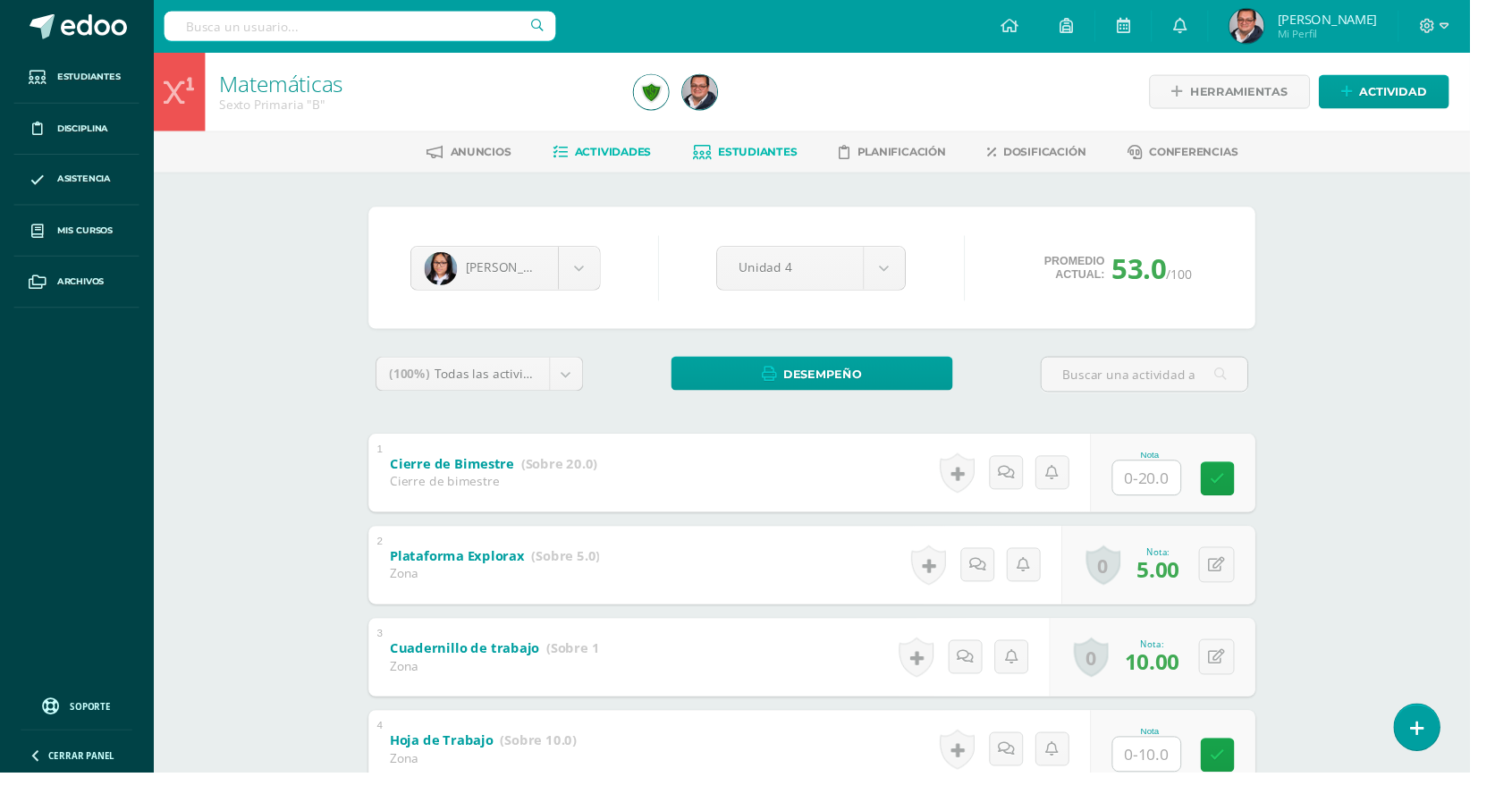
click at [606, 153] on span "Actividades" at bounding box center [630, 156] width 78 height 14
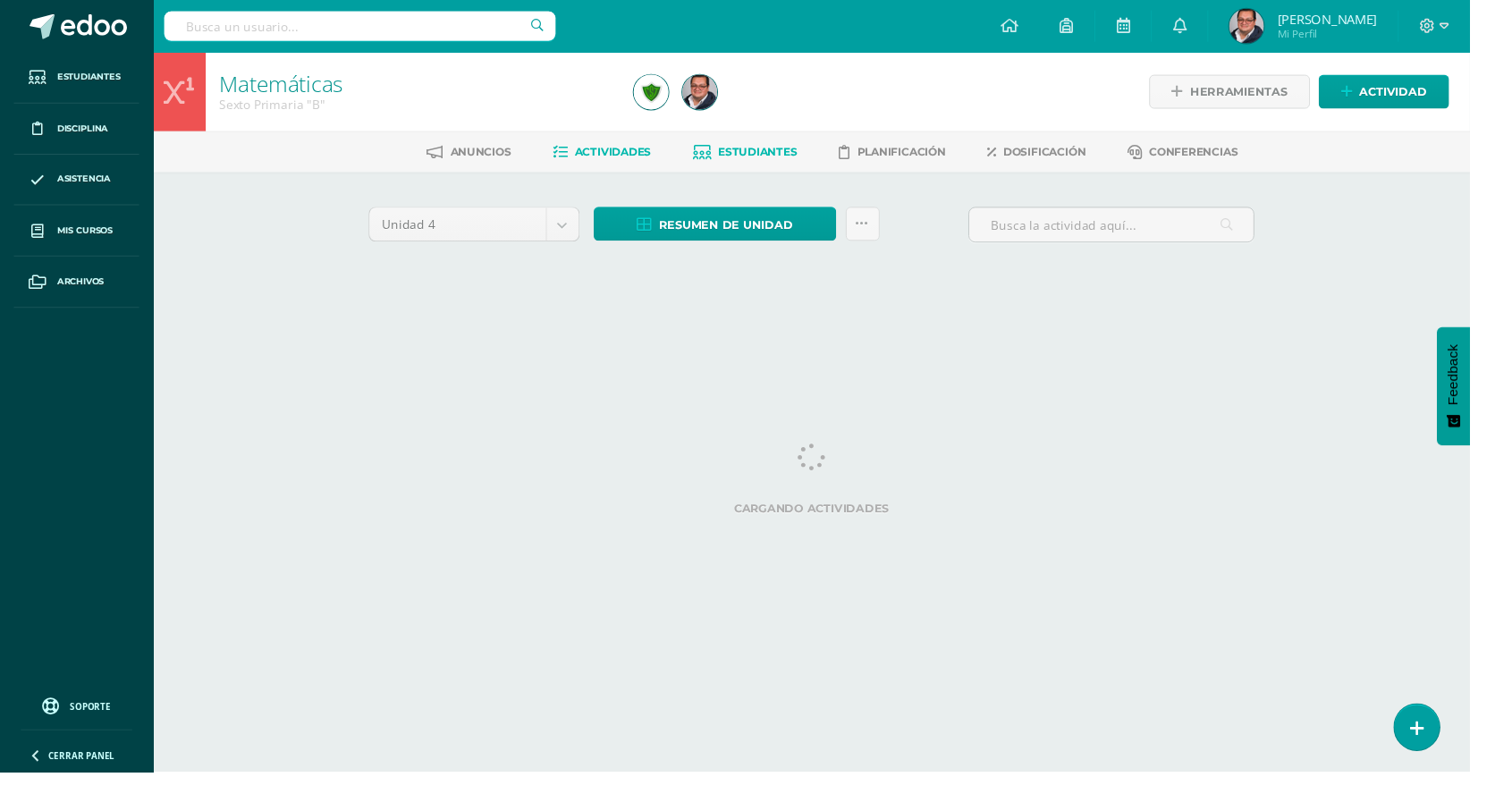
click at [729, 162] on link "Estudiantes" at bounding box center [766, 155] width 108 height 28
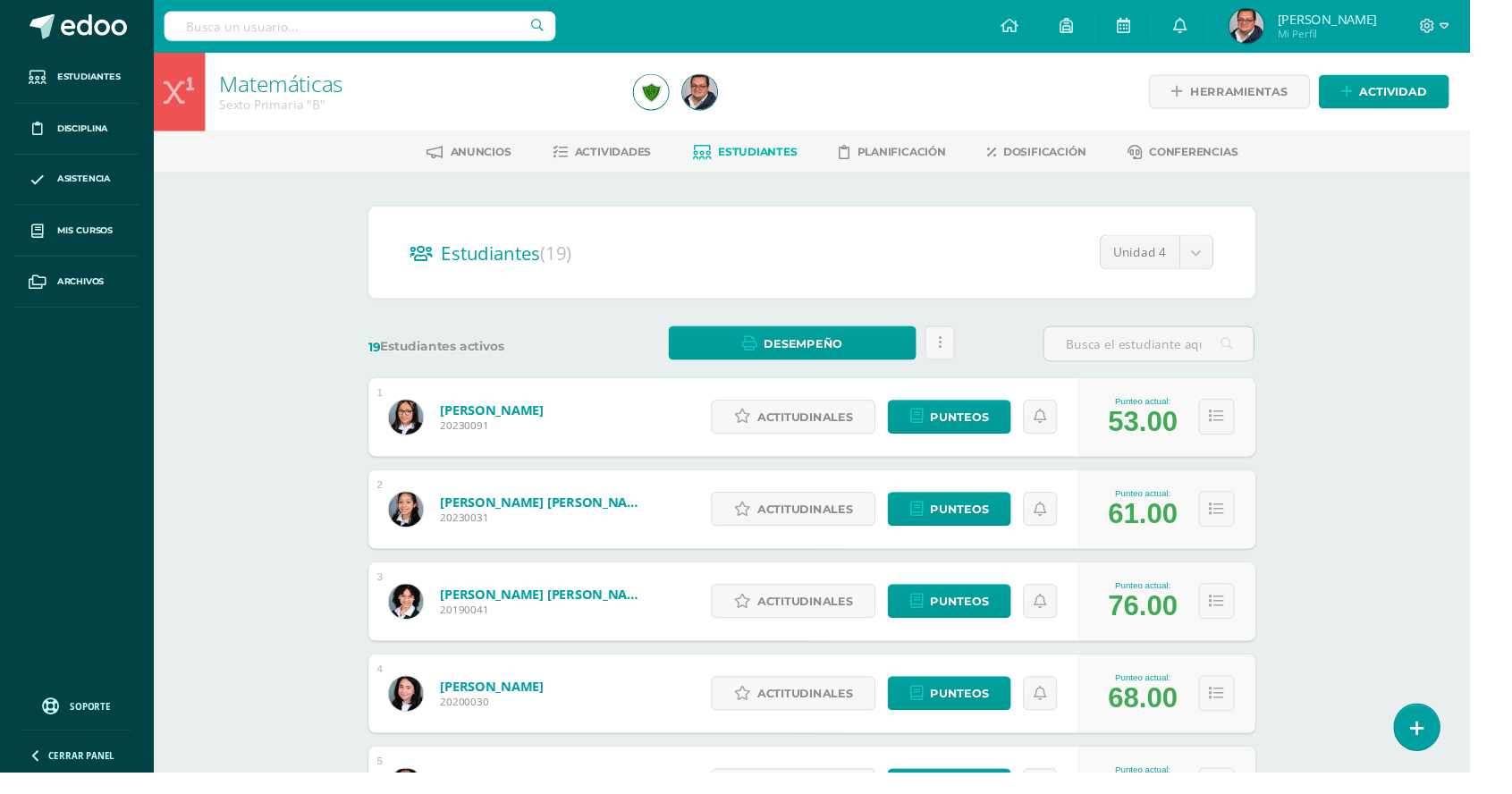
click at [1432, 572] on div "Matemáticas Sexto Primaria "B" Herramientas Detalle de asistencias Actividad An…" at bounding box center [835, 744] width 1355 height 1382
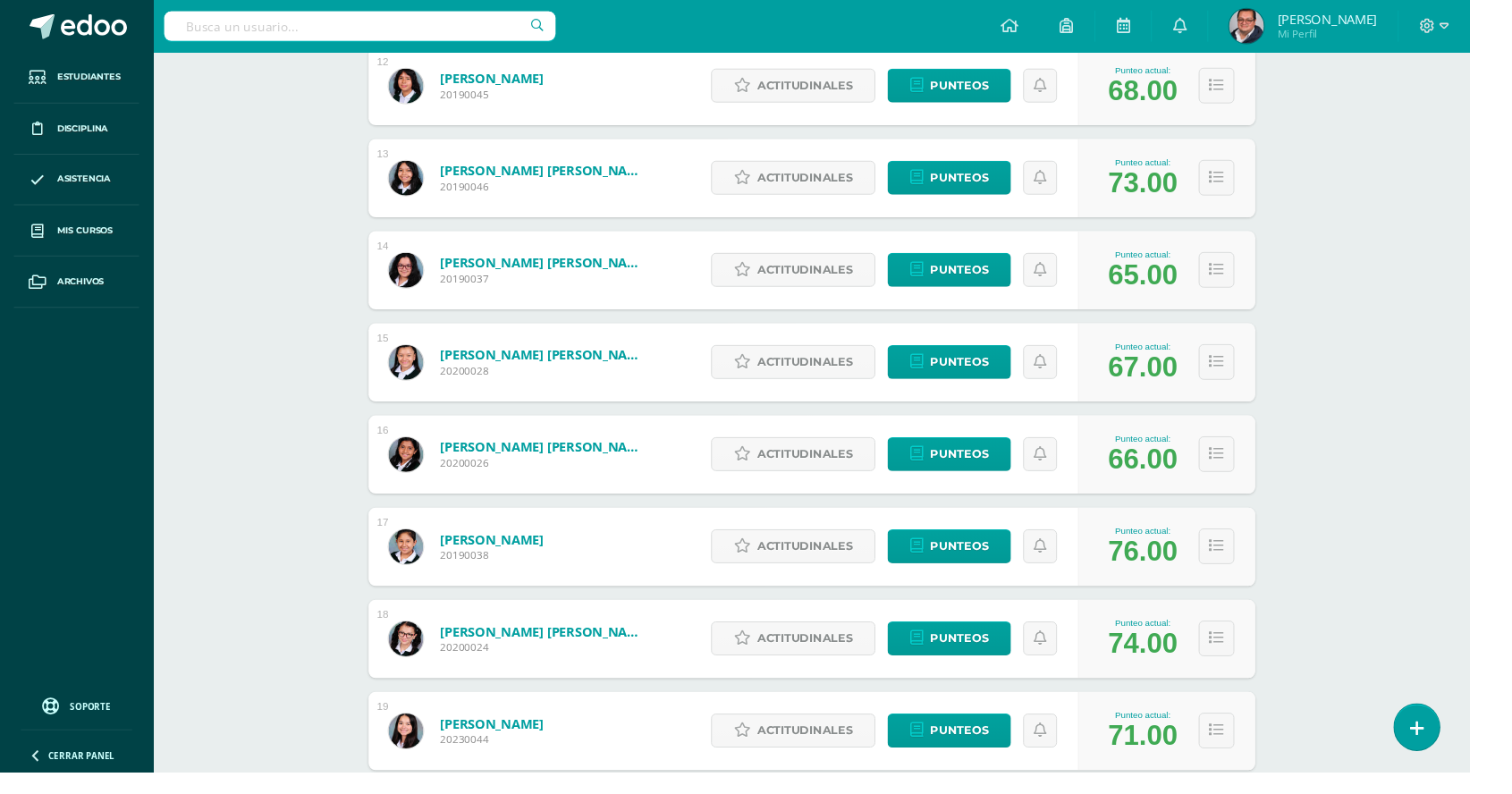
scroll to position [1389, 0]
